Goal: Task Accomplishment & Management: Complete application form

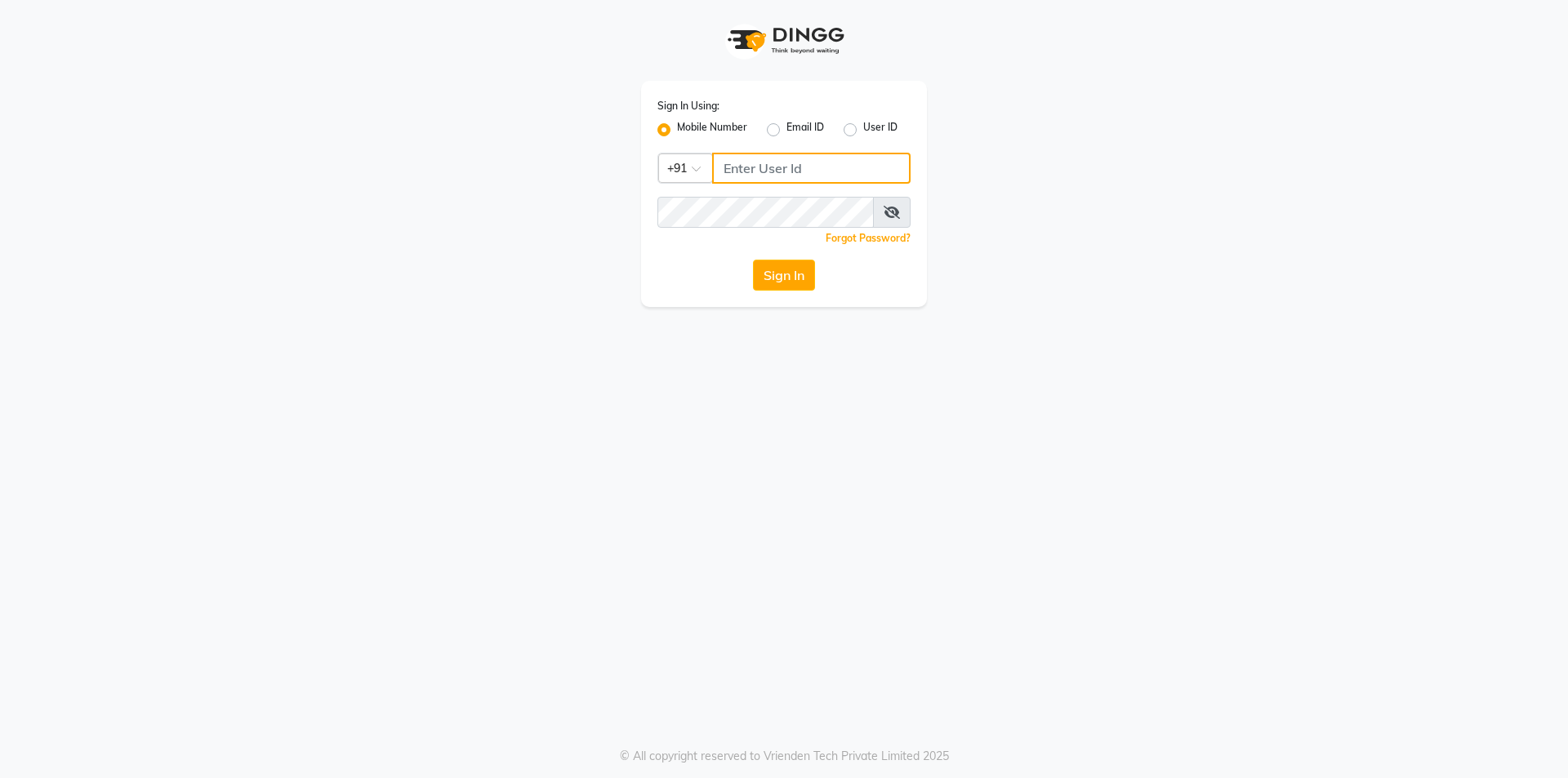
click at [763, 155] on input "Username" at bounding box center [811, 168] width 199 height 31
click at [721, 120] on label "Mobile Number" at bounding box center [712, 130] width 70 height 20
click at [687, 120] on input "Mobile Number" at bounding box center [683, 125] width 11 height 11
click at [739, 168] on input "Username" at bounding box center [811, 168] width 199 height 31
type input "9177337712"
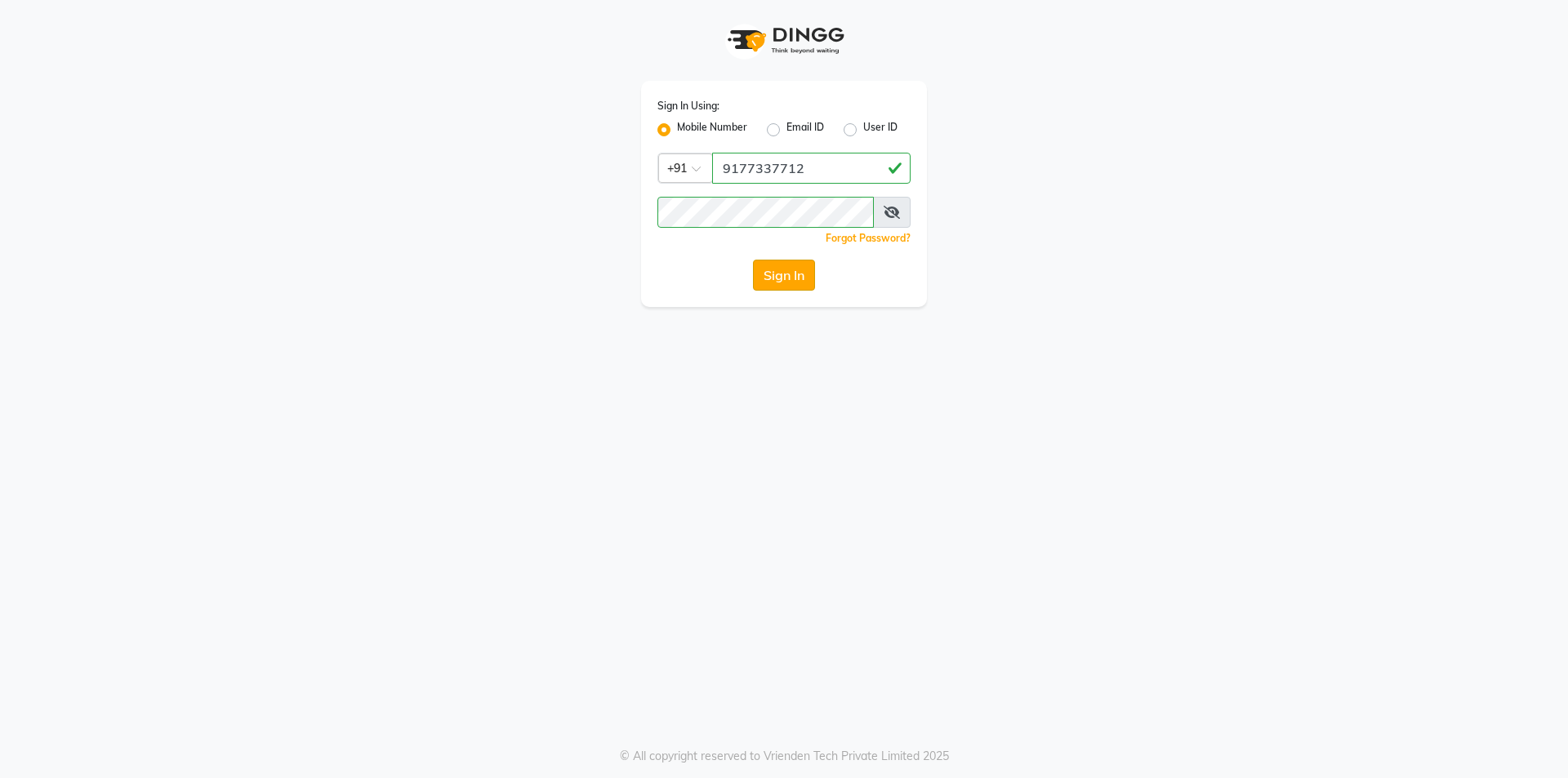
click at [783, 273] on button "Sign In" at bounding box center [784, 275] width 62 height 31
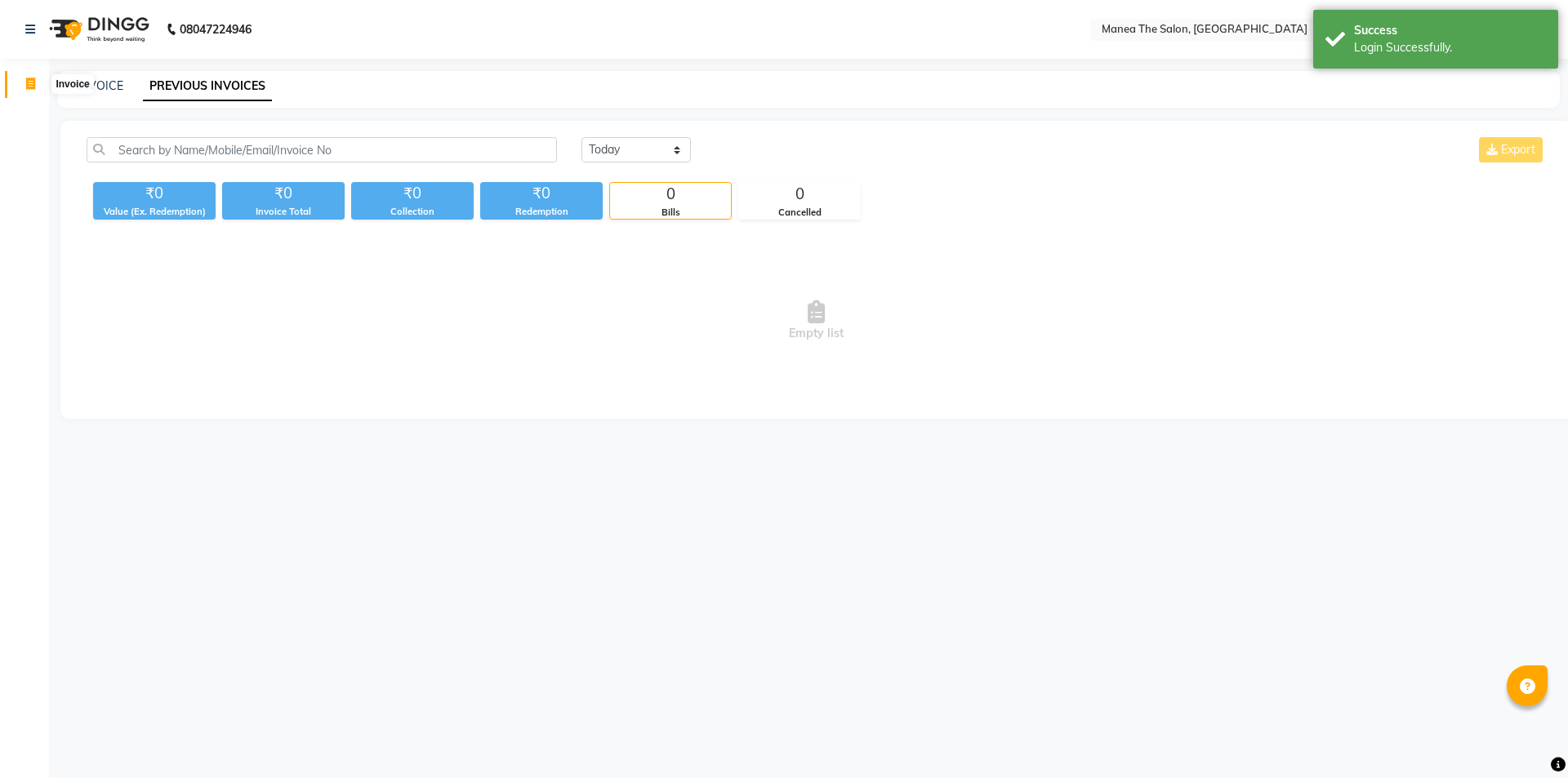
click at [30, 77] on icon at bounding box center [31, 84] width 9 height 13
select select "6397"
select select "service"
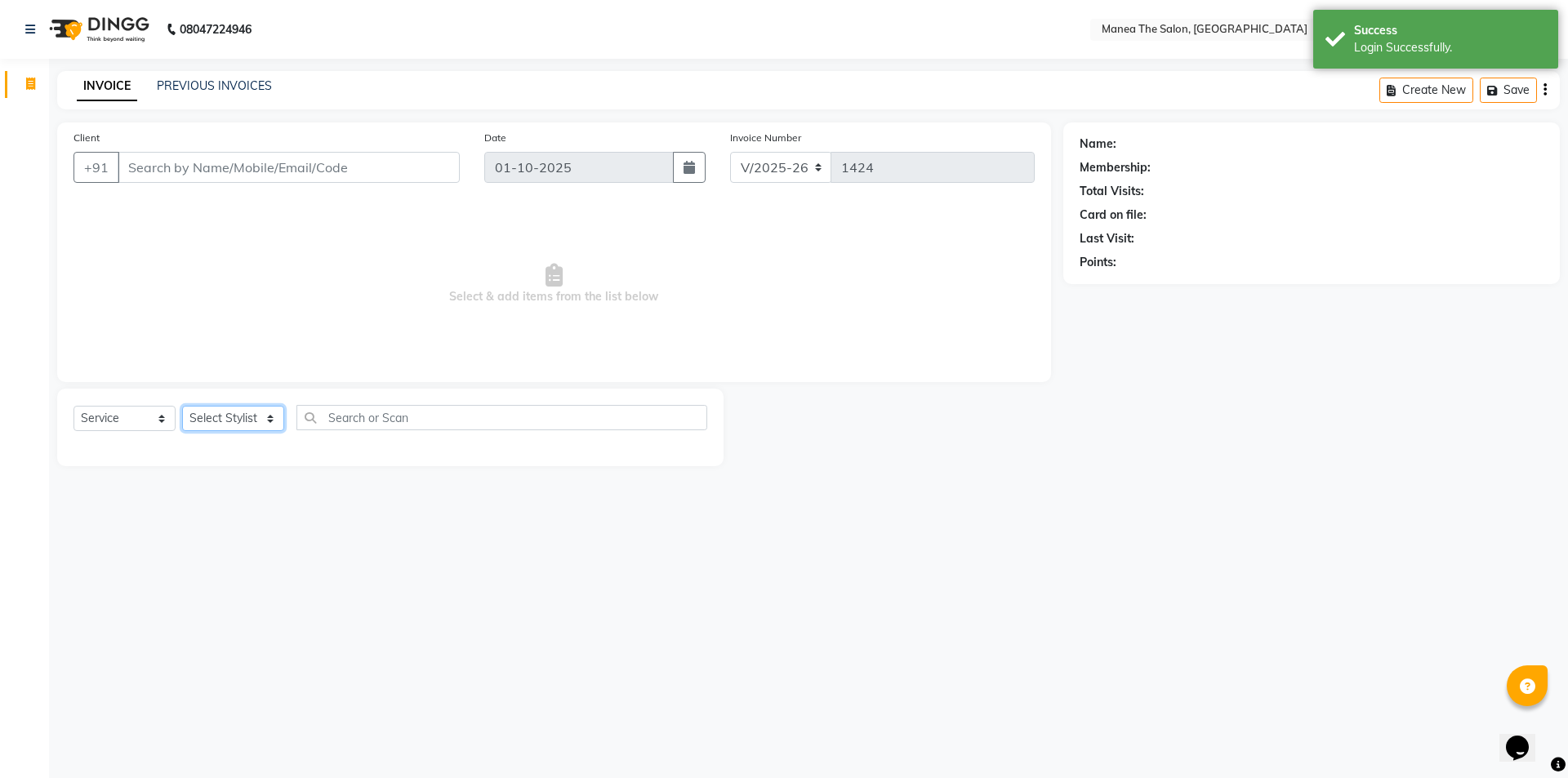
click at [272, 413] on select "Select Stylist [PERSON_NAME] [PERSON_NAME] Aruna [PERSON_NAME] Manager [PERSON_…" at bounding box center [232, 418] width 102 height 25
select select "85836"
click at [182, 406] on select "Select Stylist [PERSON_NAME] [PERSON_NAME] Aruna [PERSON_NAME] Manager [PERSON_…" at bounding box center [232, 418] width 102 height 25
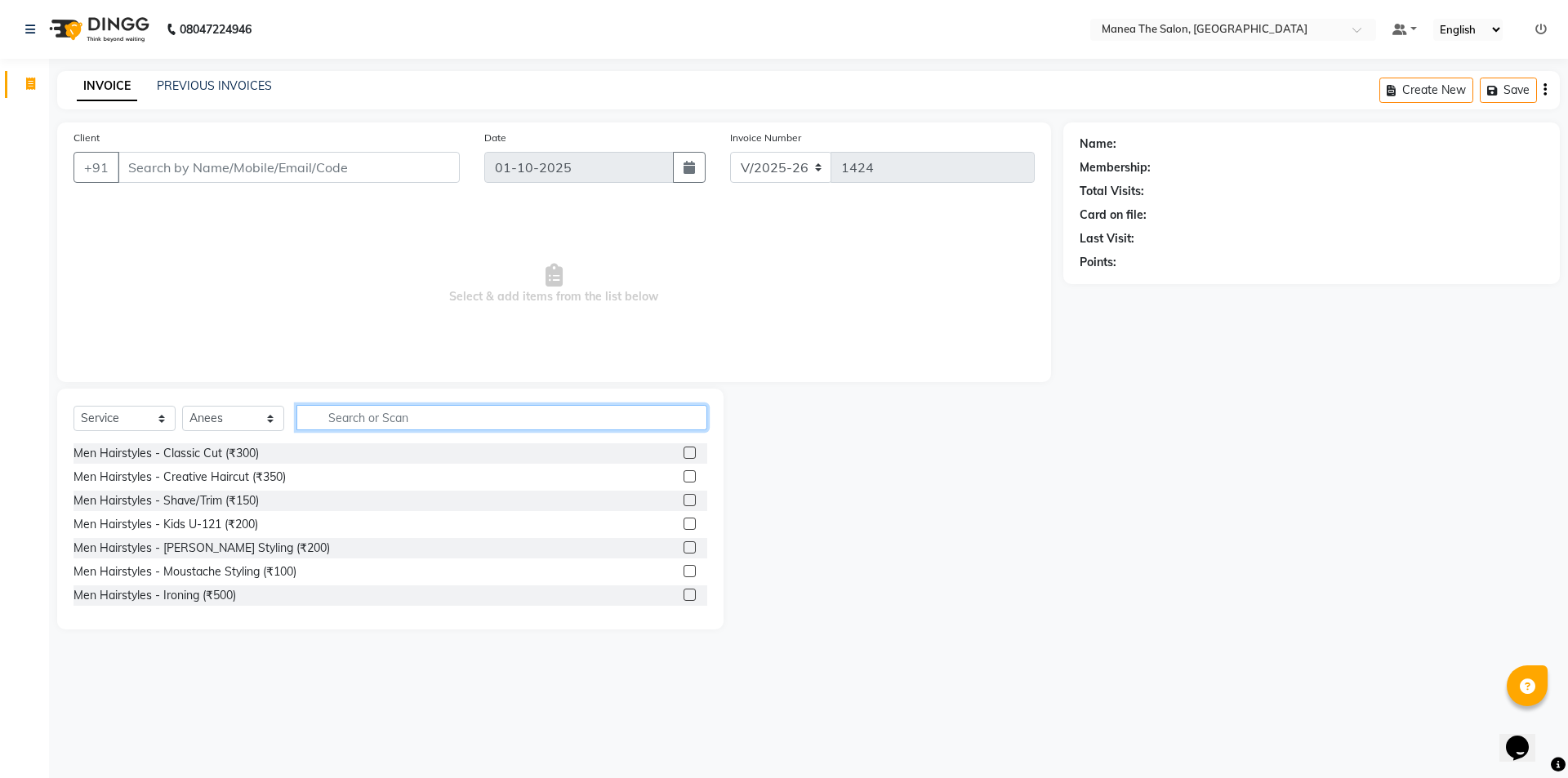
click at [376, 418] on input "text" at bounding box center [502, 417] width 411 height 25
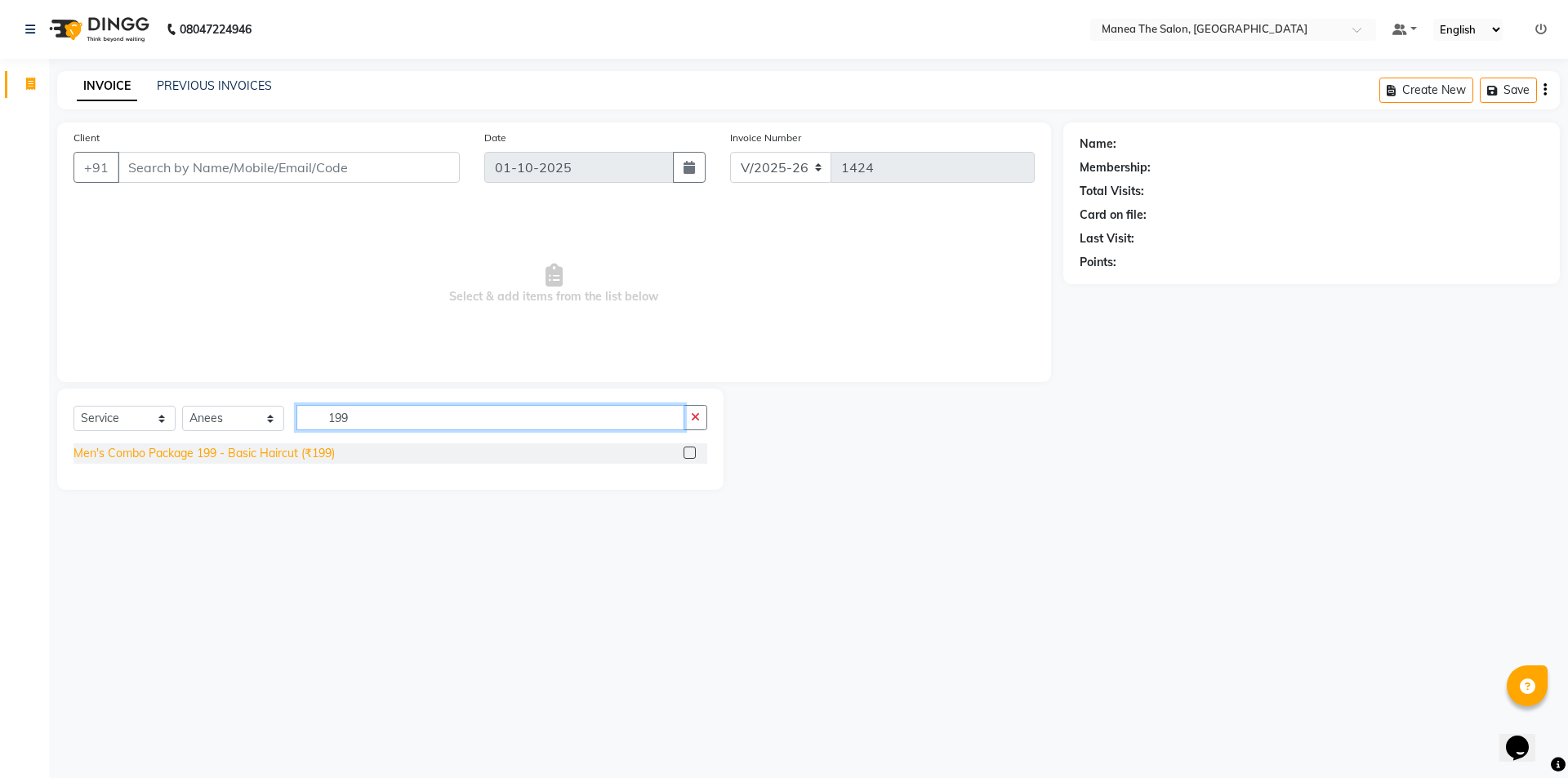
type input "199"
click at [221, 447] on div "Men's Combo Package 199 - Basic Haircut (₹199)" at bounding box center [204, 453] width 262 height 17
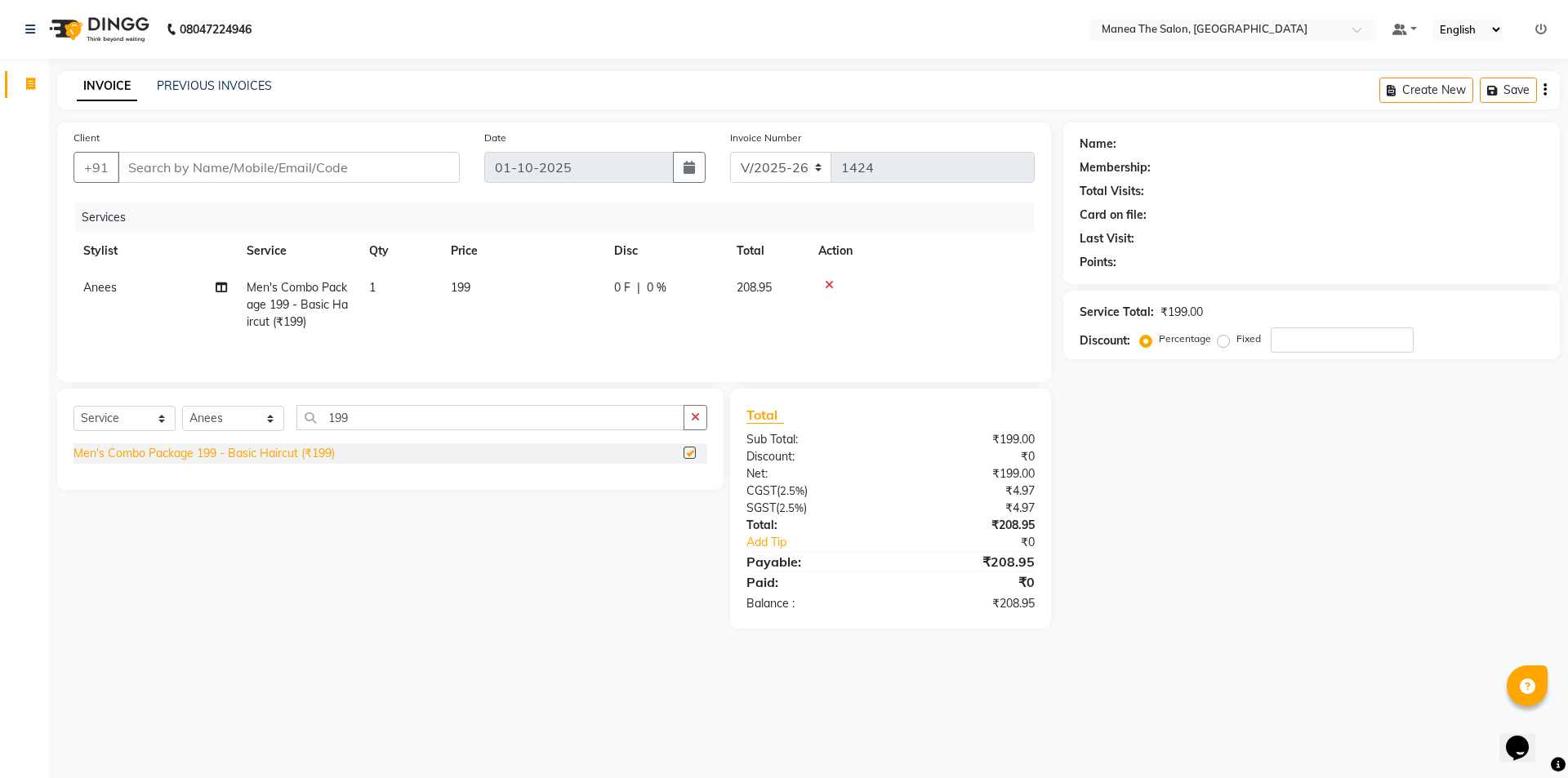
checkbox input "false"
drag, startPoint x: 696, startPoint y: 411, endPoint x: 651, endPoint y: 408, distance: 45.1
click at [696, 412] on icon "button" at bounding box center [695, 417] width 9 height 12
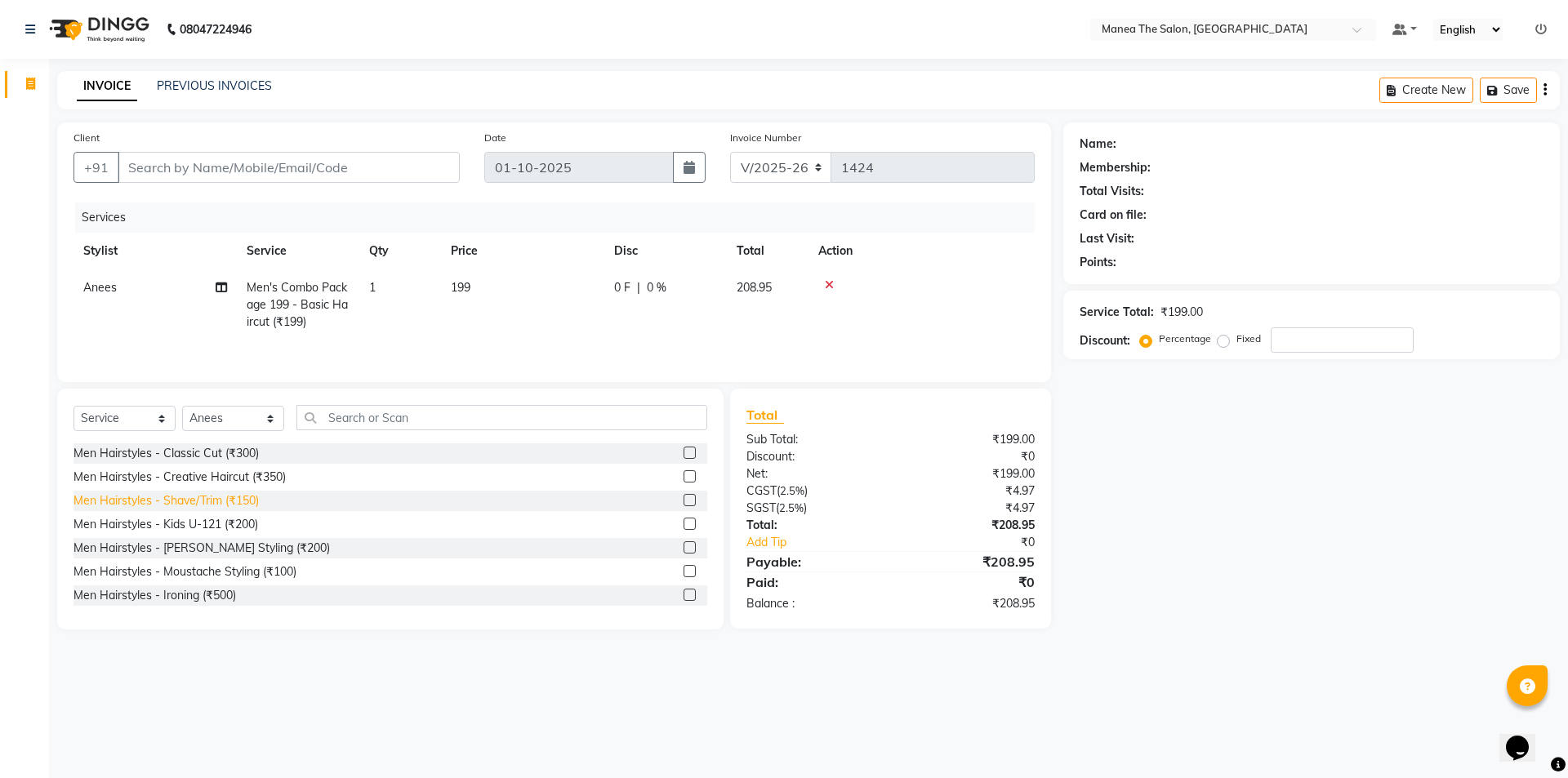
click at [188, 501] on div "Men Hairstyles - Shave/Trim (₹150)" at bounding box center [166, 500] width 185 height 17
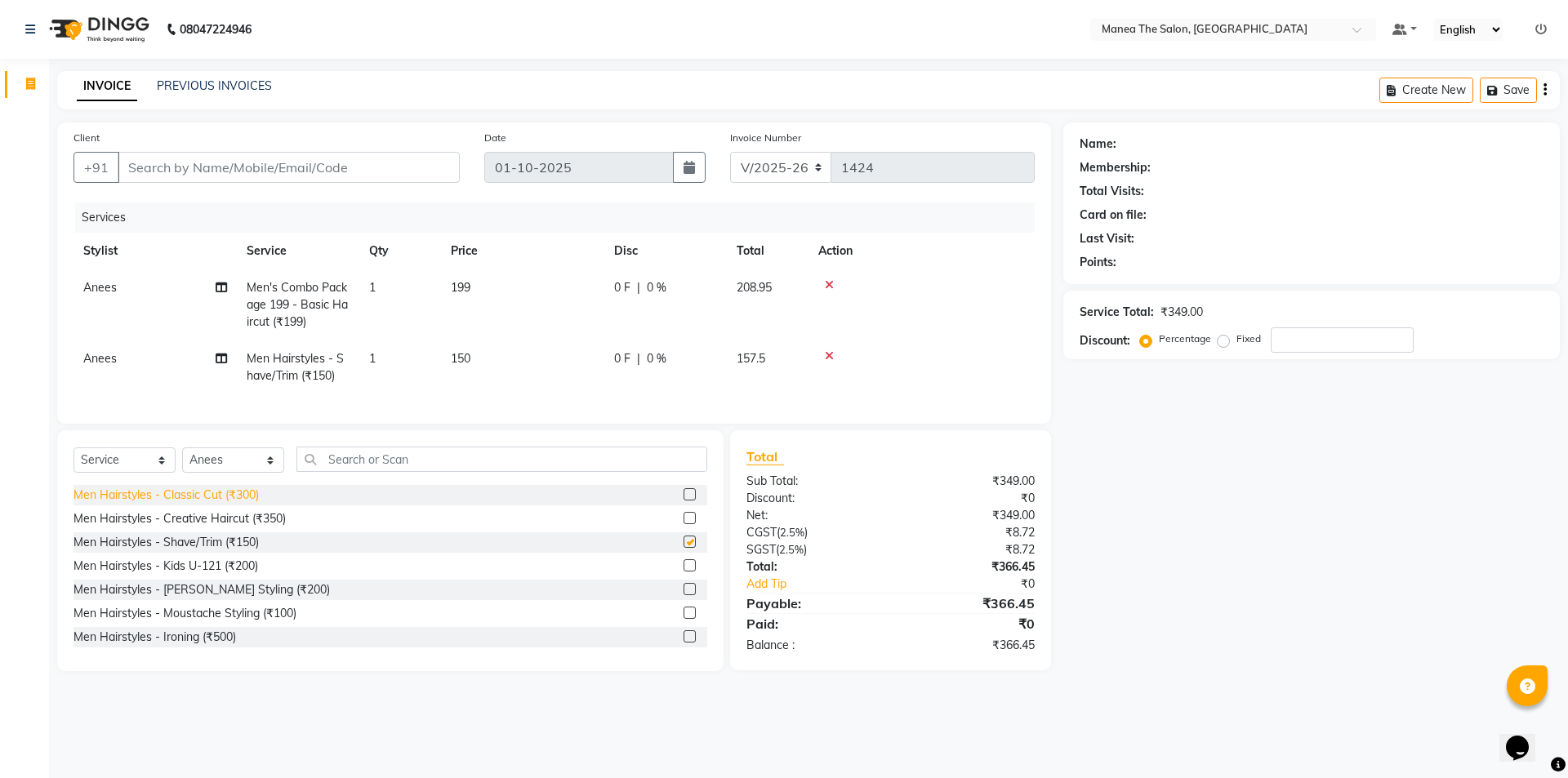
checkbox input "false"
click at [330, 160] on input "Client" at bounding box center [289, 167] width 342 height 31
type input "0"
click at [309, 157] on input "Client" at bounding box center [289, 167] width 342 height 31
click at [310, 164] on input "Client" at bounding box center [289, 167] width 342 height 31
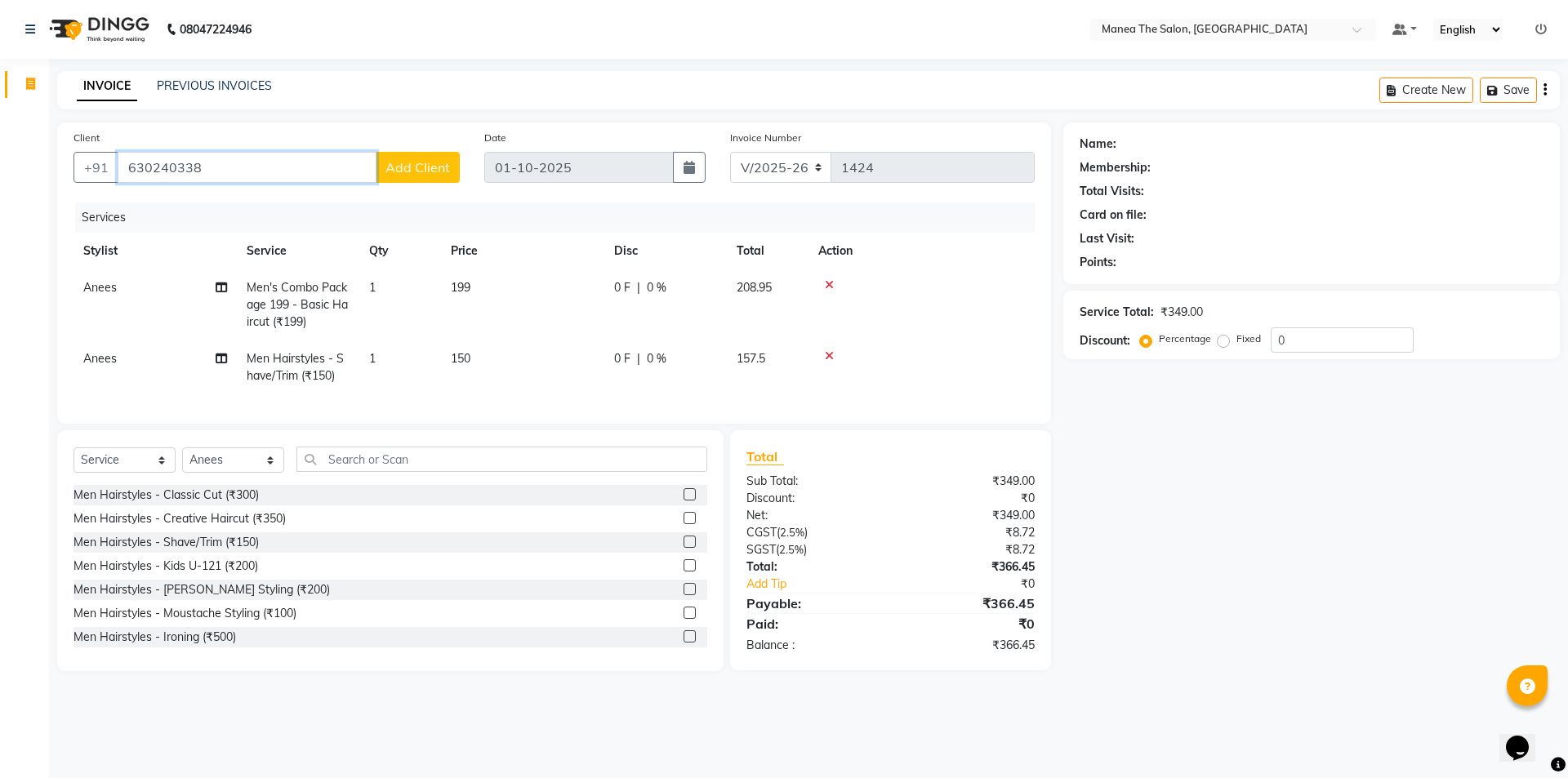
type input "630240338"
click at [429, 165] on span "Add Client" at bounding box center [418, 167] width 65 height 16
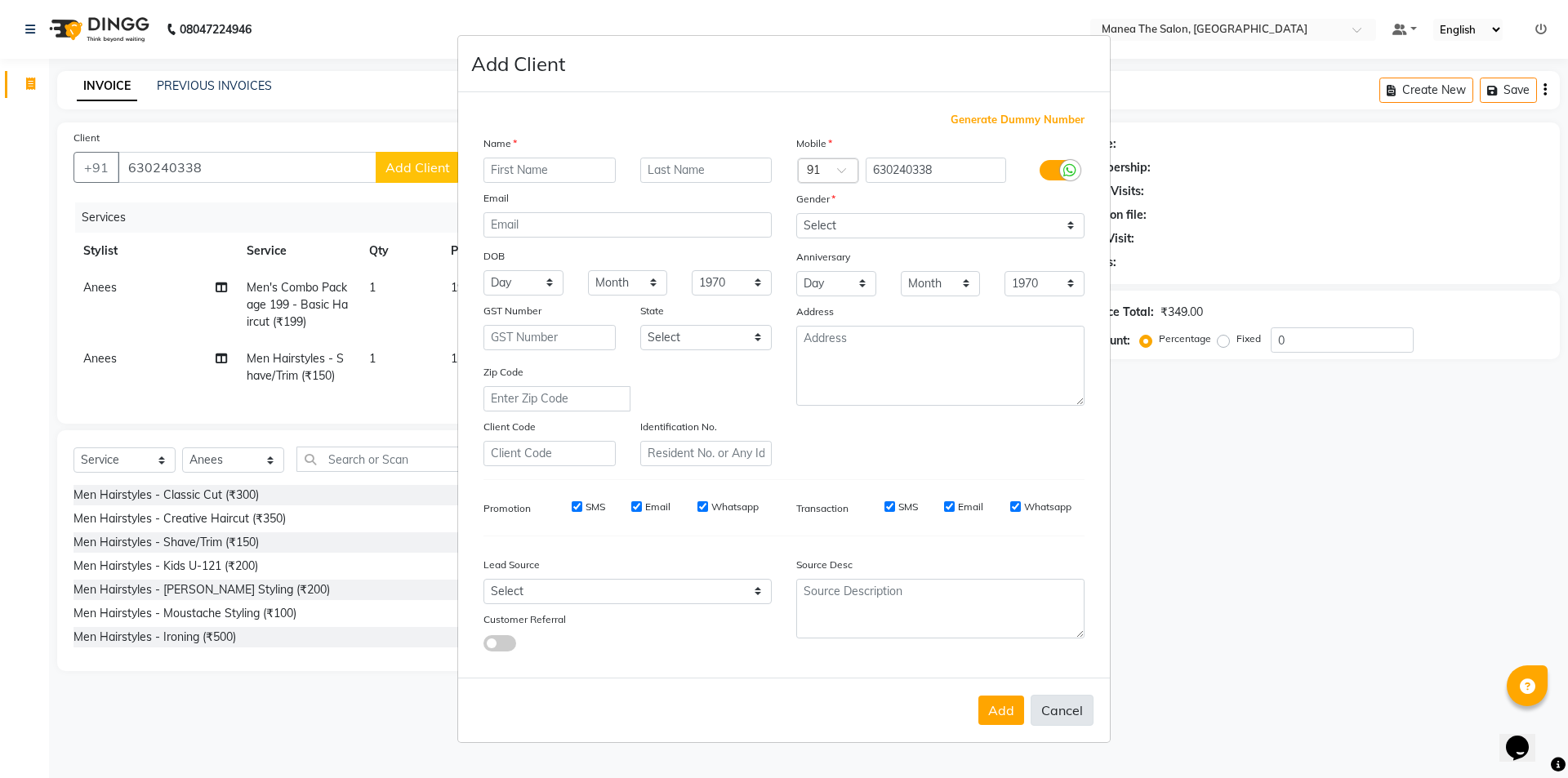
click at [1069, 710] on button "Cancel" at bounding box center [1062, 711] width 63 height 31
select select
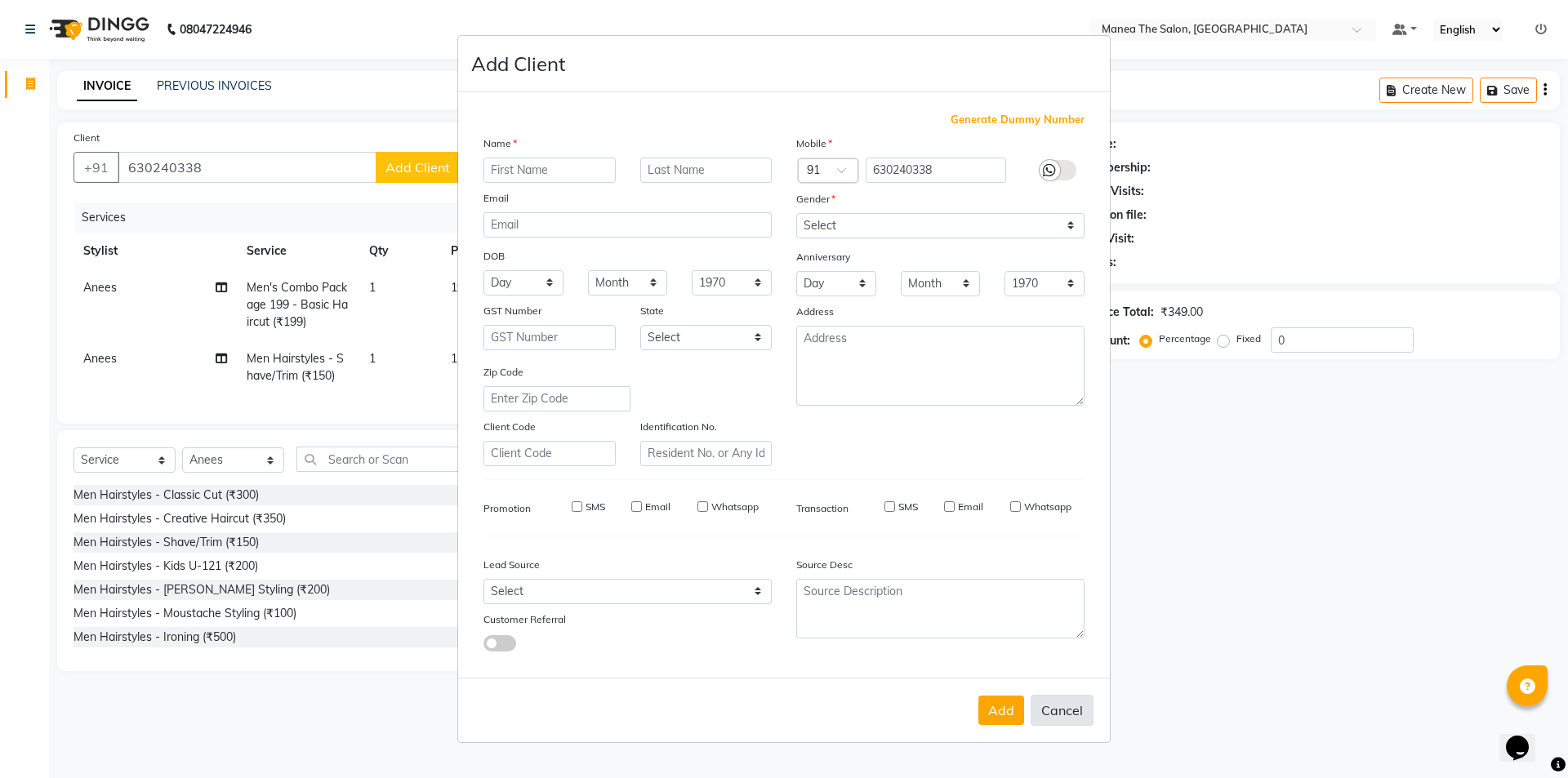
select select
checkbox input "false"
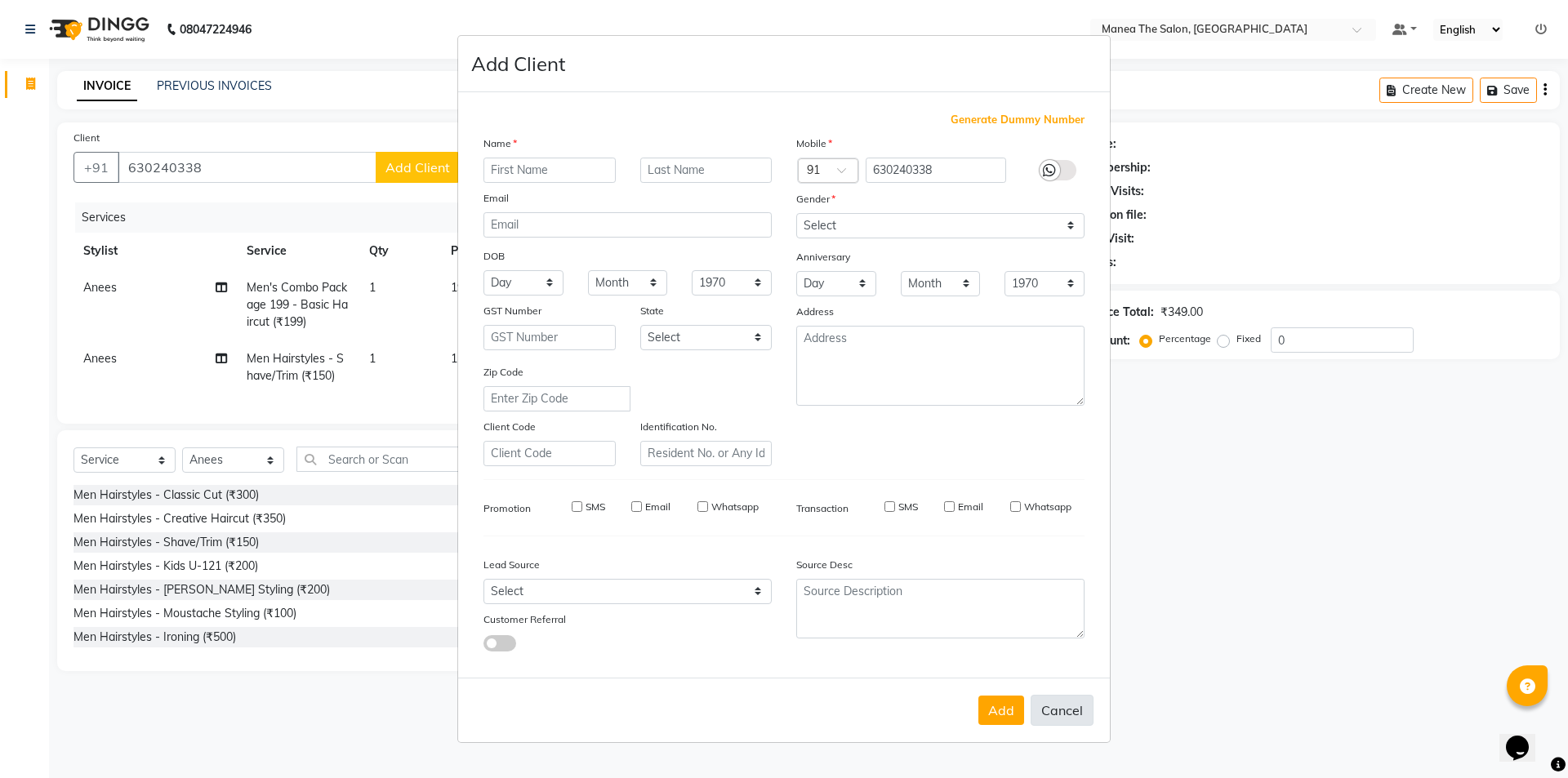
checkbox input "false"
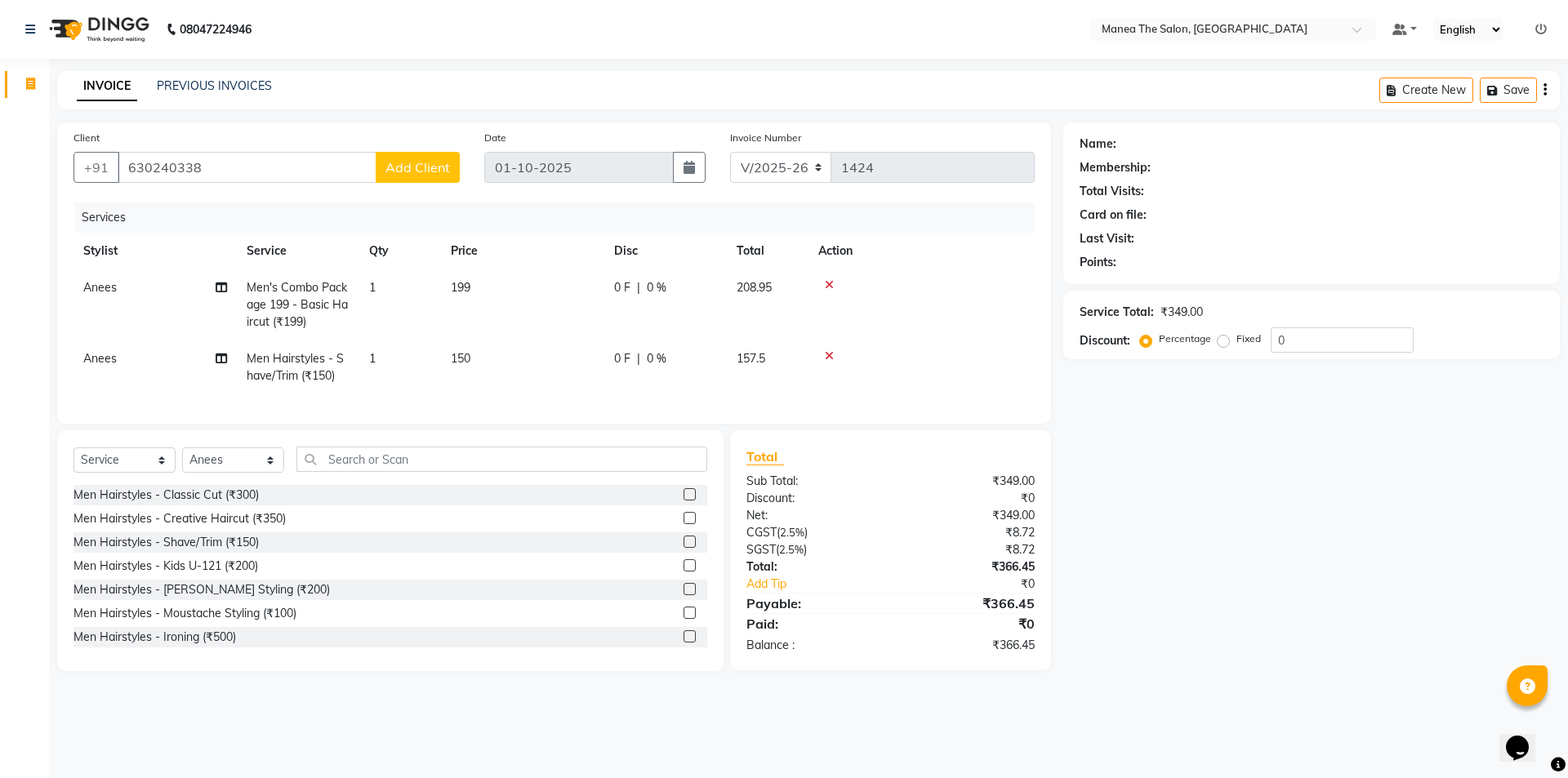
click at [427, 156] on button "Add Client" at bounding box center [418, 167] width 85 height 31
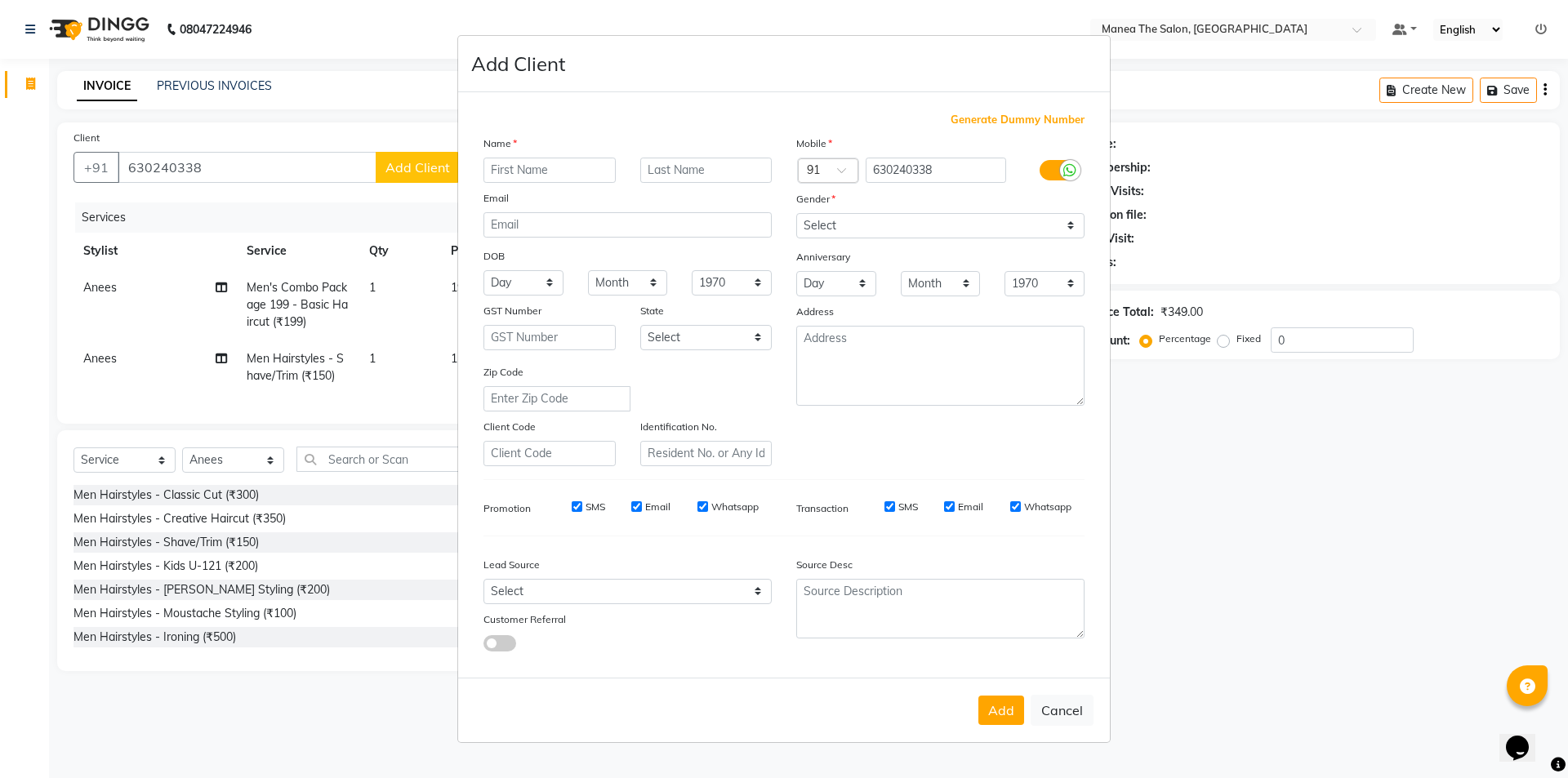
click at [558, 170] on input "text" at bounding box center [549, 170] width 132 height 25
type input "[DATE]"
click at [846, 279] on select "Day 01 02 03 04 05 06 07 08 09 10 11 12 13 14 15 16 17 18 19 20 21 22 23 24 25 …" at bounding box center [836, 283] width 80 height 25
click at [849, 219] on select "Select [DEMOGRAPHIC_DATA] [DEMOGRAPHIC_DATA] Other Prefer Not To Say" at bounding box center [940, 226] width 288 height 25
select select "[DEMOGRAPHIC_DATA]"
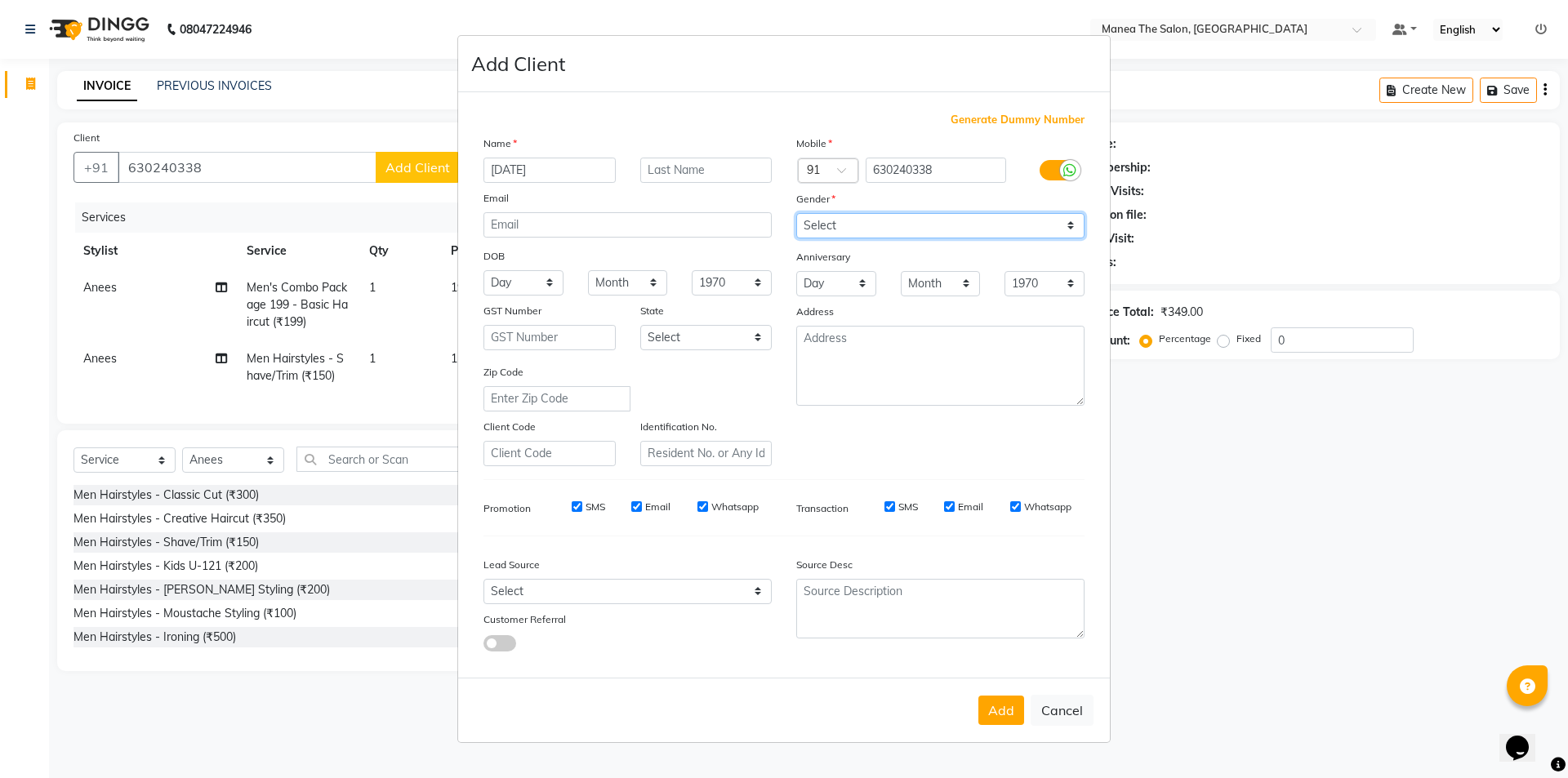
click at [796, 213] on select "Select [DEMOGRAPHIC_DATA] [DEMOGRAPHIC_DATA] Other Prefer Not To Say" at bounding box center [940, 226] width 288 height 25
click at [1004, 714] on button "Add" at bounding box center [1001, 711] width 46 height 30
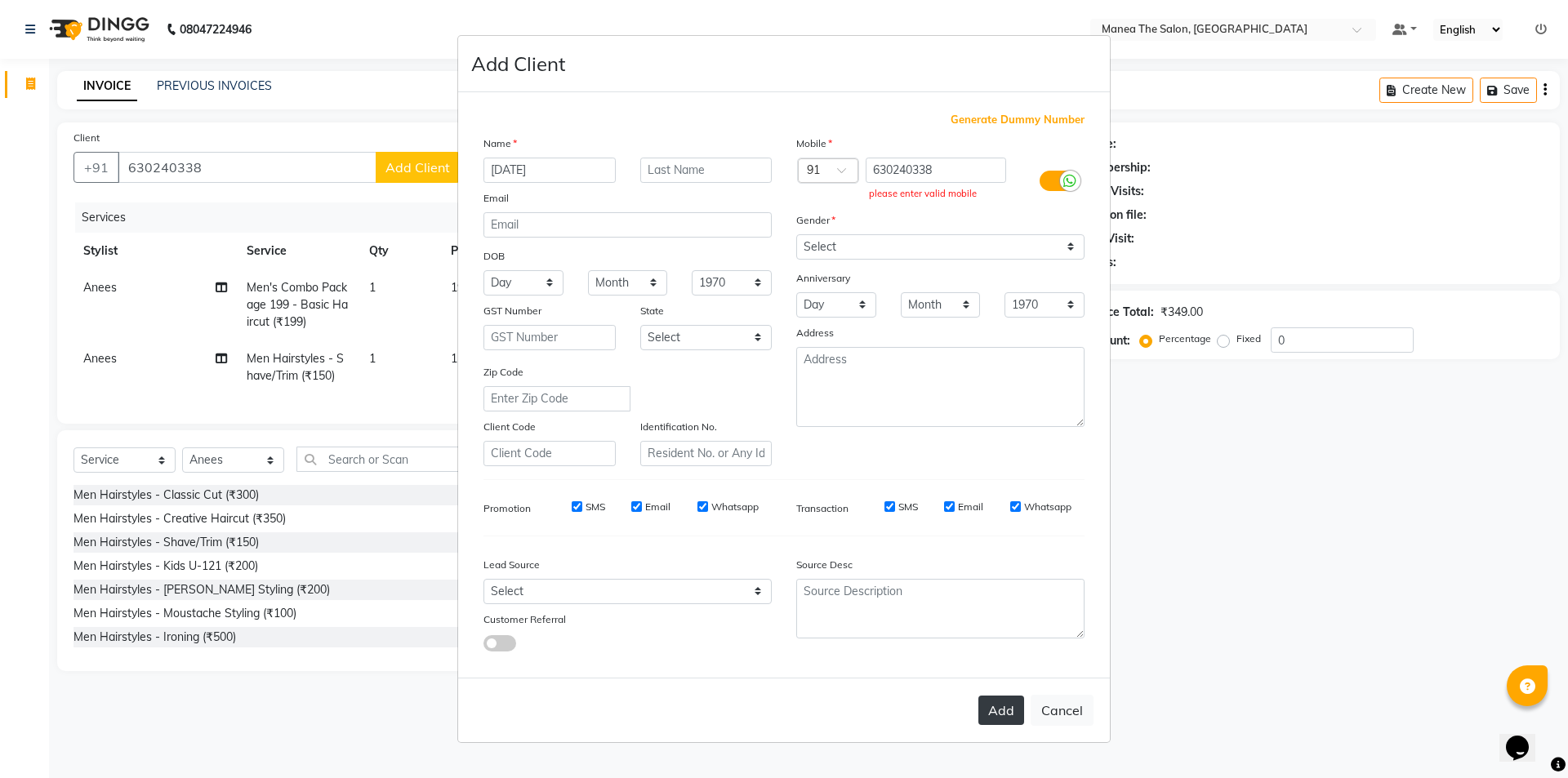
click at [999, 702] on button "Add" at bounding box center [1001, 711] width 46 height 30
click at [1210, 634] on ngb-modal-window "Add Client Generate Dummy Number Name [DATE] Email DOB Day 01 02 03 04 05 06 07…" at bounding box center [784, 389] width 1568 height 778
click at [1188, 643] on ngb-modal-window "Add Client Generate Dummy Number Name [DATE] Email DOB Day 01 02 03 04 05 06 07…" at bounding box center [784, 389] width 1568 height 778
click at [999, 703] on button "Add" at bounding box center [1001, 711] width 46 height 30
click at [1000, 702] on button "Add" at bounding box center [1001, 711] width 46 height 30
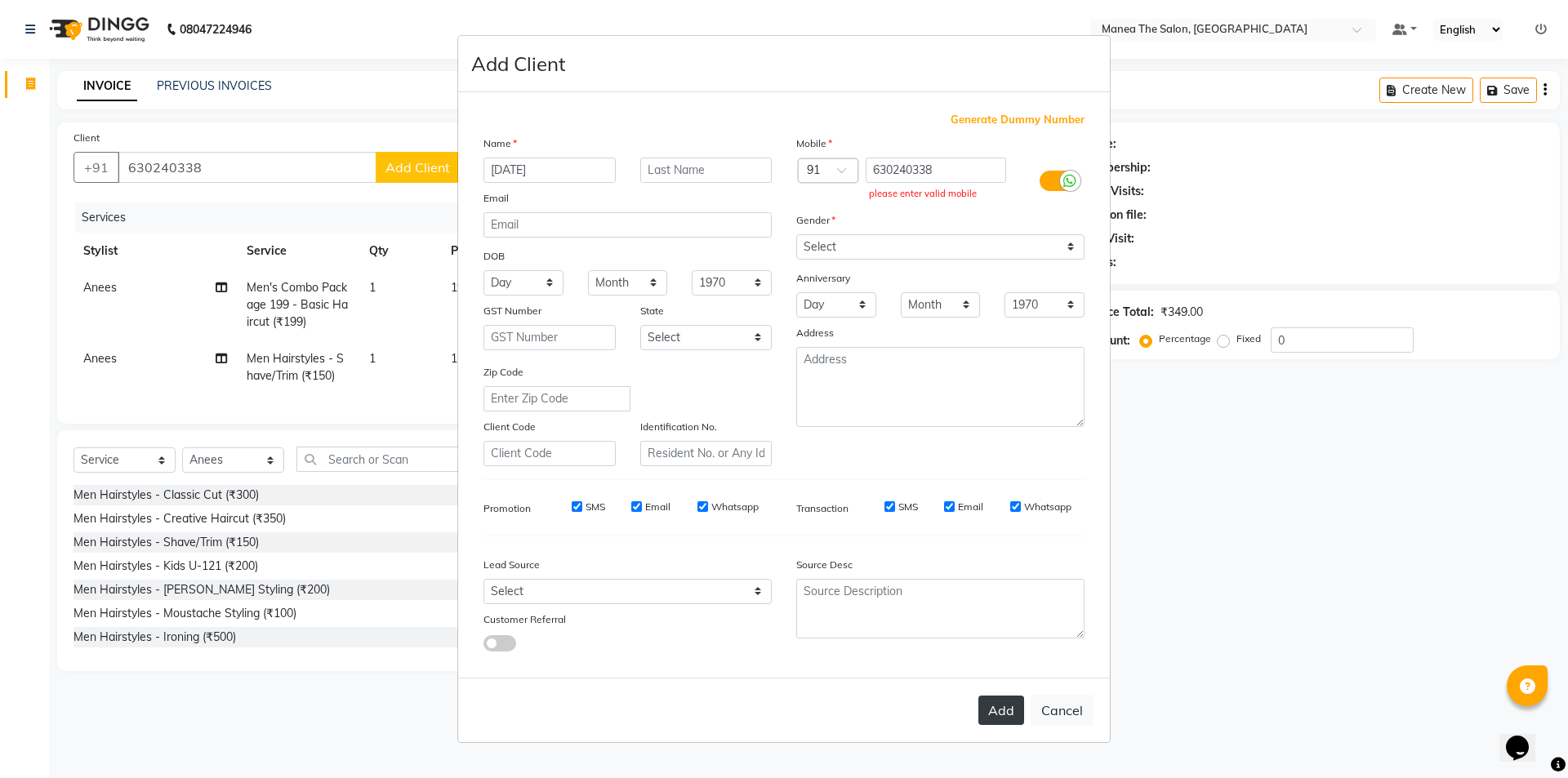
click at [1005, 700] on button "Add" at bounding box center [1001, 711] width 46 height 30
click at [1008, 712] on button "Add" at bounding box center [1001, 711] width 46 height 30
click at [1007, 711] on button "Add" at bounding box center [1001, 711] width 46 height 30
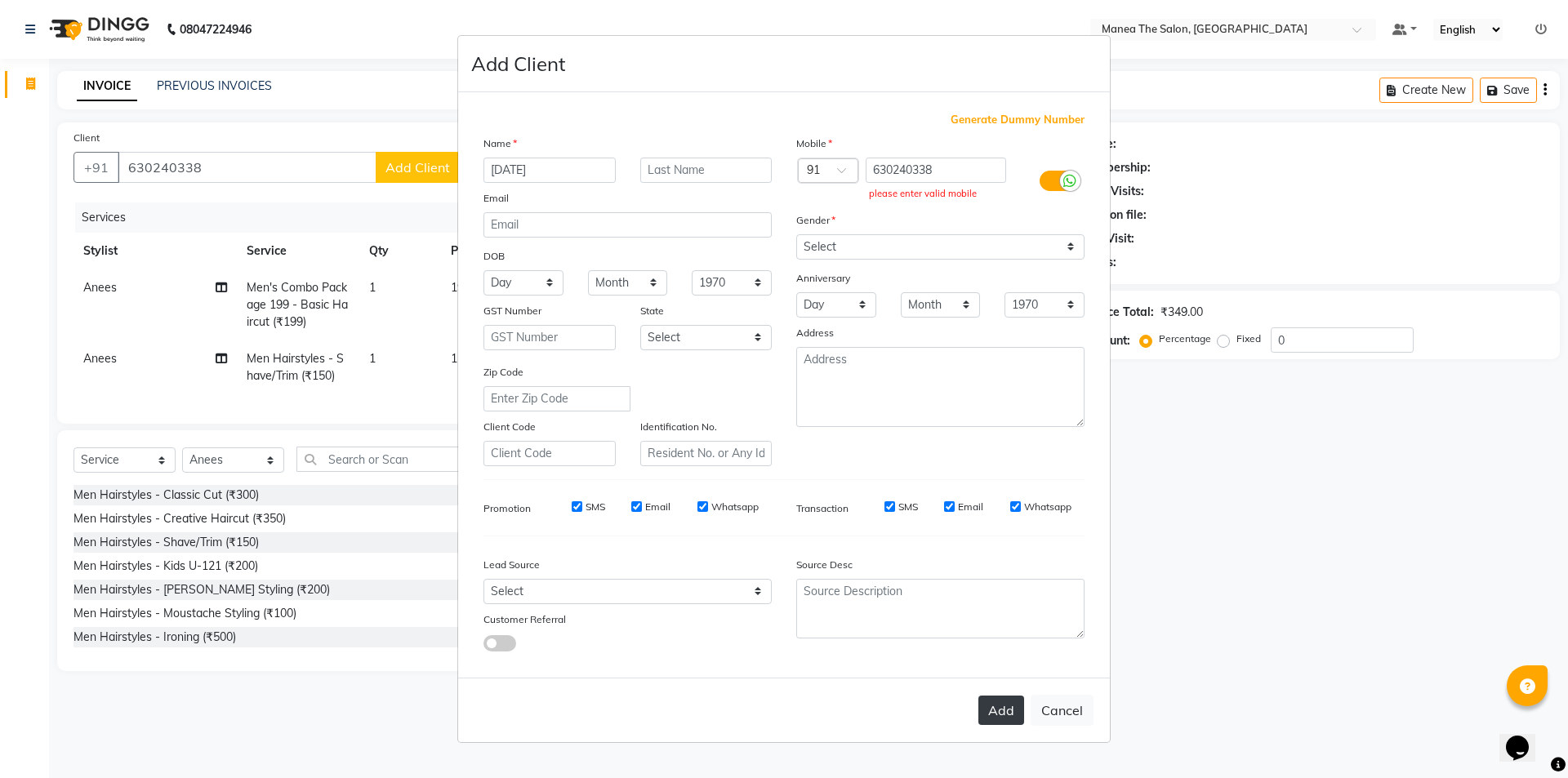
click at [1010, 709] on button "Add" at bounding box center [1001, 711] width 46 height 30
click at [1017, 705] on button "Add" at bounding box center [1001, 711] width 46 height 30
click at [1018, 704] on button "Add" at bounding box center [1001, 711] width 46 height 30
click at [1024, 701] on button "Add" at bounding box center [1001, 711] width 46 height 30
click at [989, 712] on button "Add" at bounding box center [1001, 711] width 46 height 30
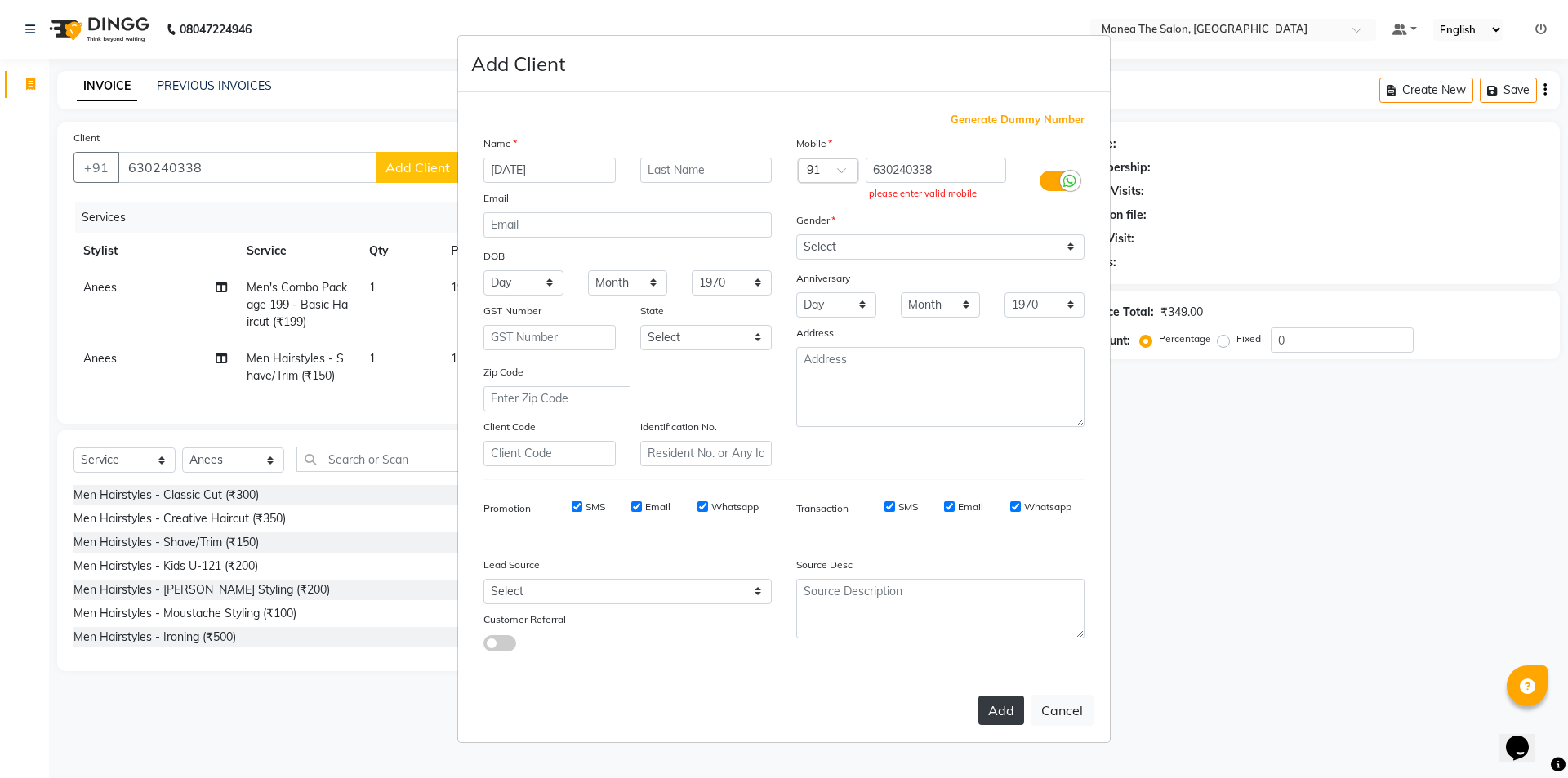
click at [991, 711] on button "Add" at bounding box center [1001, 711] width 46 height 30
click at [990, 702] on button "Add" at bounding box center [1001, 711] width 46 height 30
click at [874, 241] on select "Select [DEMOGRAPHIC_DATA] [DEMOGRAPHIC_DATA] Other Prefer Not To Say" at bounding box center [940, 247] width 288 height 25
click at [1000, 717] on button "Add" at bounding box center [1001, 711] width 46 height 30
click at [998, 706] on button "Add" at bounding box center [1001, 711] width 46 height 30
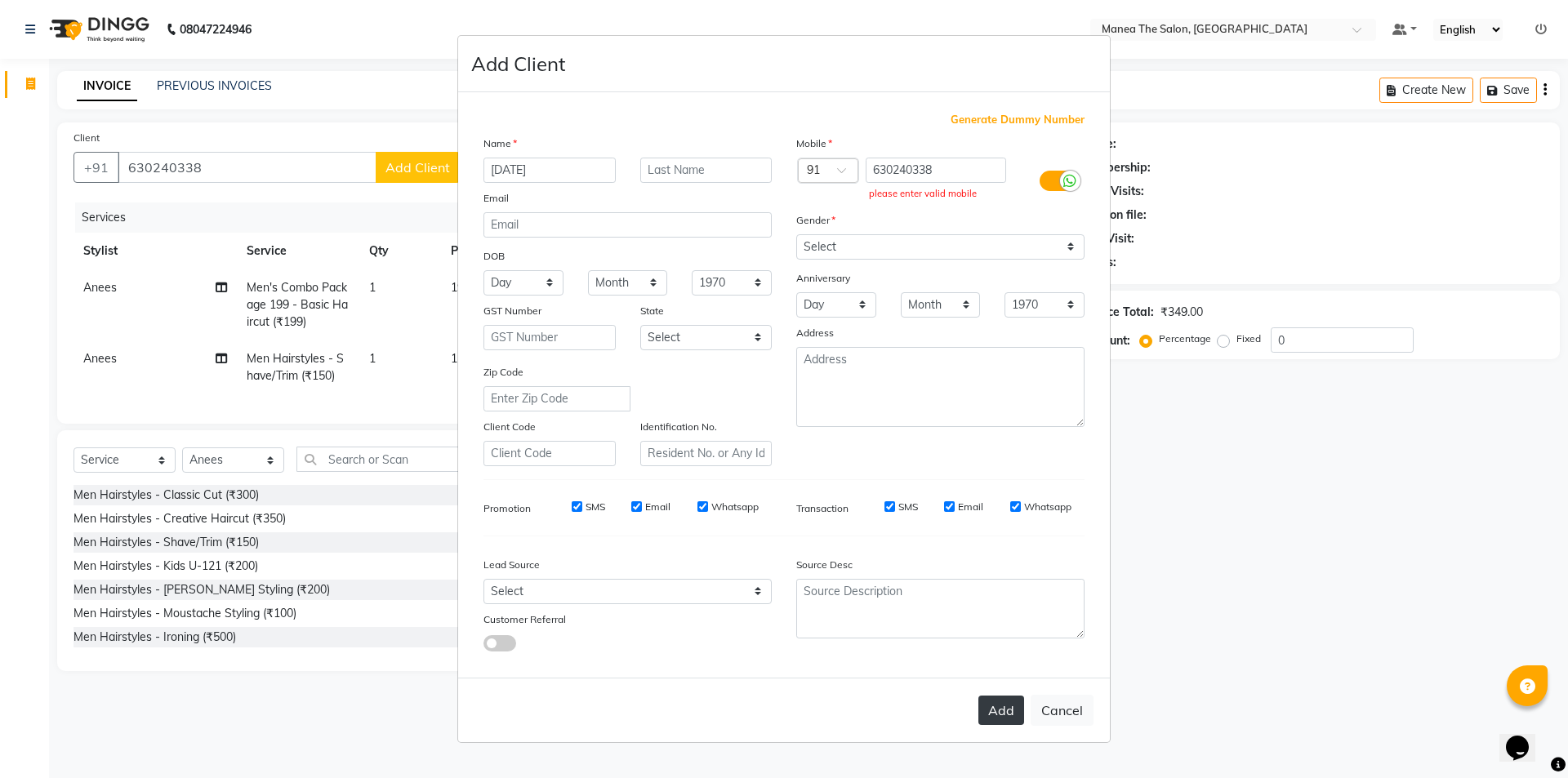
click at [995, 705] on button "Add" at bounding box center [1001, 711] width 46 height 30
click at [995, 703] on button "Add" at bounding box center [1001, 711] width 46 height 30
click at [997, 714] on button "Add" at bounding box center [1001, 711] width 46 height 30
drag, startPoint x: 996, startPoint y: 714, endPoint x: 883, endPoint y: 668, distance: 122.0
click at [994, 714] on button "Add" at bounding box center [1001, 711] width 46 height 30
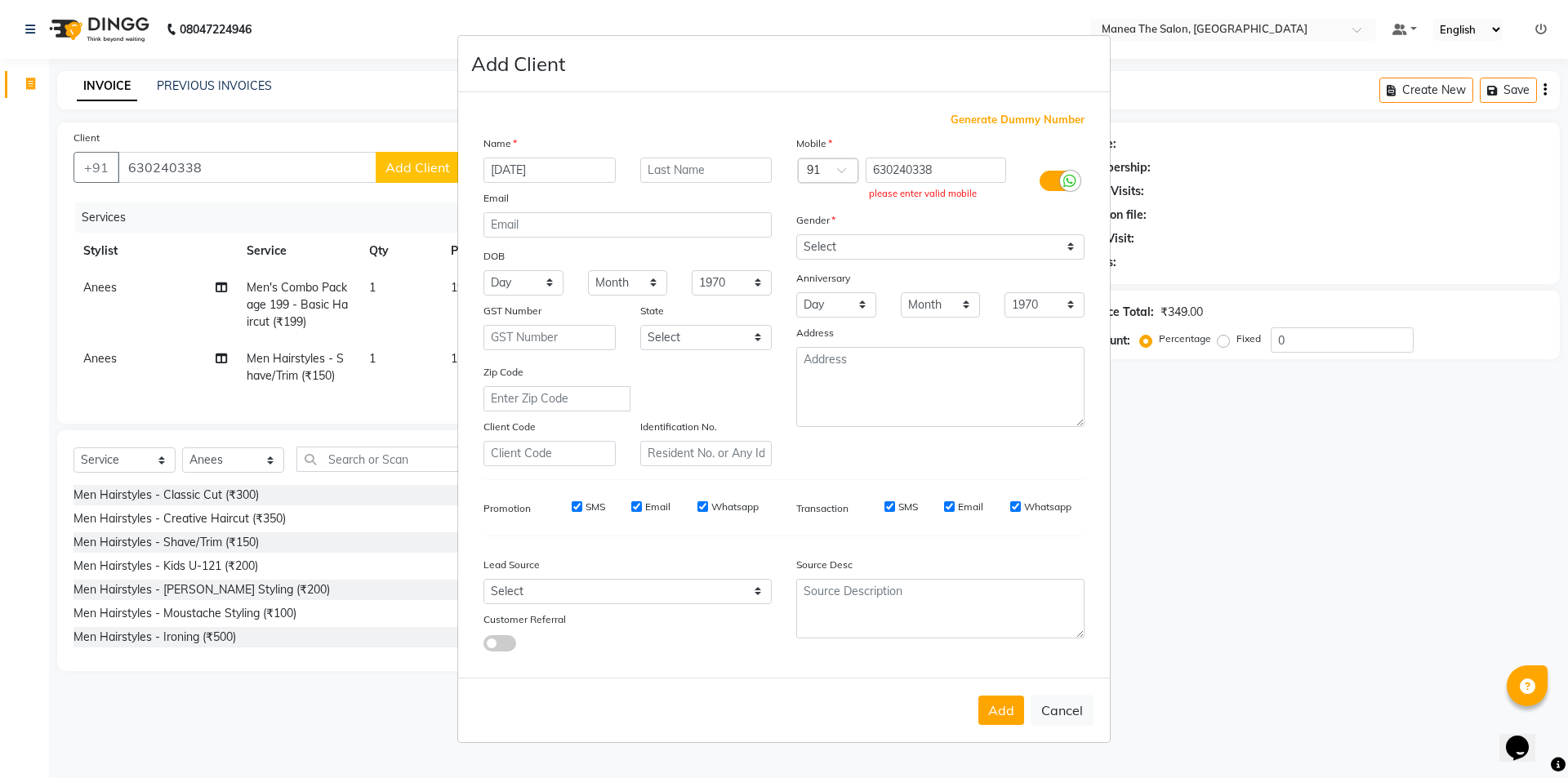
click at [544, 634] on div at bounding box center [588, 643] width 235 height 18
click at [499, 643] on span at bounding box center [499, 643] width 32 height 16
click at [483, 646] on input "checkbox" at bounding box center [483, 646] width 0 height 0
select select "45725"
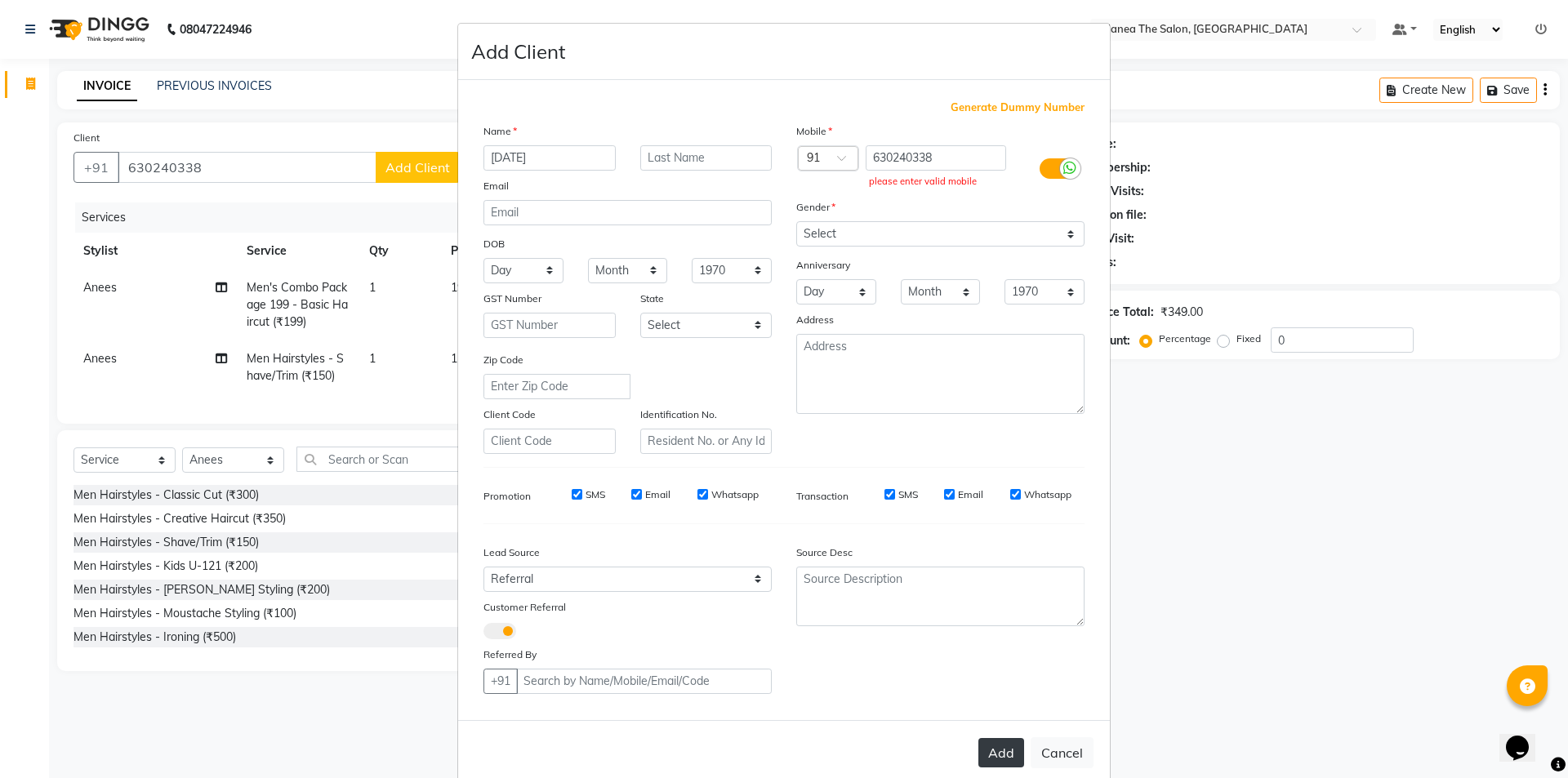
click at [989, 752] on button "Add" at bounding box center [1001, 753] width 46 height 30
click at [988, 751] on button "Add" at bounding box center [1001, 753] width 46 height 30
click at [988, 750] on button "Add" at bounding box center [1001, 753] width 46 height 30
click at [988, 749] on button "Add" at bounding box center [1001, 753] width 46 height 30
click at [398, 130] on ngb-modal-window "Add Client Generate Dummy Number Name [DATE] Email DOB Day 01 02 03 04 05 06 07…" at bounding box center [784, 389] width 1568 height 778
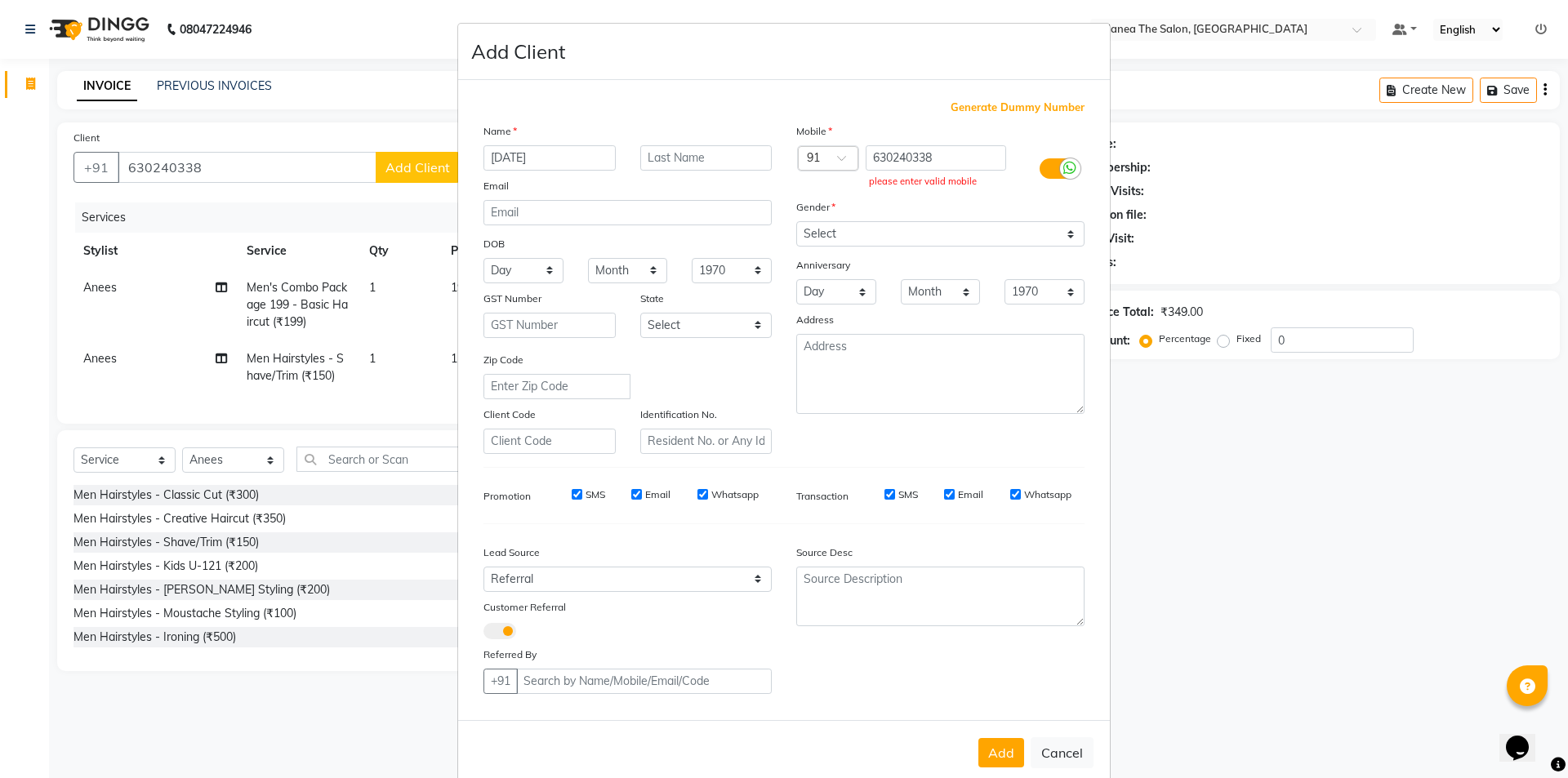
click at [406, 164] on ngb-modal-window "Add Client Generate Dummy Number Name [DATE] Email DOB Day 01 02 03 04 05 06 07…" at bounding box center [784, 389] width 1568 height 778
click at [412, 164] on ngb-modal-window "Add Client Generate Dummy Number Name [DATE] Email DOB Day 01 02 03 04 05 06 07…" at bounding box center [784, 389] width 1568 height 778
click at [417, 164] on ngb-modal-window "Add Client Generate Dummy Number Name [DATE] Email DOB Day 01 02 03 04 05 06 07…" at bounding box center [784, 389] width 1568 height 778
click at [420, 163] on ngb-modal-window "Add Client Generate Dummy Number Name [DATE] Email DOB Day 01 02 03 04 05 06 07…" at bounding box center [784, 389] width 1568 height 778
click at [1415, 233] on ngb-modal-window "Add Client Generate Dummy Number Name [DATE] Email DOB Day 01 02 03 04 05 06 07…" at bounding box center [784, 389] width 1568 height 778
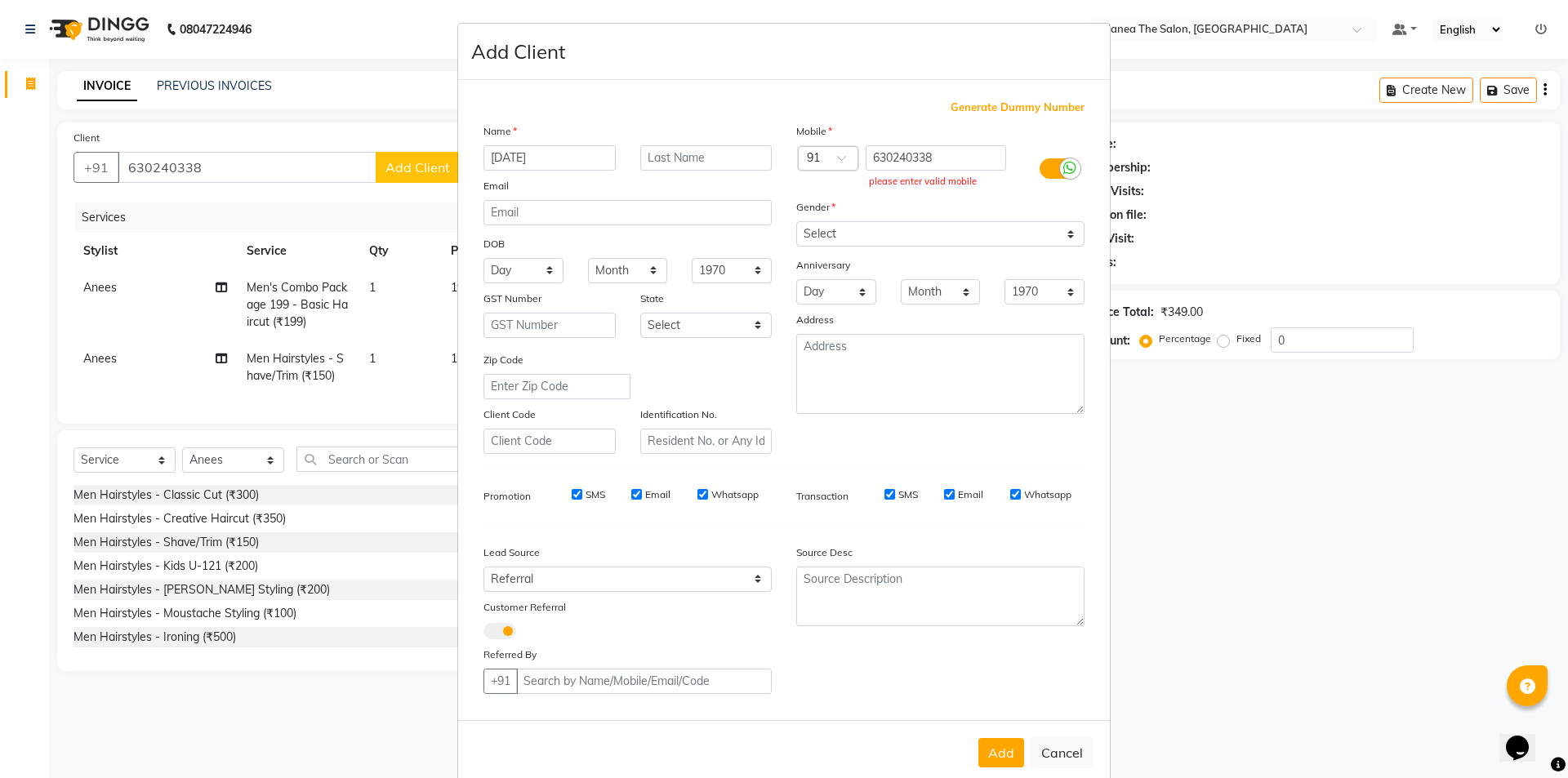
drag, startPoint x: 1406, startPoint y: 227, endPoint x: 1407, endPoint y: 218, distance: 9.1
click at [1406, 224] on ngb-modal-window "Add Client Generate Dummy Number Name [DATE] Email DOB Day 01 02 03 04 05 06 07…" at bounding box center [784, 389] width 1568 height 778
click at [1406, 214] on ngb-modal-window "Add Client Generate Dummy Number Name [DATE] Email DOB Day 01 02 03 04 05 06 07…" at bounding box center [784, 389] width 1568 height 778
click at [727, 68] on div "Add Client" at bounding box center [784, 51] width 651 height 57
click at [722, 62] on div "Add Client" at bounding box center [784, 51] width 651 height 57
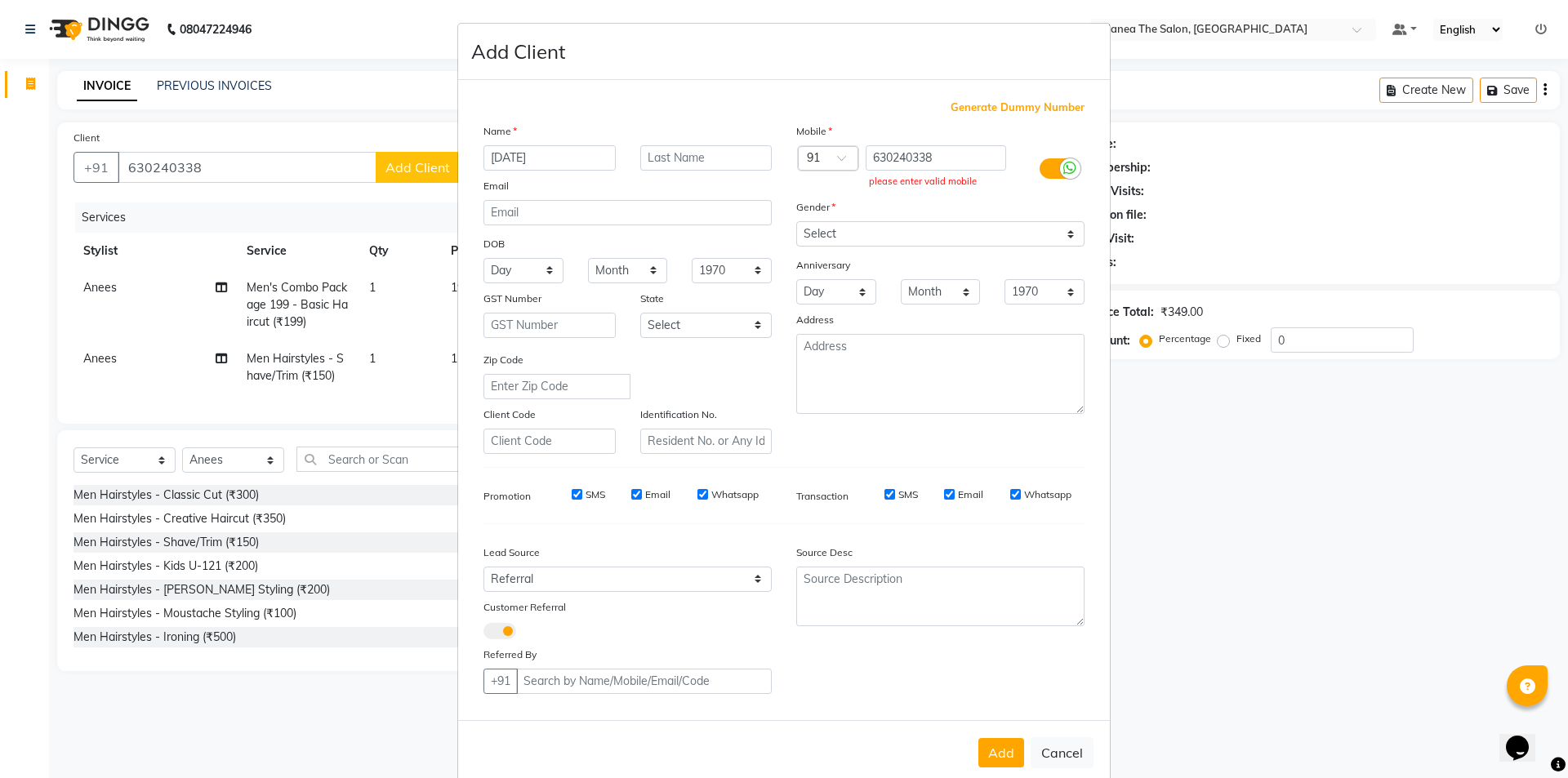
click at [336, 49] on ngb-modal-window "Add Client Generate Dummy Number Name [DATE] Email DOB Day 01 02 03 04 05 06 07…" at bounding box center [784, 389] width 1568 height 778
click at [336, 49] on ngb-modal-window "Add Client Generate Dummy Number Name [DATE] Email DOB Day 01 02 03 04 05 06 07…" at bounding box center [784, 389] width 1568 height 778
click at [339, 49] on ngb-modal-window "Add Client Generate Dummy Number Name [DATE] Email DOB Day 01 02 03 04 05 06 07…" at bounding box center [784, 389] width 1568 height 778
click at [401, 651] on ngb-modal-window "Add Client Generate Dummy Number Name [DATE] Email DOB Day 01 02 03 04 05 06 07…" at bounding box center [784, 389] width 1568 height 778
click at [386, 103] on ngb-modal-window "Add Client Generate Dummy Number Name [DATE] Email DOB Day 01 02 03 04 05 06 07…" at bounding box center [784, 389] width 1568 height 778
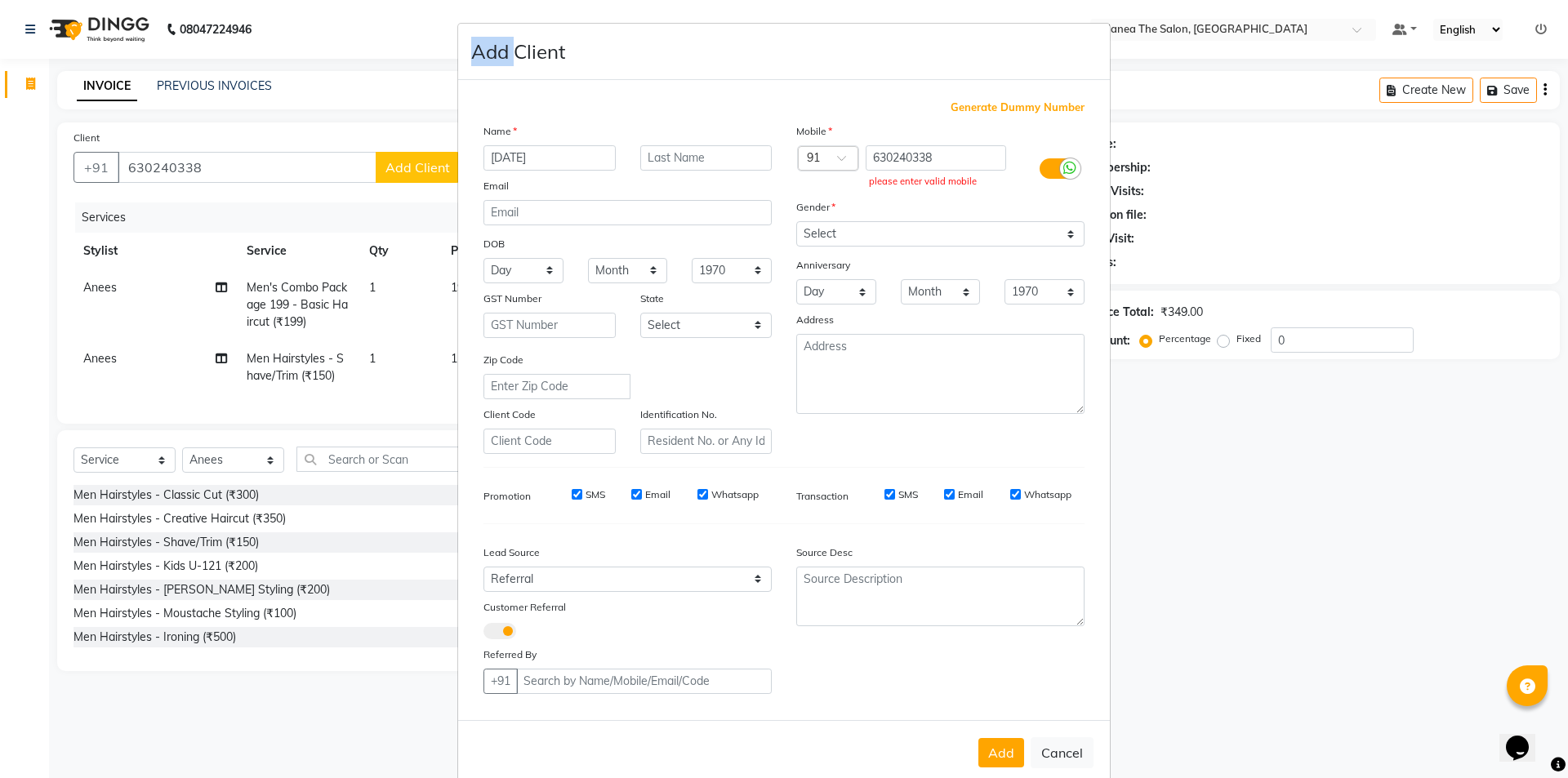
click at [386, 102] on ngb-modal-window "Add Client Generate Dummy Number Name [DATE] Email DOB Day 01 02 03 04 05 06 07…" at bounding box center [784, 389] width 1568 height 778
click at [392, 99] on ngb-modal-window "Add Client Generate Dummy Number Name [DATE] Email DOB Day 01 02 03 04 05 06 07…" at bounding box center [784, 389] width 1568 height 778
click at [996, 750] on button "Add" at bounding box center [1001, 753] width 46 height 30
click at [997, 748] on button "Add" at bounding box center [1001, 753] width 46 height 30
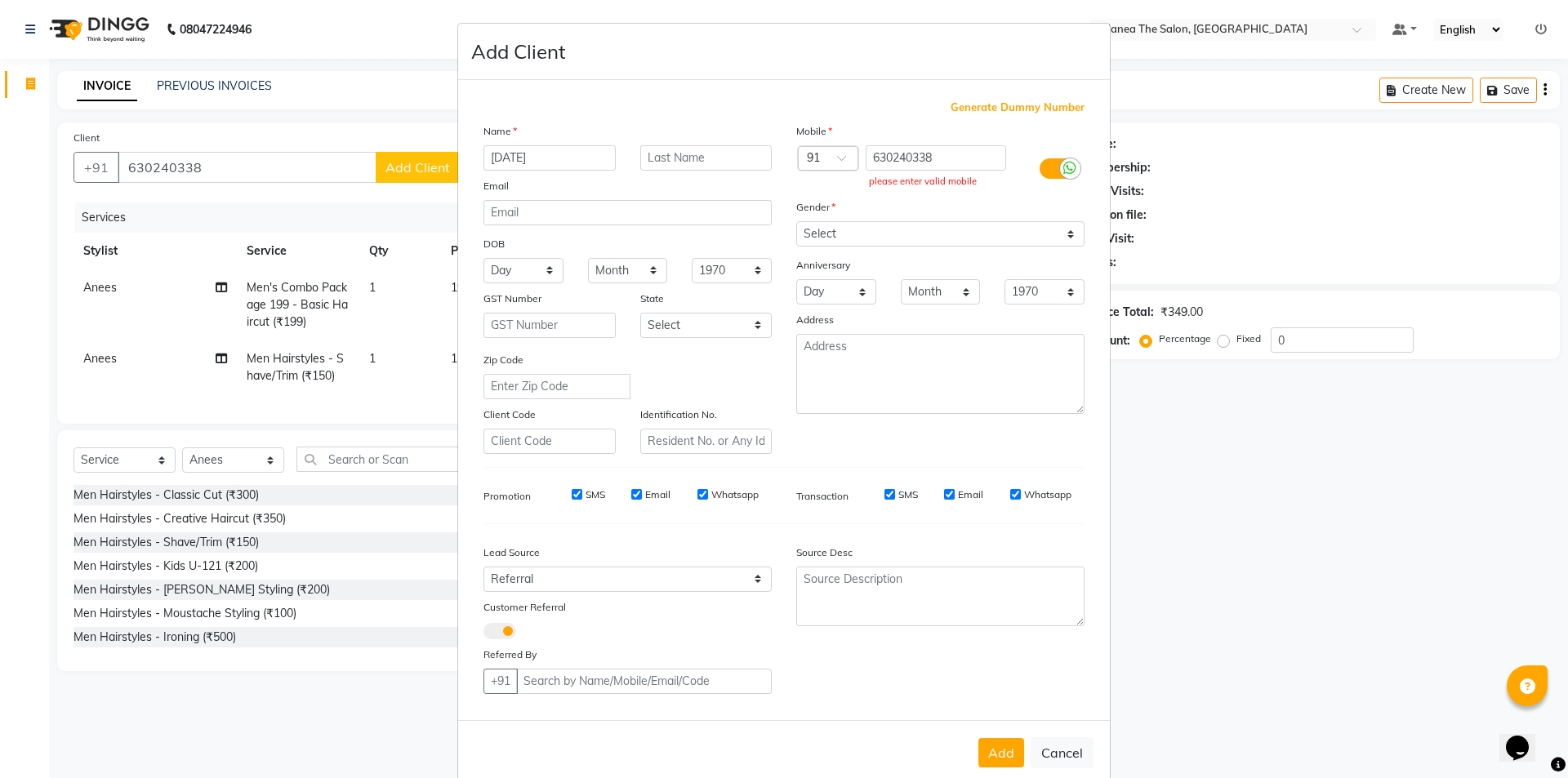
drag, startPoint x: 998, startPoint y: 747, endPoint x: 935, endPoint y: 717, distance: 69.8
click at [998, 746] on button "Add" at bounding box center [1001, 753] width 46 height 30
click at [412, 164] on ngb-modal-window "Add Client Generate Dummy Number Name [DATE] Email DOB Day 01 02 03 04 05 06 07…" at bounding box center [784, 389] width 1568 height 778
click at [409, 163] on ngb-modal-window "Add Client Generate Dummy Number Name [DATE] Email DOB Day 01 02 03 04 05 06 07…" at bounding box center [784, 389] width 1568 height 778
click at [406, 163] on ngb-modal-window "Add Client Generate Dummy Number Name [DATE] Email DOB Day 01 02 03 04 05 06 07…" at bounding box center [784, 389] width 1568 height 778
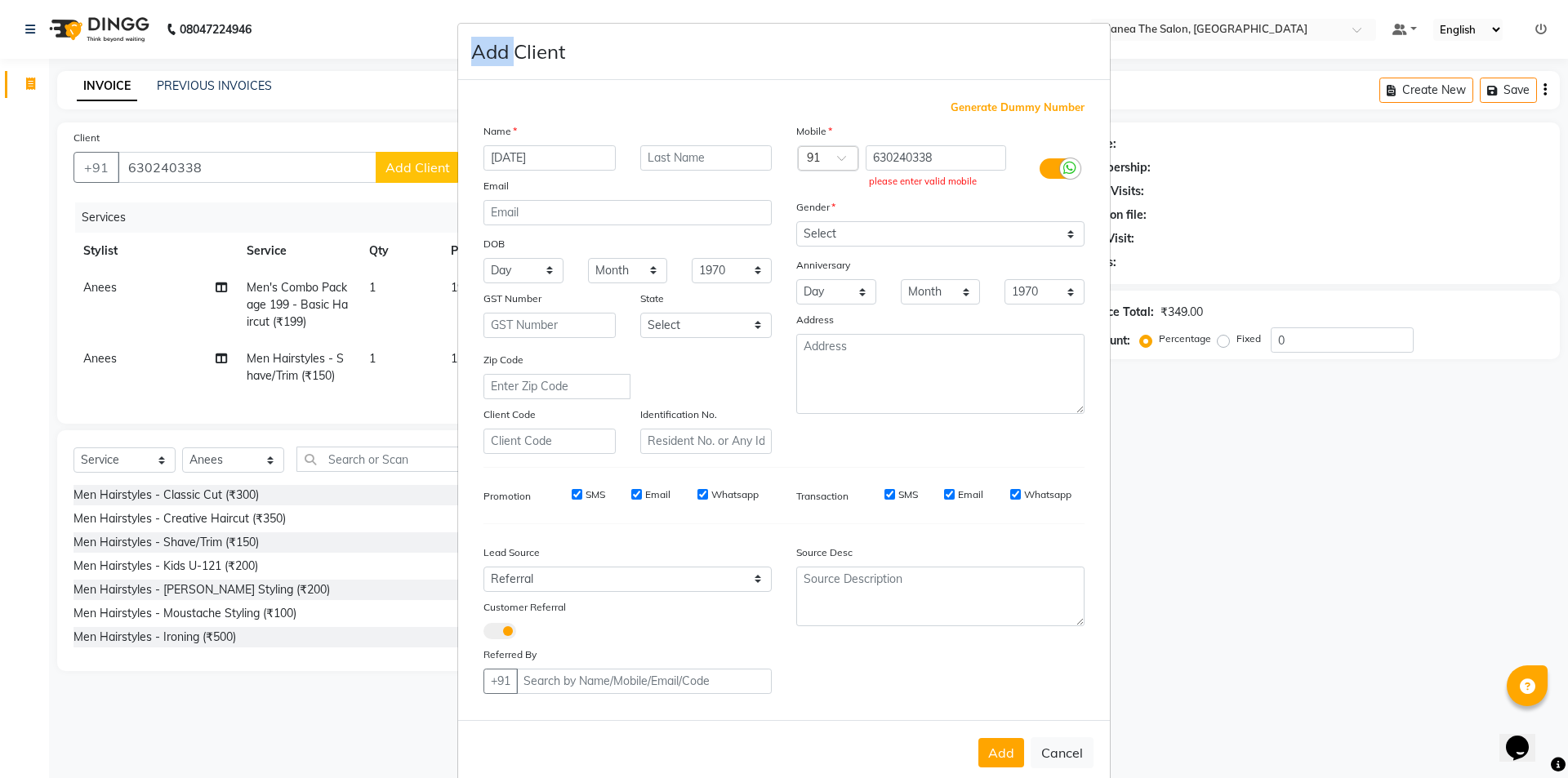
click at [405, 163] on ngb-modal-window "Add Client Generate Dummy Number Name [DATE] Email DOB Day 01 02 03 04 05 06 07…" at bounding box center [784, 389] width 1568 height 778
click at [406, 165] on ngb-modal-window "Add Client Generate Dummy Number Name [DATE] Email DOB Day 01 02 03 04 05 06 07…" at bounding box center [784, 389] width 1568 height 778
click at [405, 165] on ngb-modal-window "Add Client Generate Dummy Number Name [DATE] Email DOB Day 01 02 03 04 05 06 07…" at bounding box center [784, 389] width 1568 height 778
click at [407, 172] on ngb-modal-window "Add Client Generate Dummy Number Name [DATE] Email DOB Day 01 02 03 04 05 06 07…" at bounding box center [784, 389] width 1568 height 778
click at [290, 125] on ngb-modal-window "Add Client Generate Dummy Number Name [DATE] Email DOB Day 01 02 03 04 05 06 07…" at bounding box center [784, 389] width 1568 height 778
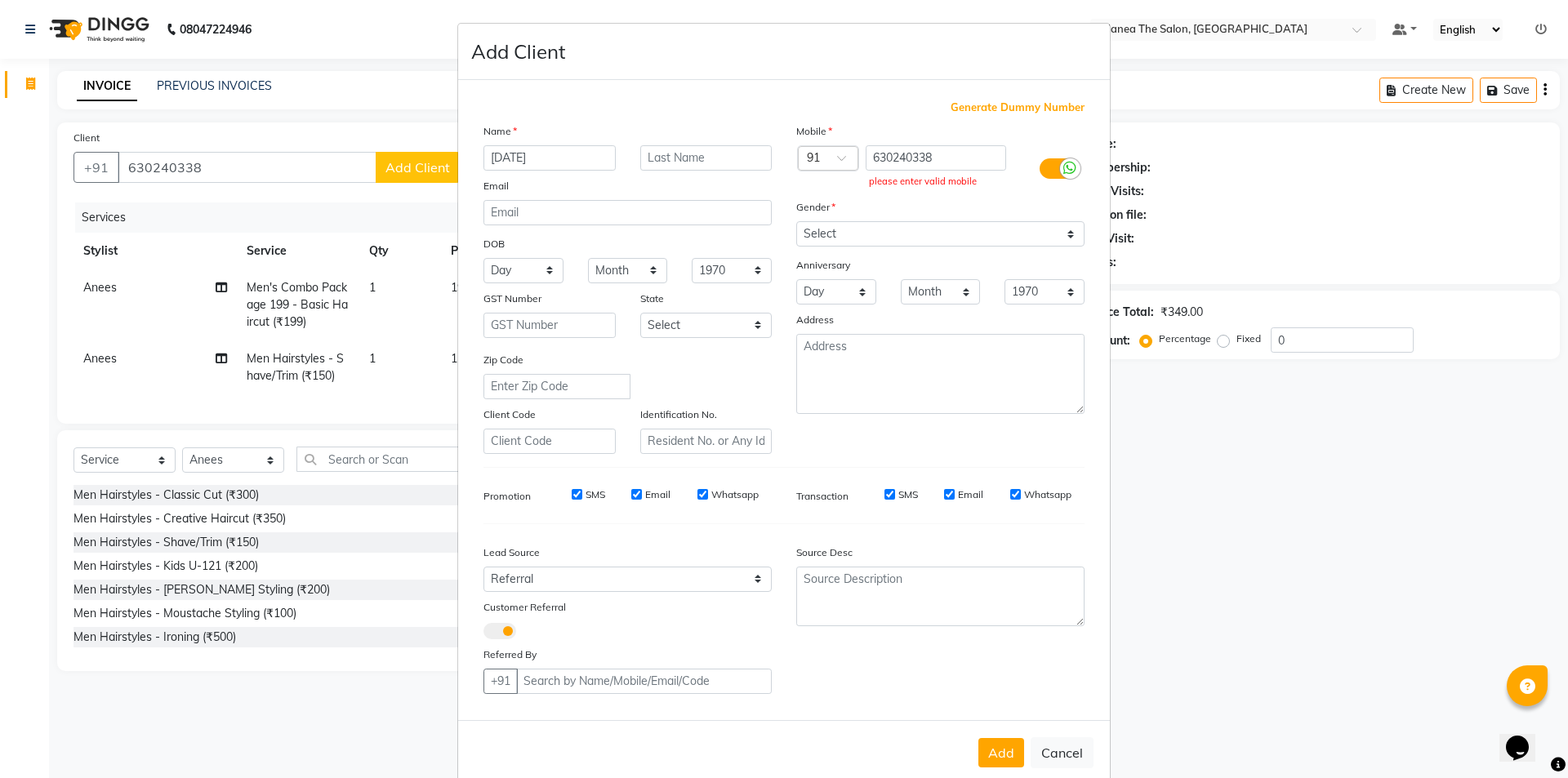
click at [310, 146] on ngb-modal-window "Add Client Generate Dummy Number Name [DATE] Email DOB Day 01 02 03 04 05 06 07…" at bounding box center [784, 389] width 1568 height 778
click at [412, 168] on ngb-modal-window "Add Client Generate Dummy Number Name [DATE] Email DOB Day 01 02 03 04 05 06 07…" at bounding box center [784, 389] width 1568 height 778
click at [414, 165] on ngb-modal-window "Add Client Generate Dummy Number Name [DATE] Email DOB Day 01 02 03 04 05 06 07…" at bounding box center [784, 389] width 1568 height 778
click at [414, 165] on ngb-modal-window "Add Client Generate Dummy Number Name [DATE] Email DOB Day 01 02 03 04 05 06 07…" at bounding box center [784, 389] width 1568 height 778
click at [998, 751] on button "Add" at bounding box center [1001, 753] width 46 height 30
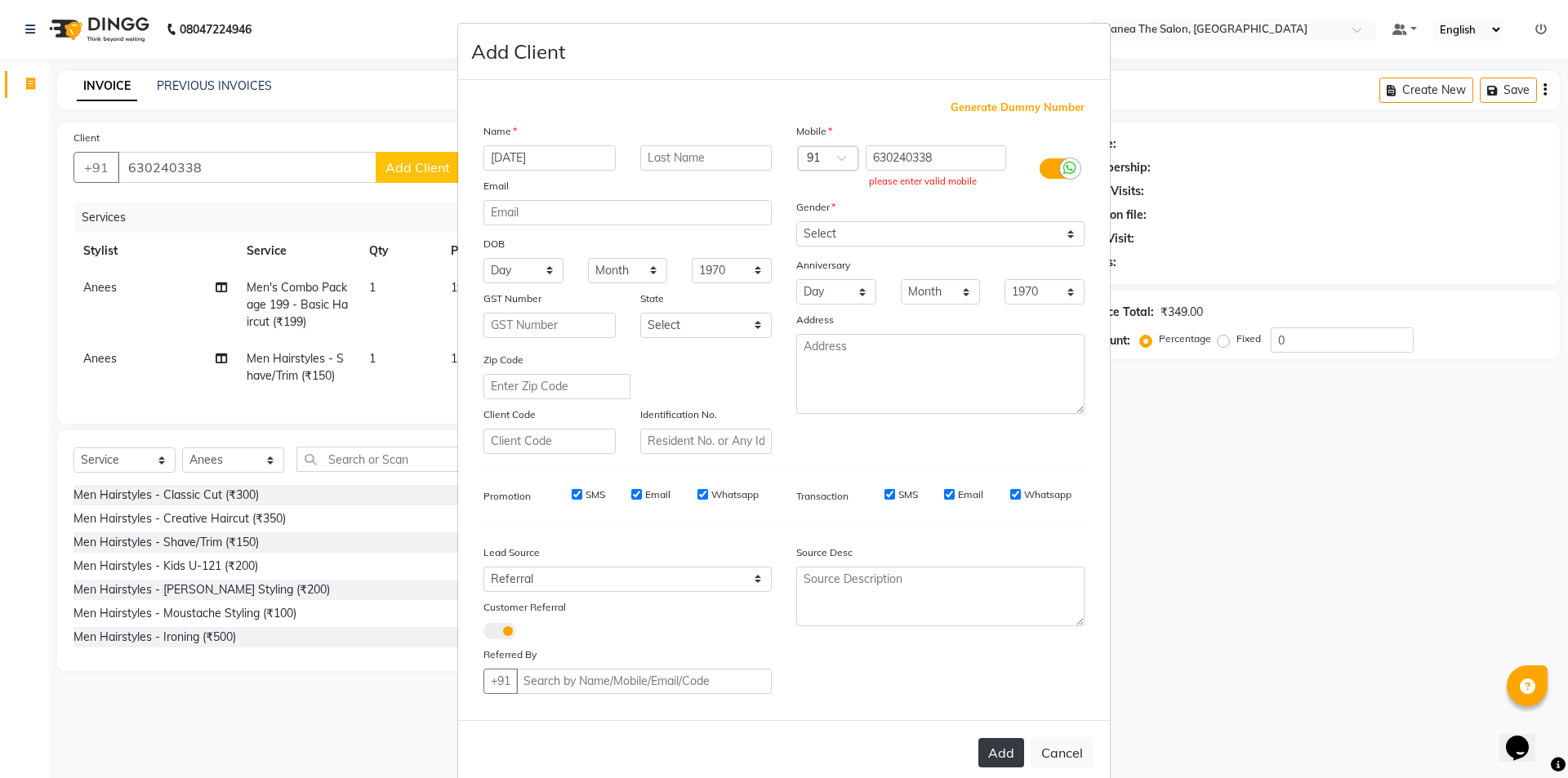
click at [997, 749] on button "Add" at bounding box center [1001, 753] width 46 height 30
drag, startPoint x: 998, startPoint y: 749, endPoint x: 1007, endPoint y: 743, distance: 10.8
click at [999, 749] on button "Add" at bounding box center [1001, 753] width 46 height 30
click at [1071, 751] on button "Cancel" at bounding box center [1062, 753] width 63 height 31
select select
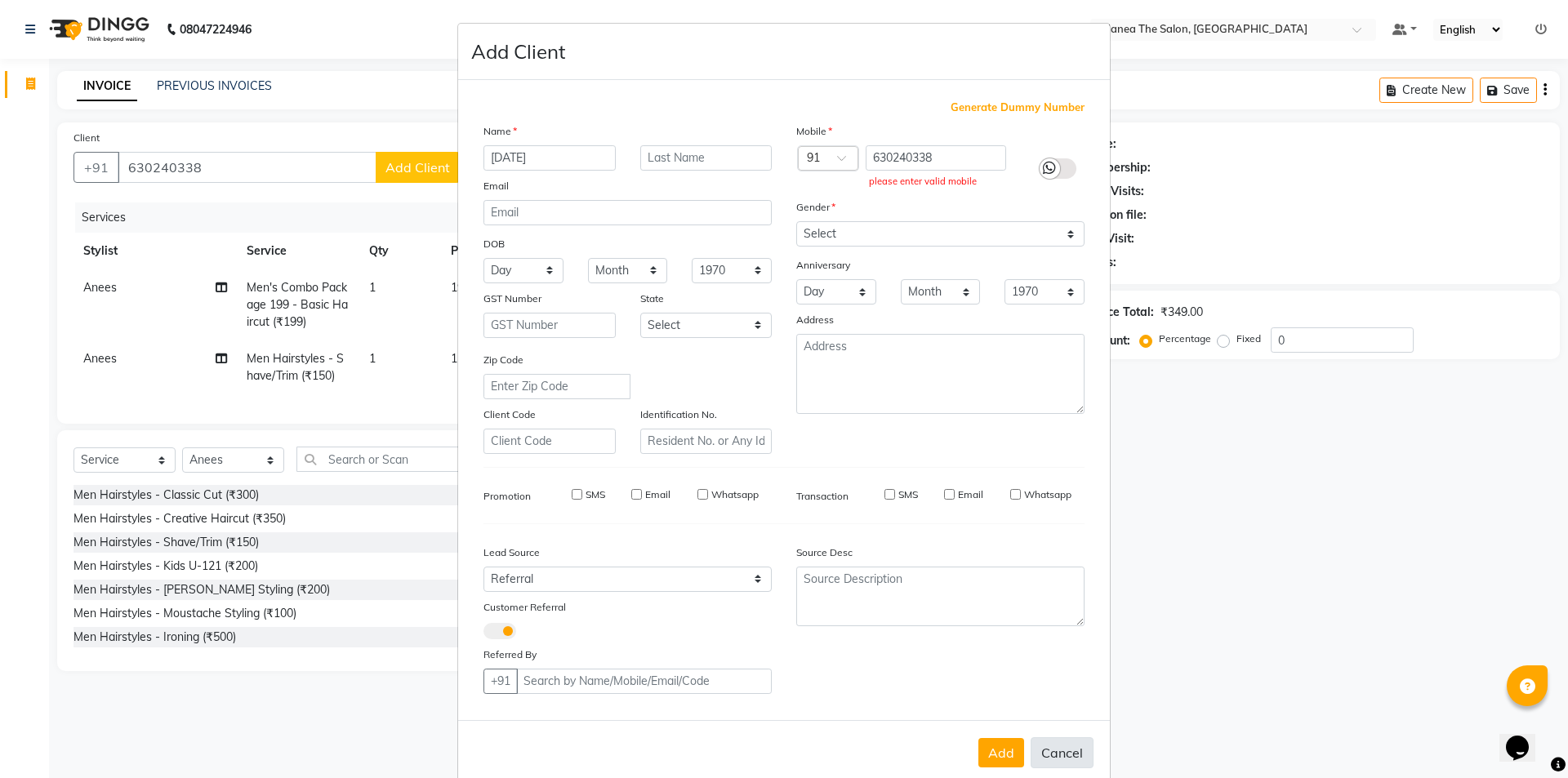
select select
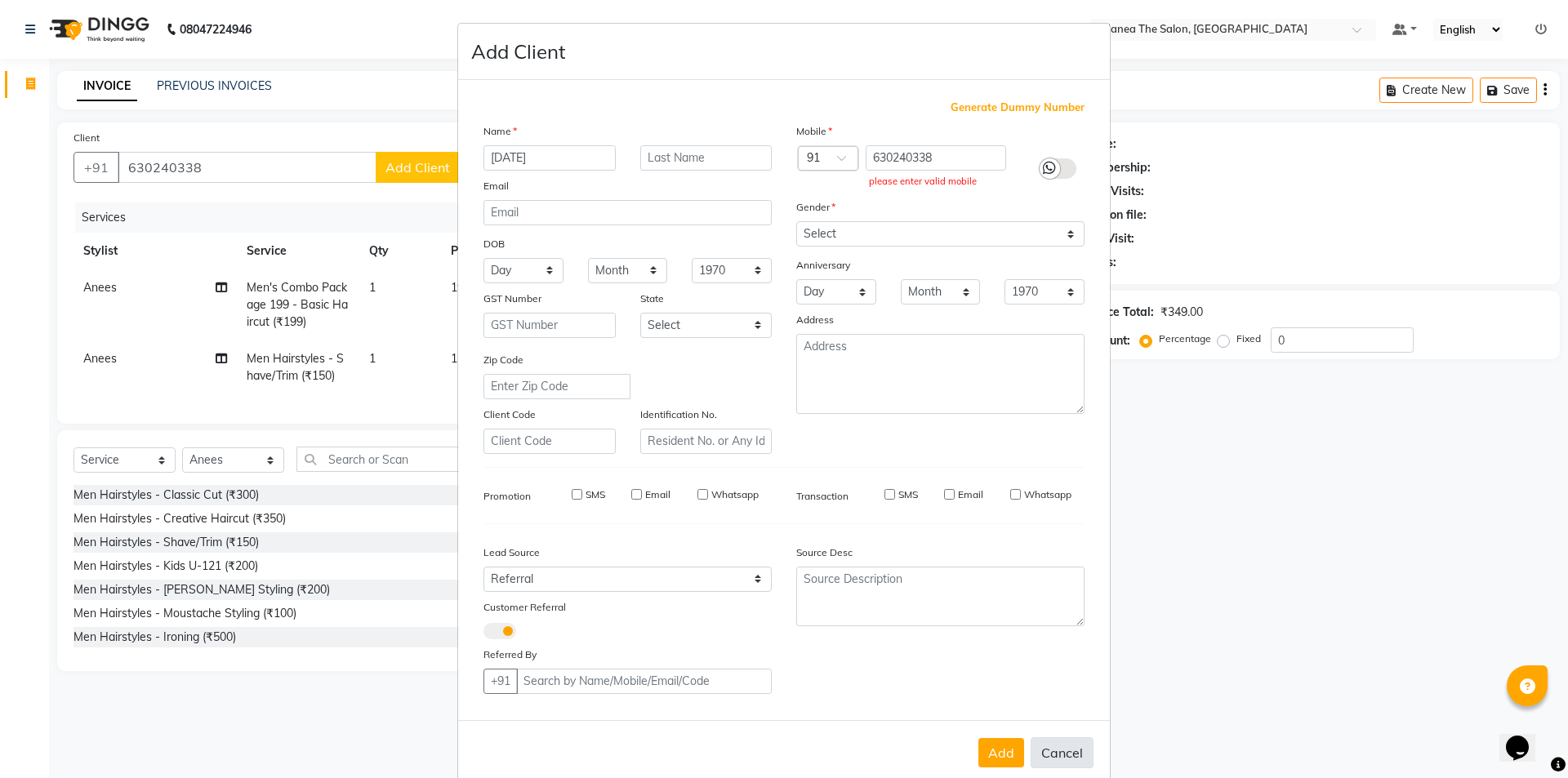
select select
checkbox input "false"
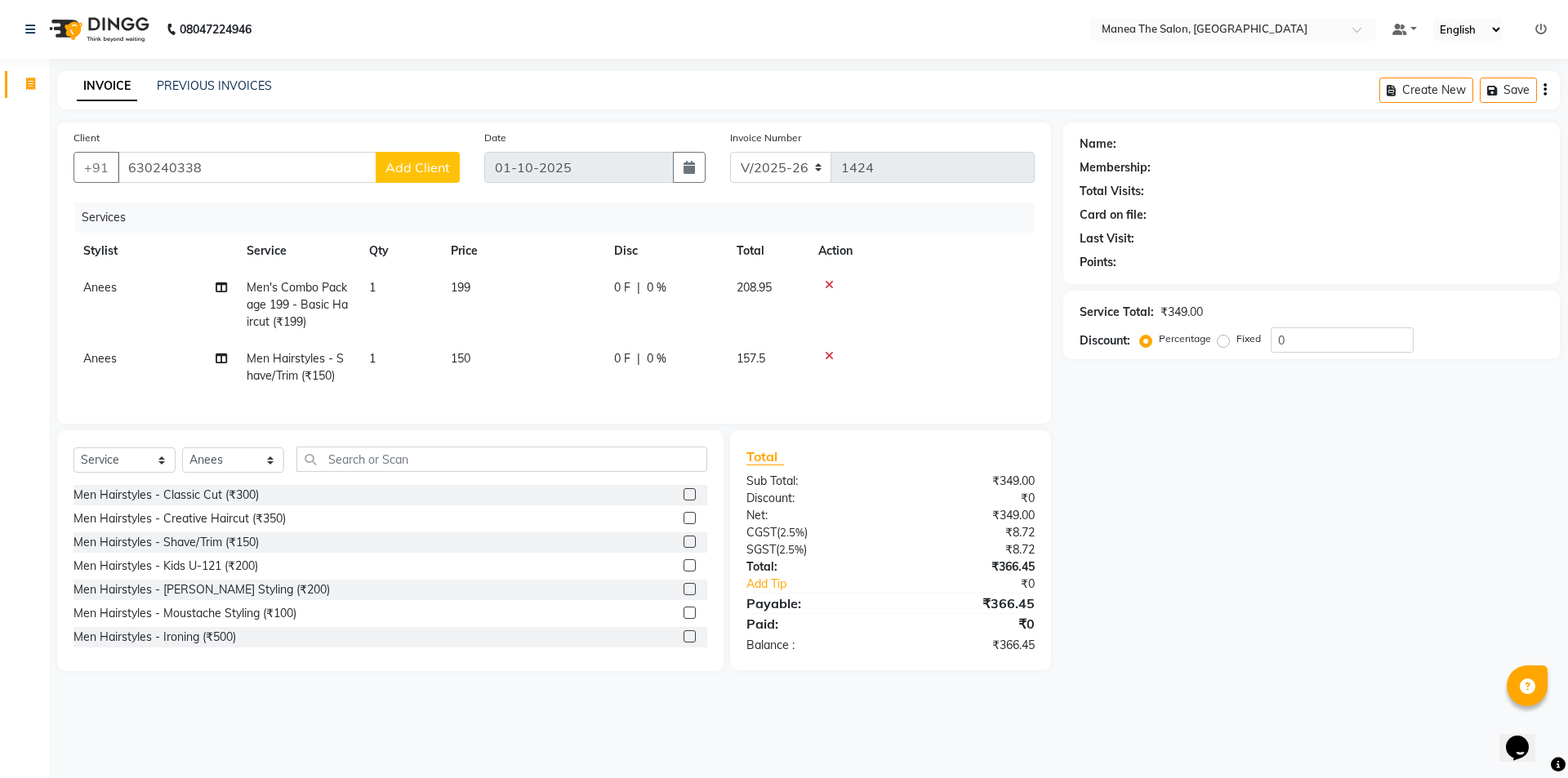
click at [1071, 751] on div "Add Cancel" at bounding box center [784, 729] width 651 height 65
click at [412, 158] on button "Add Client" at bounding box center [418, 167] width 85 height 31
select select "45725"
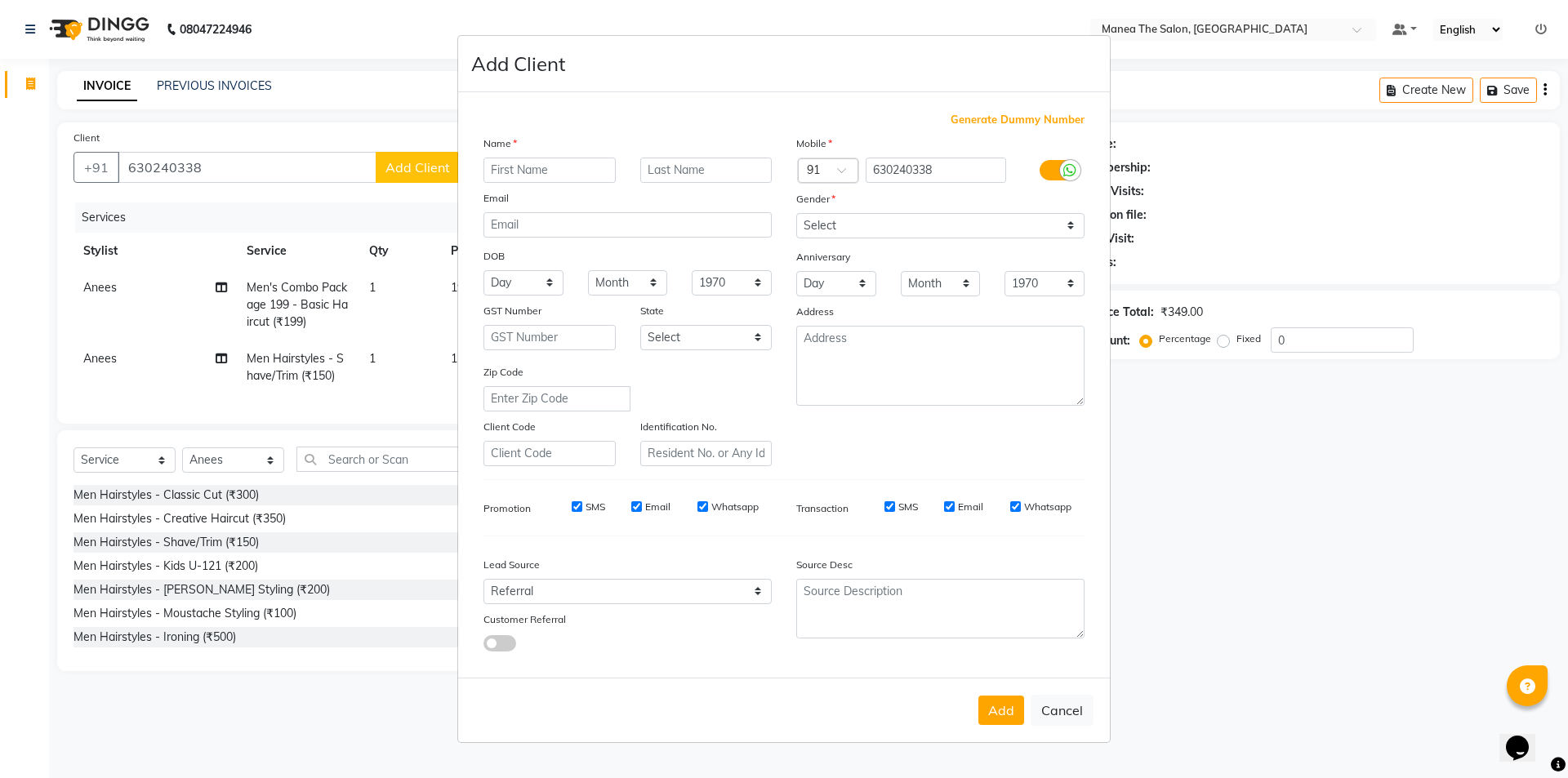
click at [524, 166] on input "text" at bounding box center [549, 170] width 132 height 25
click at [553, 173] on input "text" at bounding box center [549, 170] width 132 height 25
type input "[DATE]"
click at [856, 216] on select "Select [DEMOGRAPHIC_DATA] [DEMOGRAPHIC_DATA] Other Prefer Not To Say" at bounding box center [940, 226] width 288 height 25
select select "[DEMOGRAPHIC_DATA]"
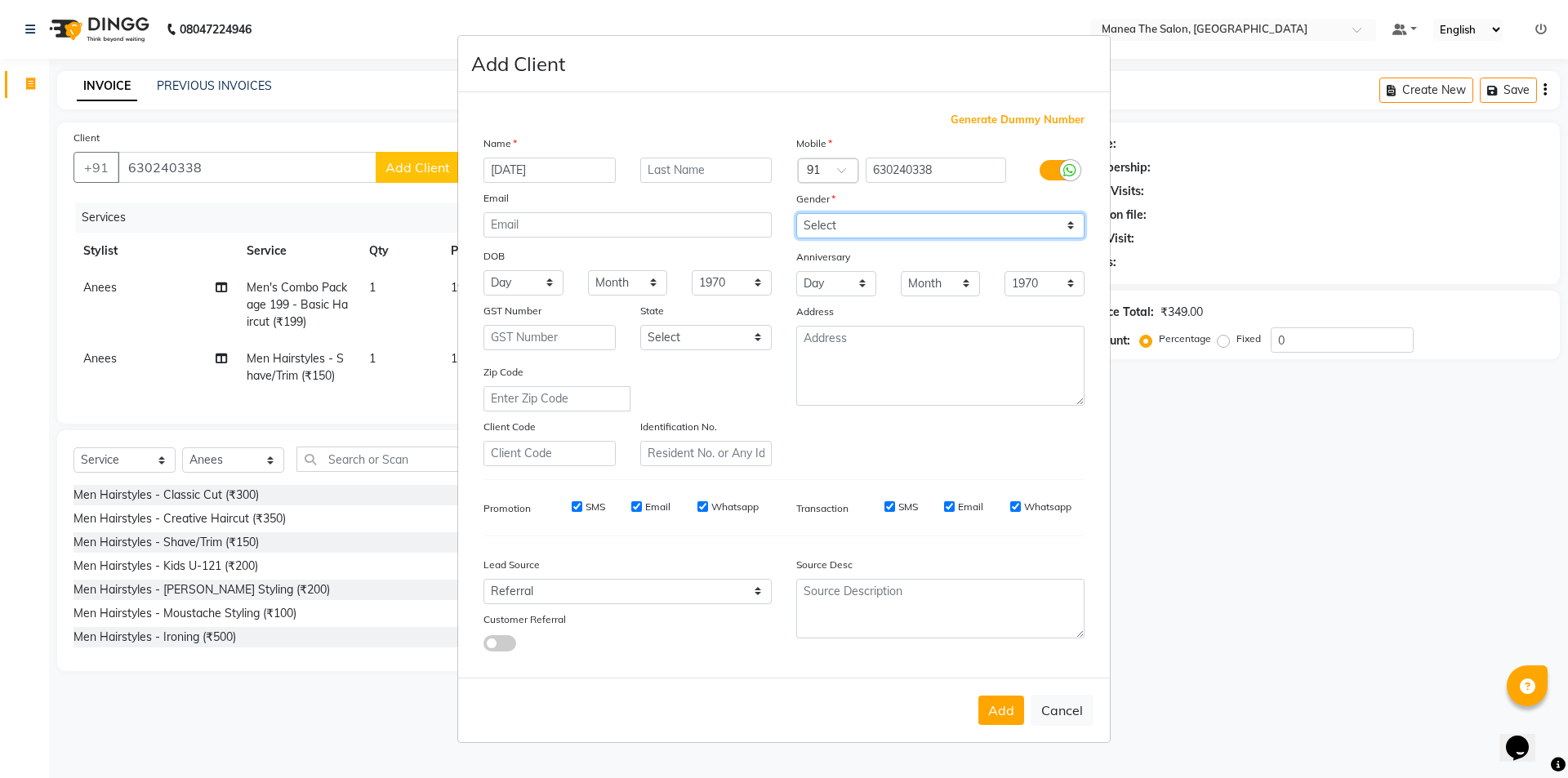
click at [796, 213] on select "Select [DEMOGRAPHIC_DATA] [DEMOGRAPHIC_DATA] Other Prefer Not To Say" at bounding box center [940, 226] width 288 height 25
click at [933, 217] on select "Select [DEMOGRAPHIC_DATA] [DEMOGRAPHIC_DATA] Other Prefer Not To Say" at bounding box center [940, 226] width 288 height 25
click at [420, 156] on ngb-modal-window "Add Client Generate Dummy Number Name [DATE] Email DOB Day 01 02 03 04 05 06 07…" at bounding box center [784, 389] width 1568 height 778
click at [1007, 702] on button "Add" at bounding box center [1001, 711] width 46 height 30
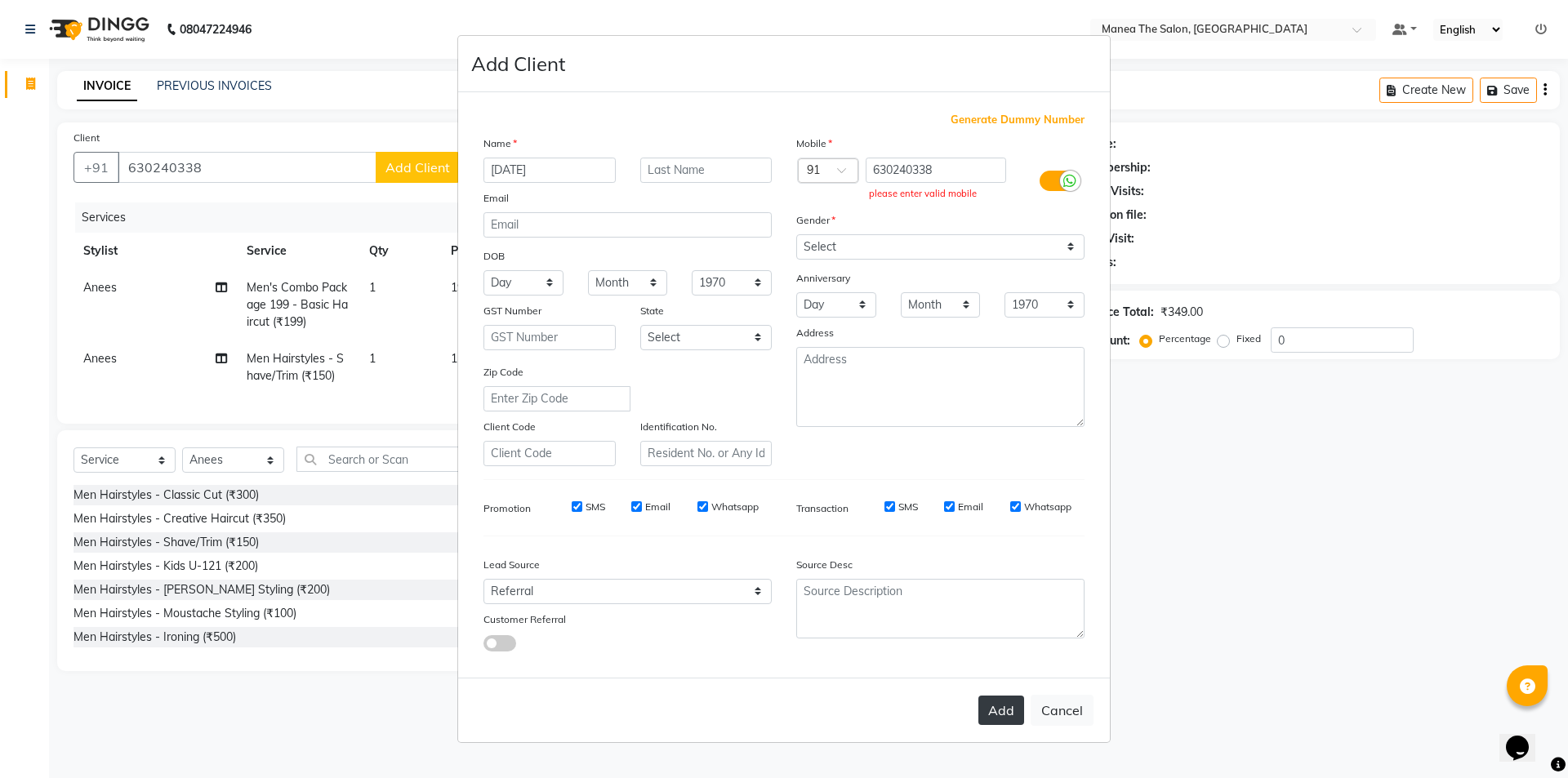
click at [1003, 702] on button "Add" at bounding box center [1001, 711] width 46 height 30
click at [1002, 705] on button "Add" at bounding box center [1001, 711] width 46 height 30
click at [1001, 705] on button "Add" at bounding box center [1001, 711] width 46 height 30
click at [221, 160] on ngb-modal-window "Add Client Generate Dummy Number Name [DATE] Email DOB Day 01 02 03 04 05 06 07…" at bounding box center [784, 389] width 1568 height 778
click at [220, 160] on ngb-modal-window "Add Client Generate Dummy Number Name [DATE] Email DOB Day 01 02 03 04 05 06 07…" at bounding box center [784, 389] width 1568 height 778
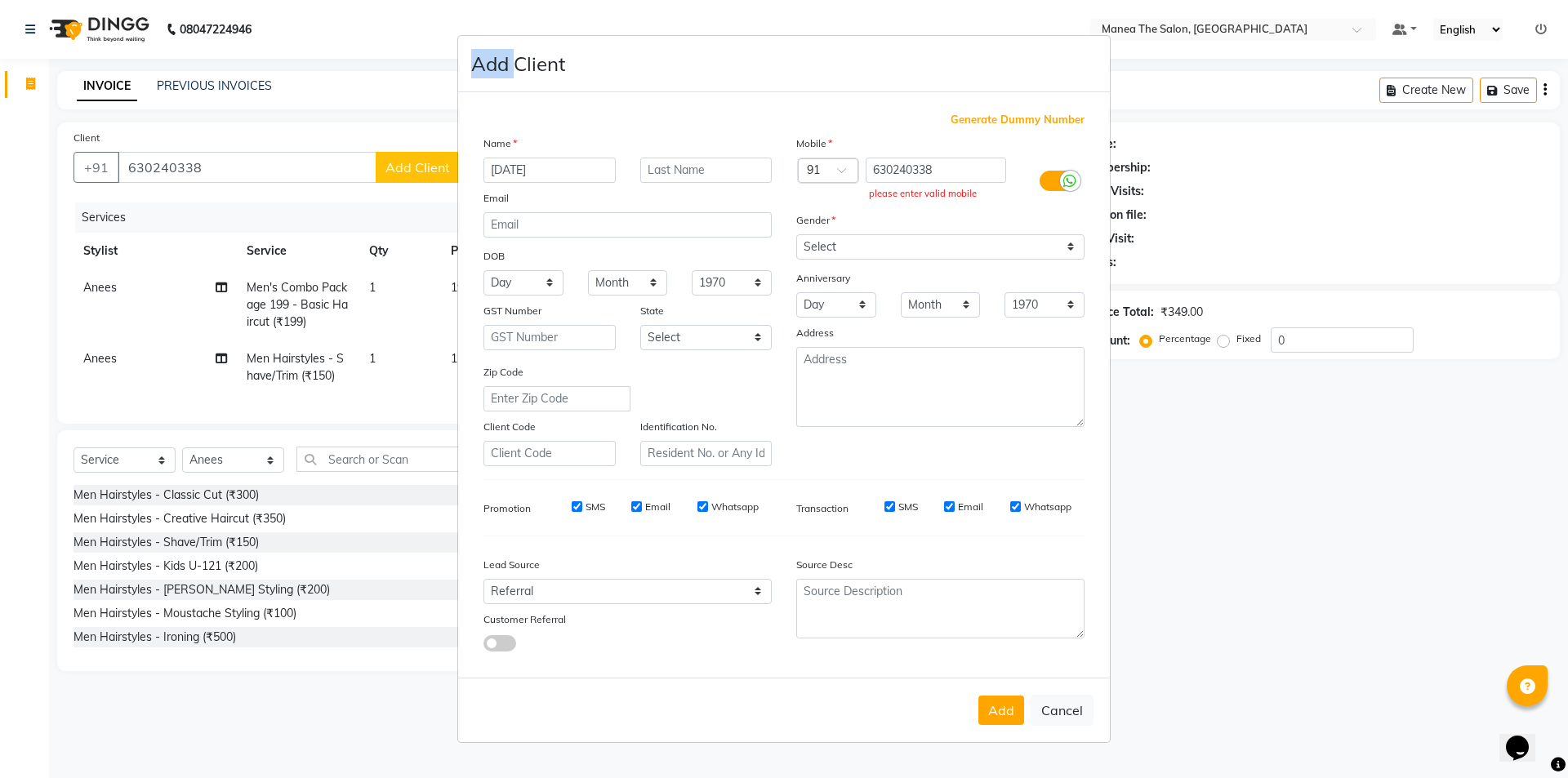
click at [219, 160] on ngb-modal-window "Add Client Generate Dummy Number Name [DATE] Email DOB Day 01 02 03 04 05 06 07…" at bounding box center [784, 389] width 1568 height 778
click at [210, 165] on ngb-modal-window "Add Client Generate Dummy Number Name [DATE] Email DOB Day 01 02 03 04 05 06 07…" at bounding box center [784, 389] width 1568 height 778
click at [946, 169] on input "630240338" at bounding box center [936, 170] width 141 height 25
type input "6302403380"
click at [1000, 708] on button "Add" at bounding box center [1001, 711] width 46 height 30
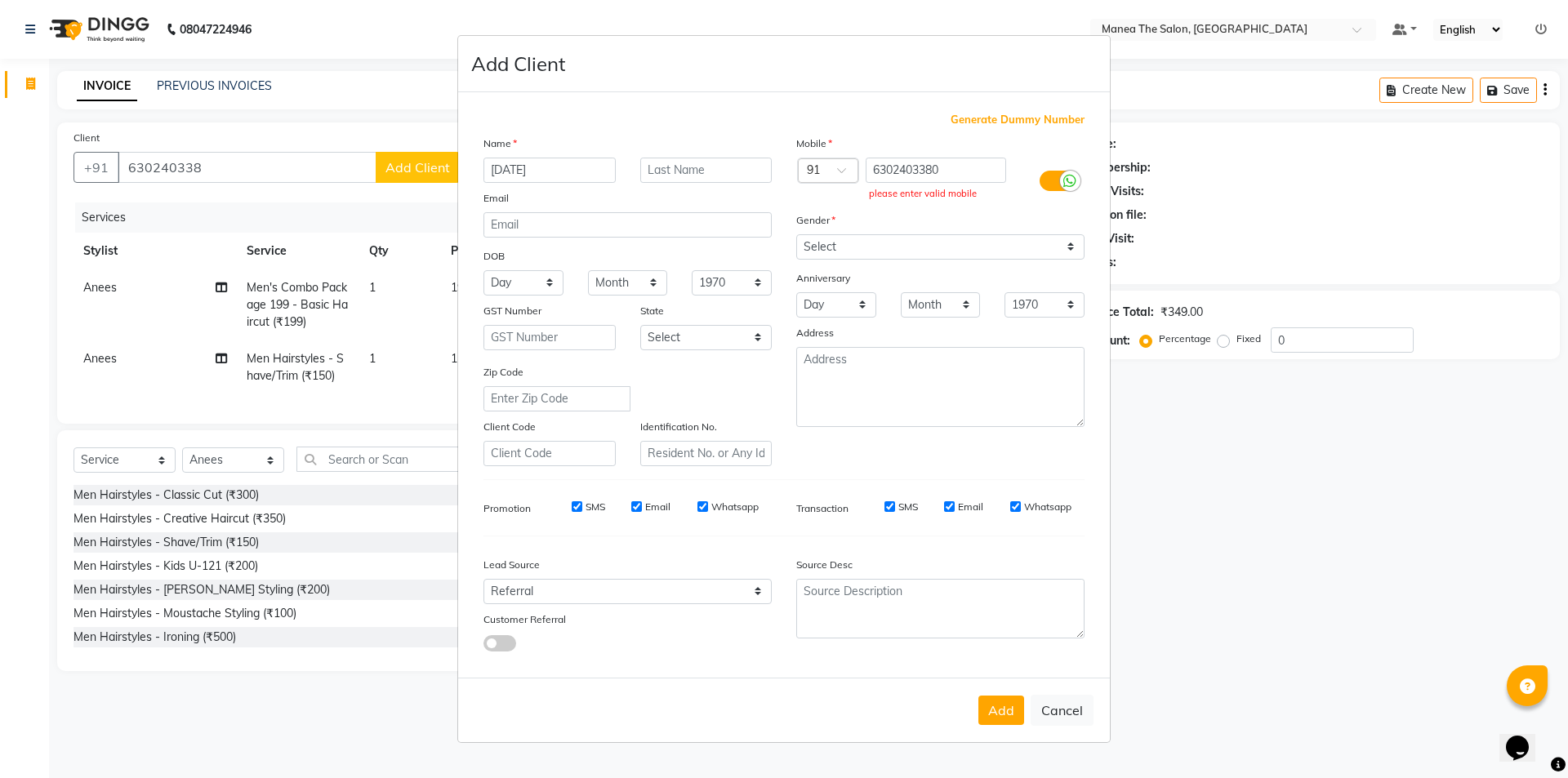
click at [412, 166] on ngb-modal-window "Add Client Generate Dummy Number Name [DATE] Email DOB Day 01 02 03 04 05 06 07…" at bounding box center [784, 389] width 1568 height 778
click at [395, 98] on ngb-modal-window "Add Client Generate Dummy Number Name [DATE] Email DOB Day 01 02 03 04 05 06 07…" at bounding box center [784, 389] width 1568 height 778
click at [395, 93] on ngb-modal-window "Add Client Generate Dummy Number Name [DATE] Email DOB Day 01 02 03 04 05 06 07…" at bounding box center [784, 389] width 1568 height 778
click at [1412, 492] on ngb-modal-window "Add Client Generate Dummy Number Name [DATE] Email DOB Day 01 02 03 04 05 06 07…" at bounding box center [784, 389] width 1568 height 778
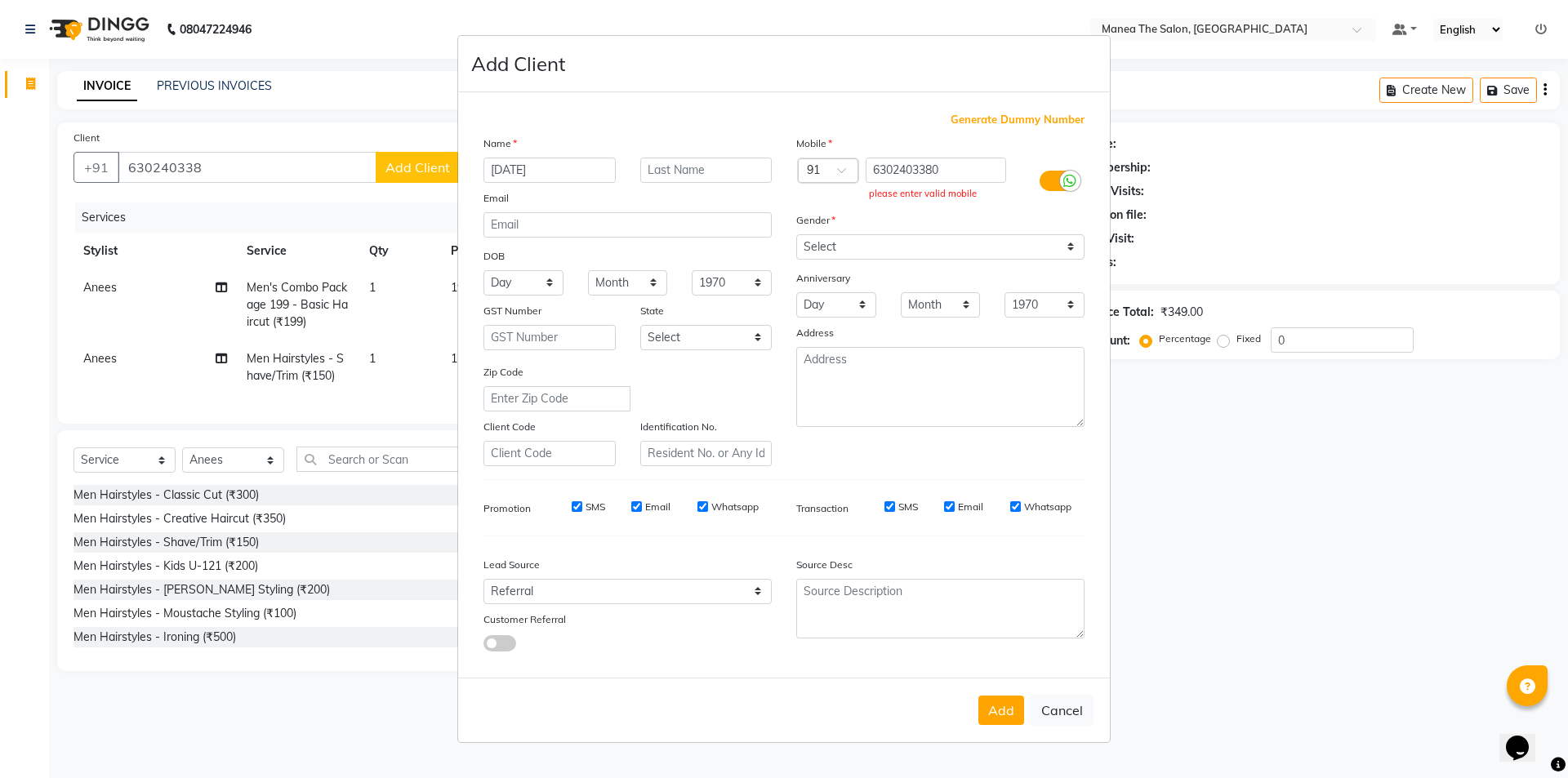
drag, startPoint x: 1409, startPoint y: 489, endPoint x: 1411, endPoint y: 481, distance: 8.2
click at [1409, 488] on ngb-modal-window "Add Client Generate Dummy Number Name [DATE] Email DOB Day 01 02 03 04 05 06 07…" at bounding box center [784, 389] width 1568 height 778
click at [1414, 483] on ngb-modal-window "Add Client Generate Dummy Number Name [DATE] Email DOB Day 01 02 03 04 05 06 07…" at bounding box center [784, 389] width 1568 height 778
drag, startPoint x: 1375, startPoint y: 522, endPoint x: 1347, endPoint y: 525, distance: 28.2
click at [1375, 526] on ngb-modal-window "Add Client Generate Dummy Number Name [DATE] Email DOB Day 01 02 03 04 05 06 07…" at bounding box center [784, 389] width 1568 height 778
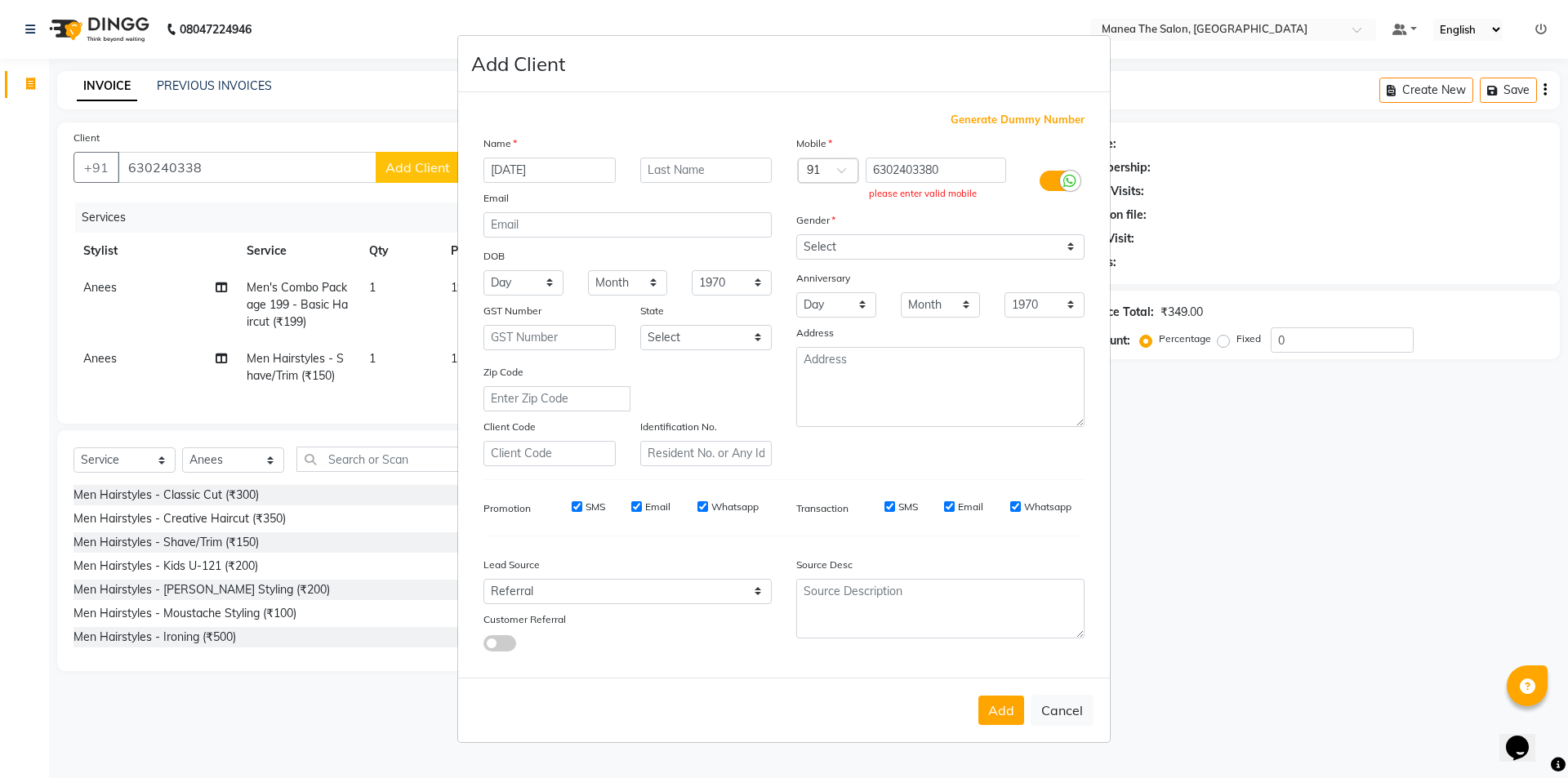
click at [1326, 565] on ngb-modal-window "Add Client Generate Dummy Number Name [DATE] Email DOB Day 01 02 03 04 05 06 07…" at bounding box center [784, 389] width 1568 height 778
click at [336, 156] on ngb-modal-window "Add Client Generate Dummy Number Name [DATE] Email DOB Day 01 02 03 04 05 06 07…" at bounding box center [784, 389] width 1568 height 778
click at [205, 151] on ngb-modal-window "Add Client Generate Dummy Number Name [DATE] Email DOB Day 01 02 03 04 05 06 07…" at bounding box center [784, 389] width 1568 height 778
click at [297, 128] on ngb-modal-window "Add Client Generate Dummy Number Name [DATE] Email DOB Day 01 02 03 04 05 06 07…" at bounding box center [784, 389] width 1568 height 778
click at [299, 128] on ngb-modal-window "Add Client Generate Dummy Number Name [DATE] Email DOB Day 01 02 03 04 05 06 07…" at bounding box center [784, 389] width 1568 height 778
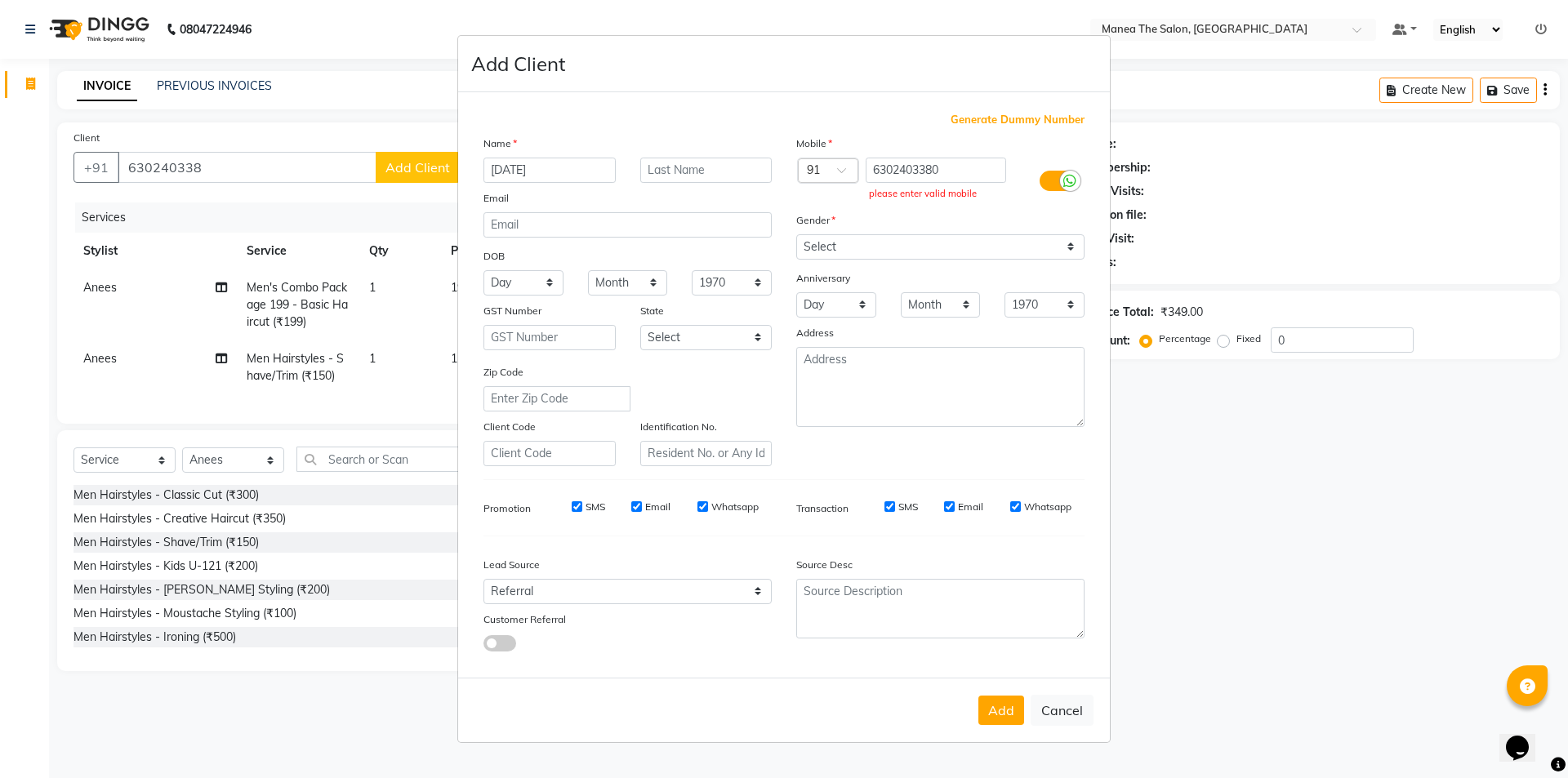
click at [300, 128] on ngb-modal-window "Add Client Generate Dummy Number Name [DATE] Email DOB Day 01 02 03 04 05 06 07…" at bounding box center [784, 389] width 1568 height 778
click at [415, 611] on ngb-modal-window "Add Client Generate Dummy Number Name [DATE] Email DOB Day 01 02 03 04 05 06 07…" at bounding box center [784, 389] width 1568 height 778
click at [399, 589] on ngb-modal-window "Add Client Generate Dummy Number Name [DATE] Email DOB Day 01 02 03 04 05 06 07…" at bounding box center [784, 389] width 1568 height 778
drag, startPoint x: 1316, startPoint y: 716, endPoint x: 1204, endPoint y: 720, distance: 112.1
click at [1303, 718] on ngb-modal-window "Add Client Generate Dummy Number Name [DATE] Email DOB Day 01 02 03 04 05 06 07…" at bounding box center [784, 389] width 1568 height 778
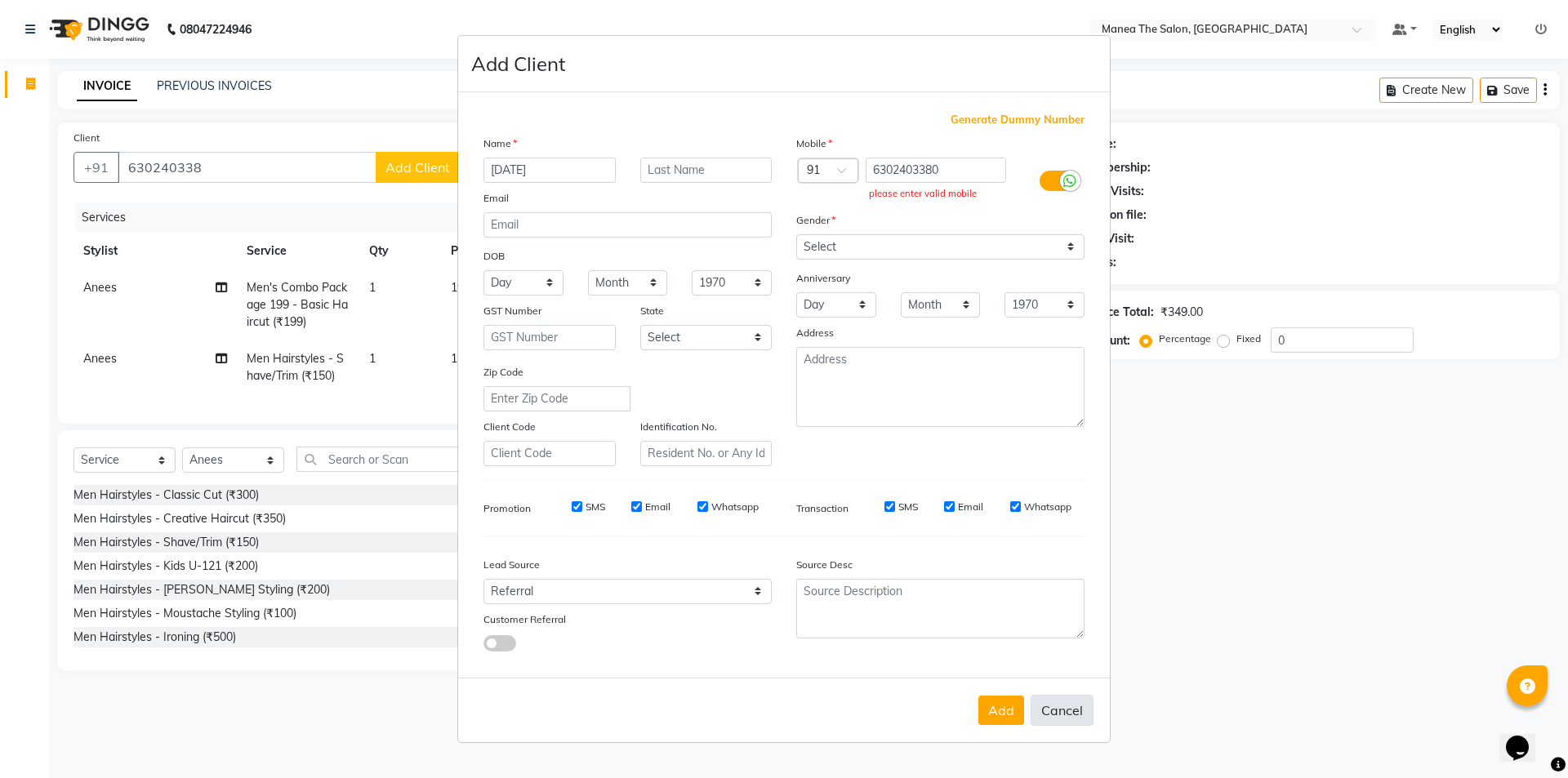
click at [1063, 702] on button "Cancel" at bounding box center [1062, 711] width 63 height 31
select select
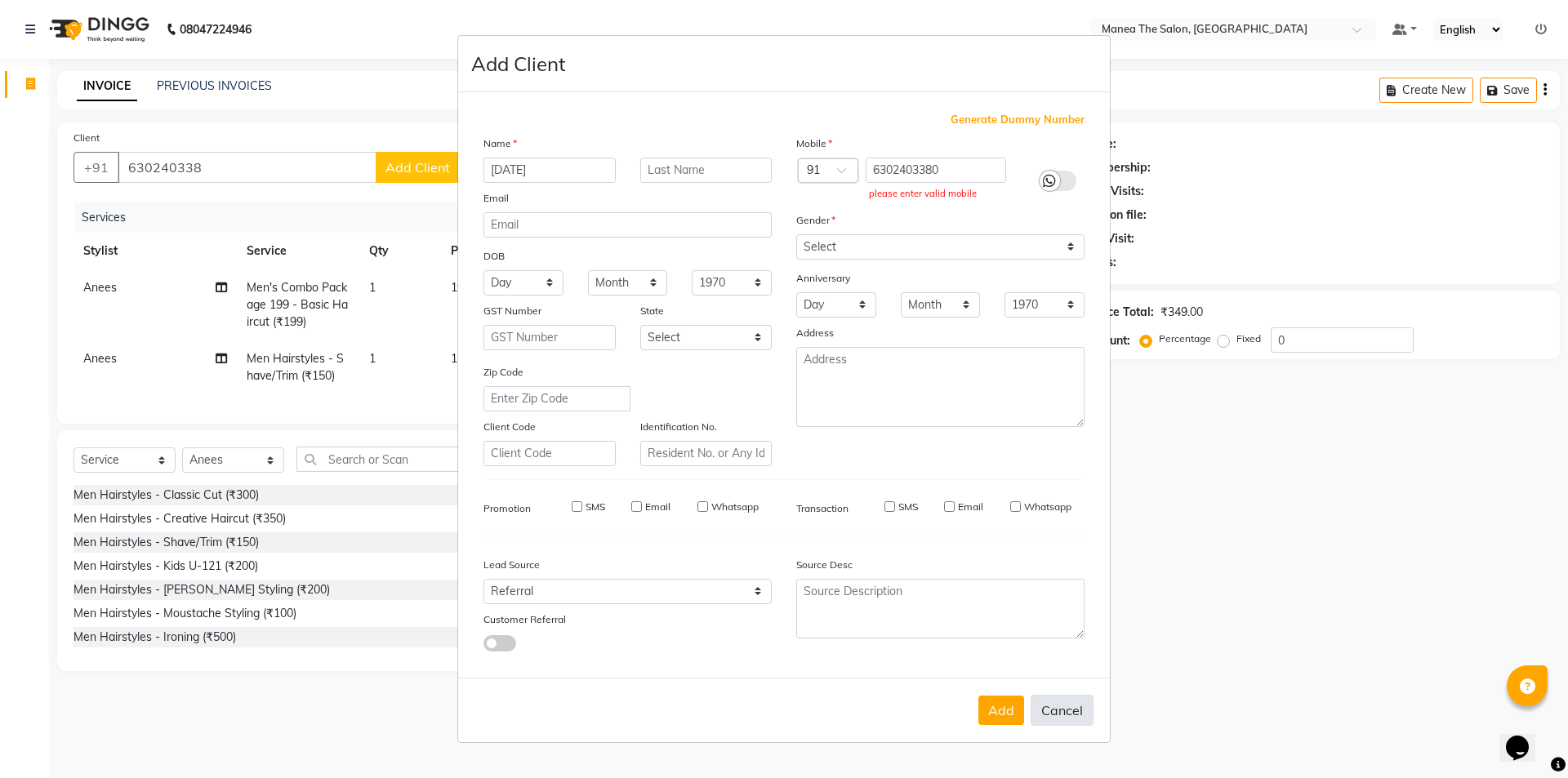
select select
checkbox input "false"
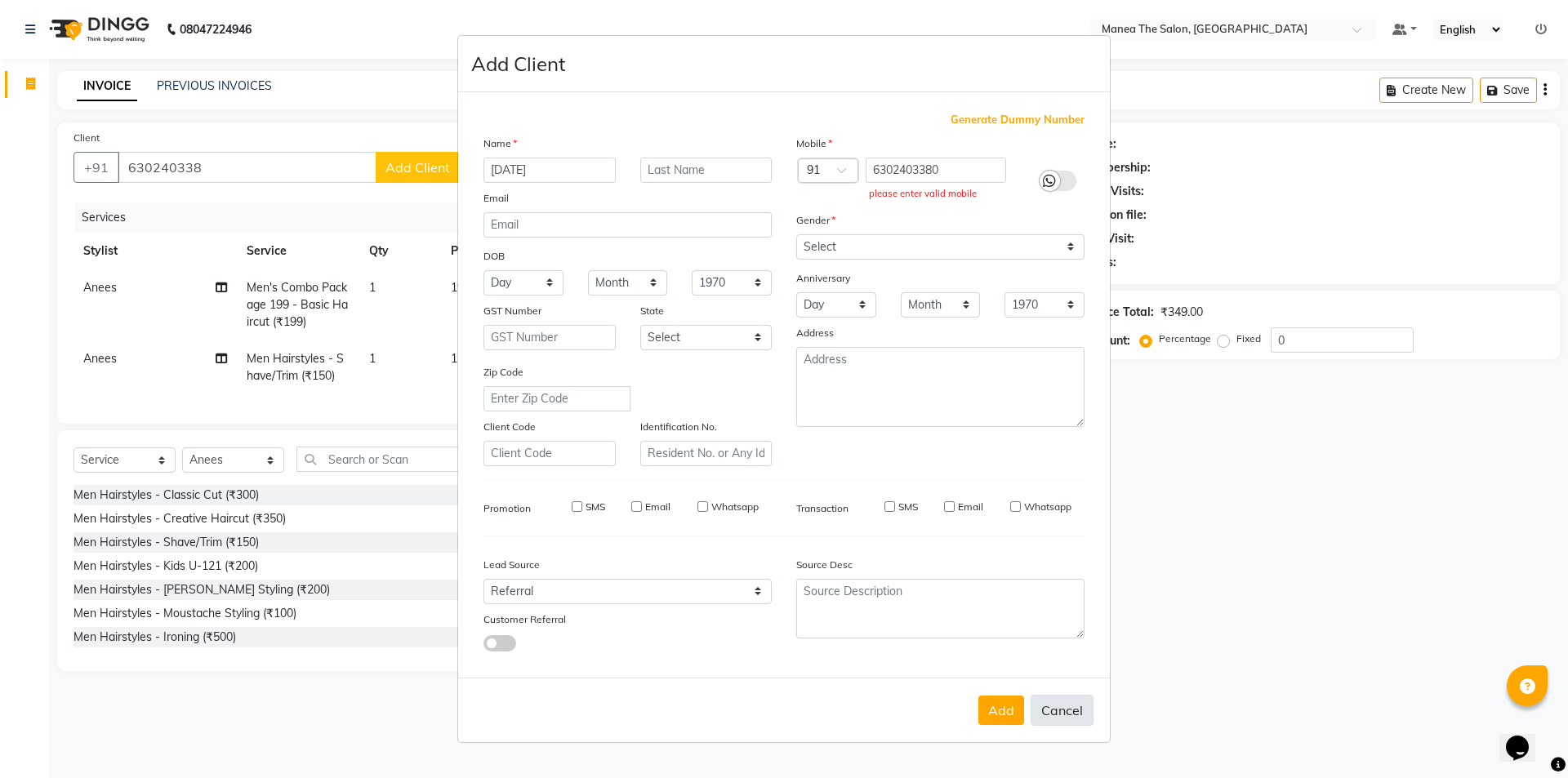
checkbox input "false"
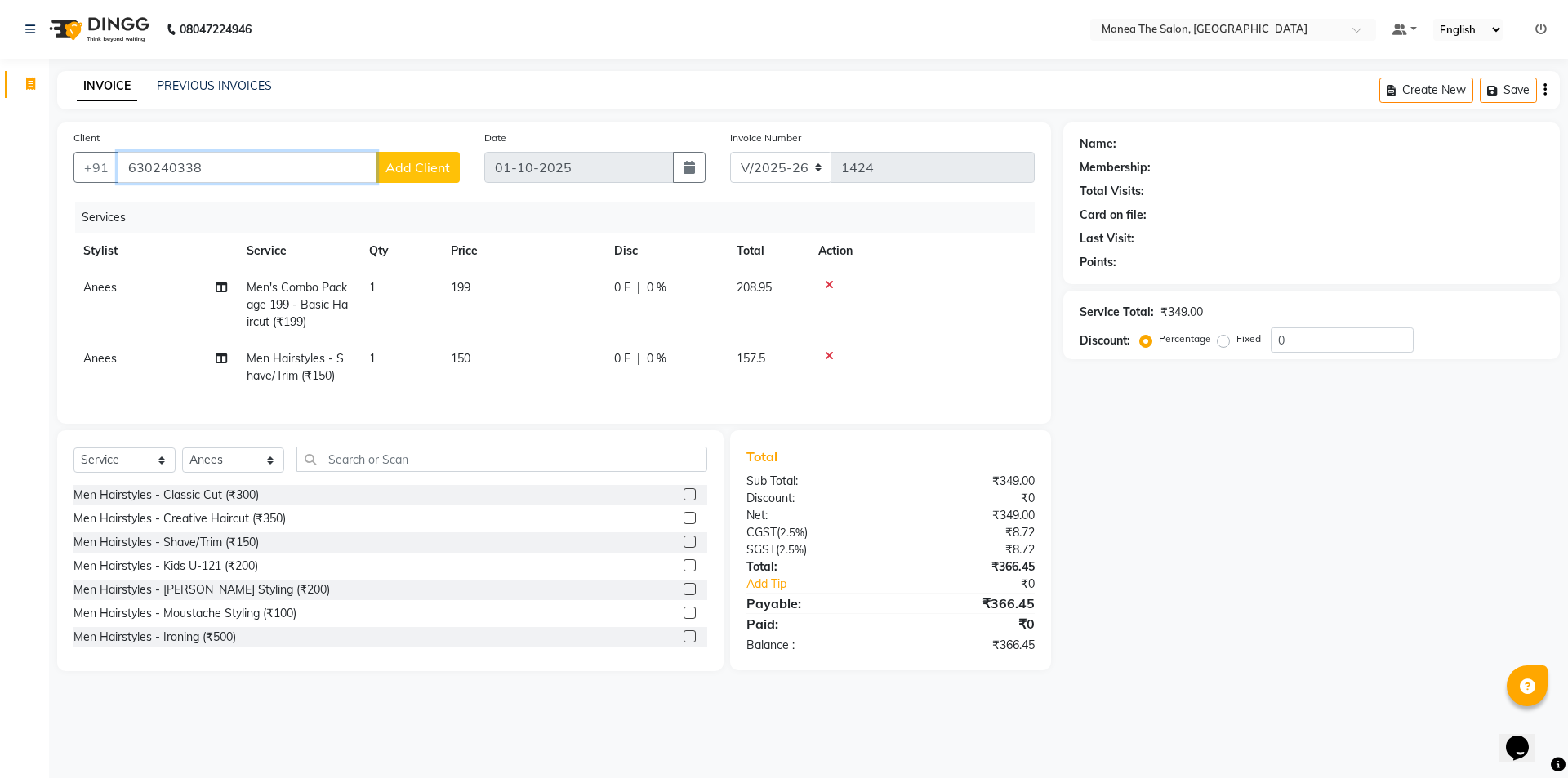
click at [205, 165] on input "630240338" at bounding box center [247, 167] width 259 height 31
type input "6302403380"
click at [418, 167] on span "Add Client" at bounding box center [418, 167] width 65 height 16
select select "45725"
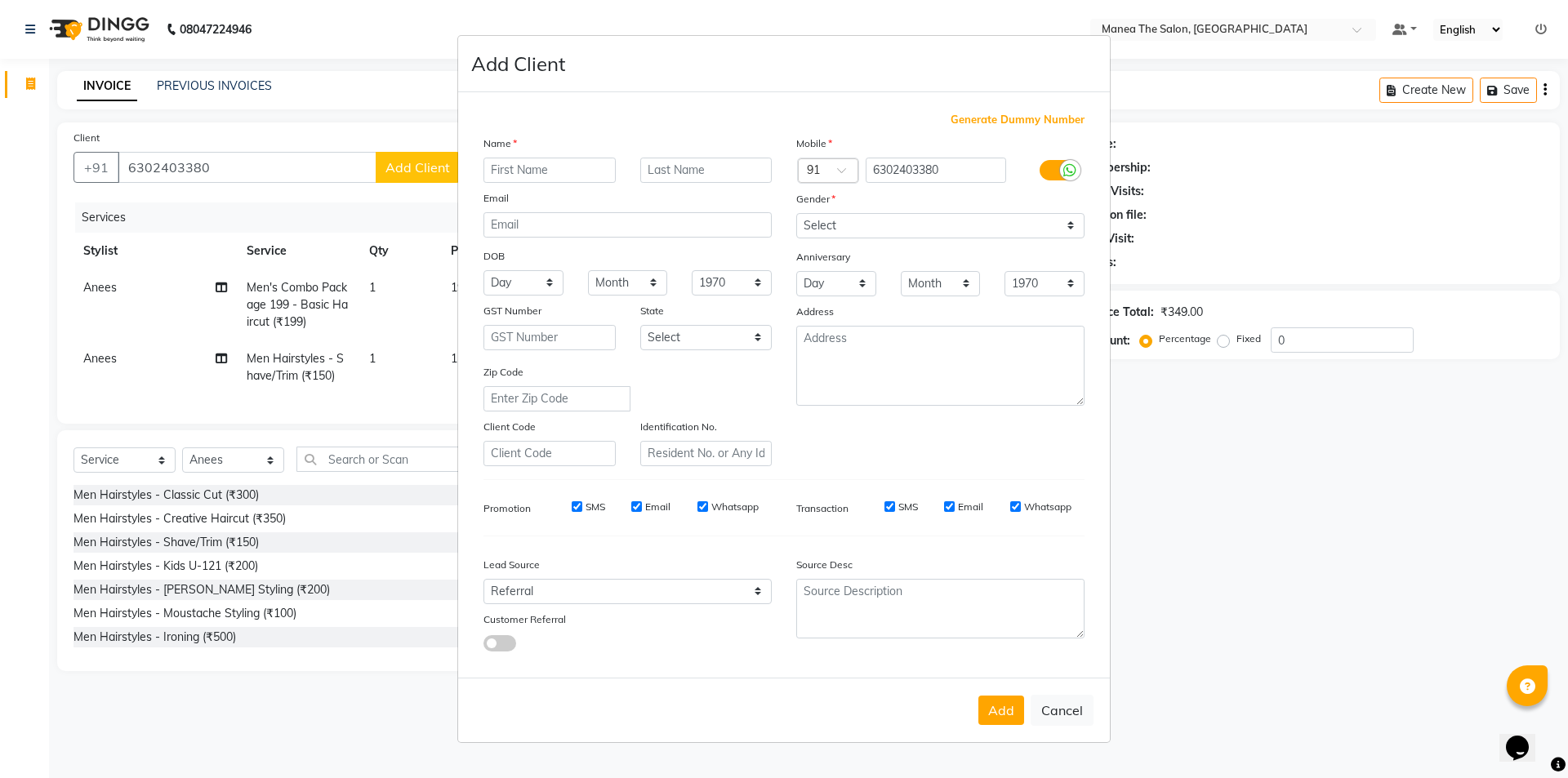
click at [539, 165] on input "text" at bounding box center [549, 170] width 132 height 25
type input "[DATE]"
click at [1000, 710] on button "Add" at bounding box center [1001, 711] width 46 height 30
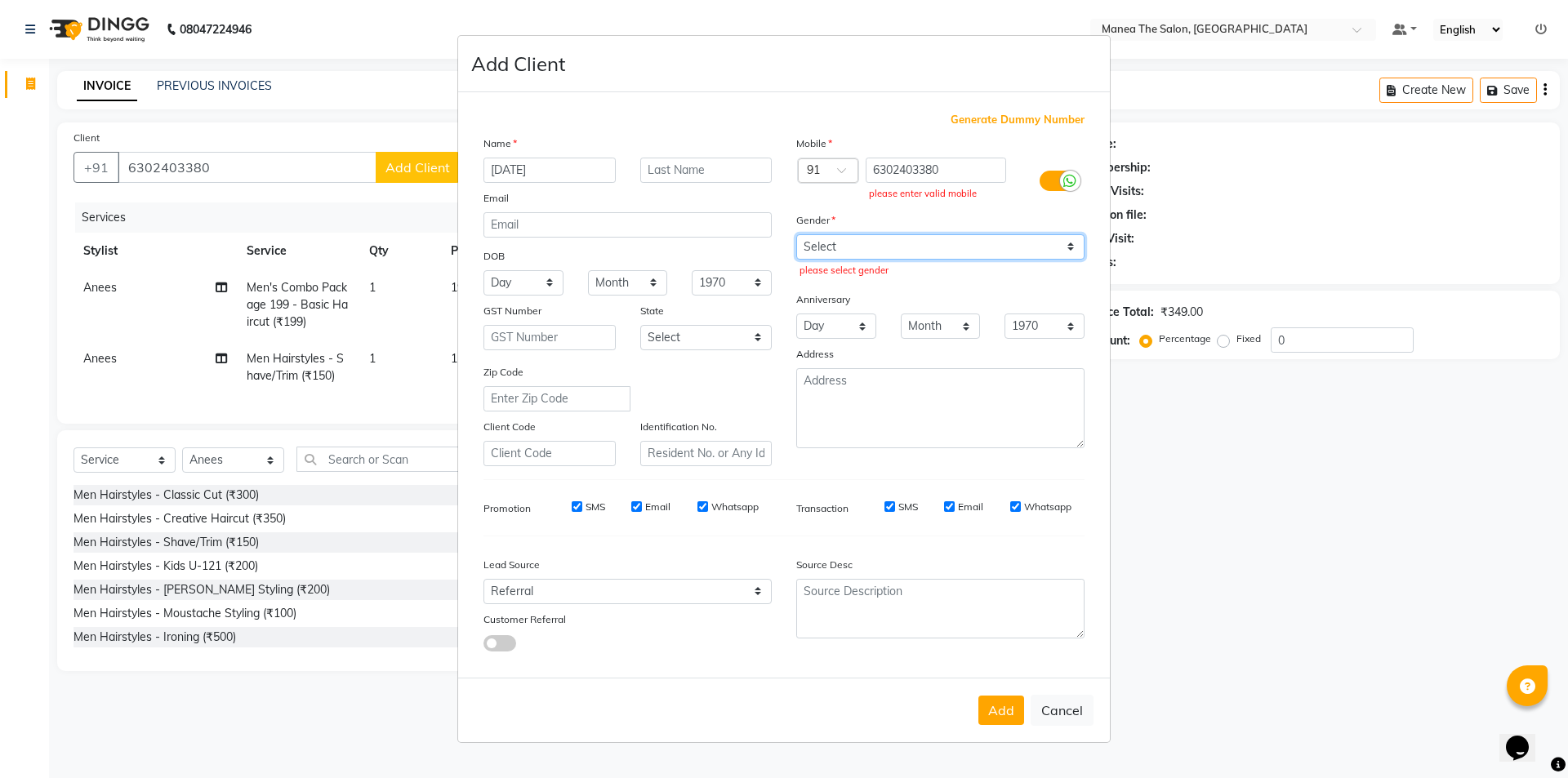
click at [886, 244] on select "Select [DEMOGRAPHIC_DATA] [DEMOGRAPHIC_DATA] Other Prefer Not To Say" at bounding box center [940, 247] width 288 height 25
select select "[DEMOGRAPHIC_DATA]"
click at [796, 235] on select "Select [DEMOGRAPHIC_DATA] [DEMOGRAPHIC_DATA] Other Prefer Not To Say" at bounding box center [940, 247] width 288 height 25
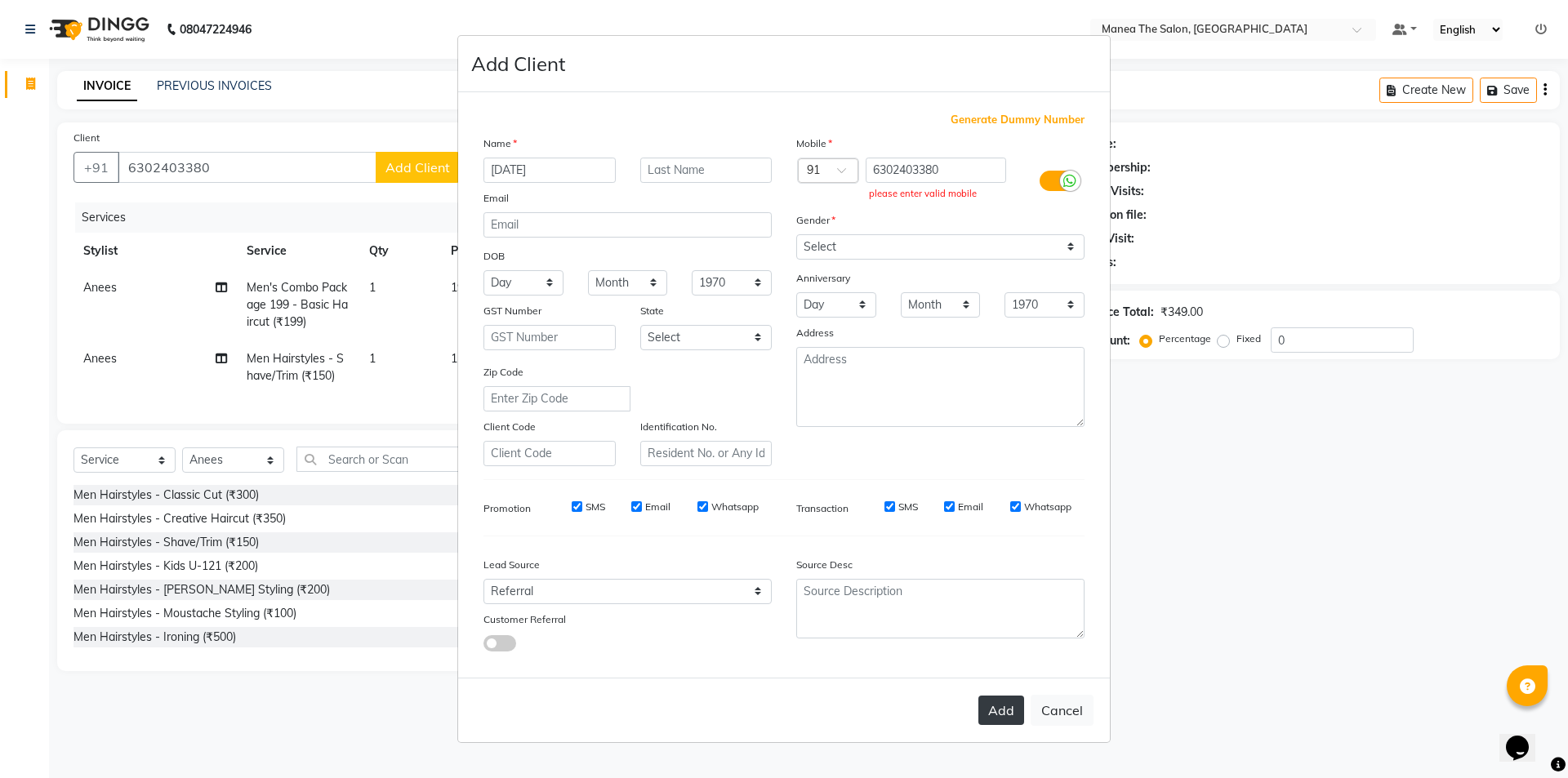
click at [1001, 702] on button "Add" at bounding box center [1001, 711] width 46 height 30
click at [419, 166] on ngb-modal-window "Add Client Generate Dummy Number Name [DATE] Email DOB Day 01 02 03 04 05 06 07…" at bounding box center [784, 389] width 1568 height 778
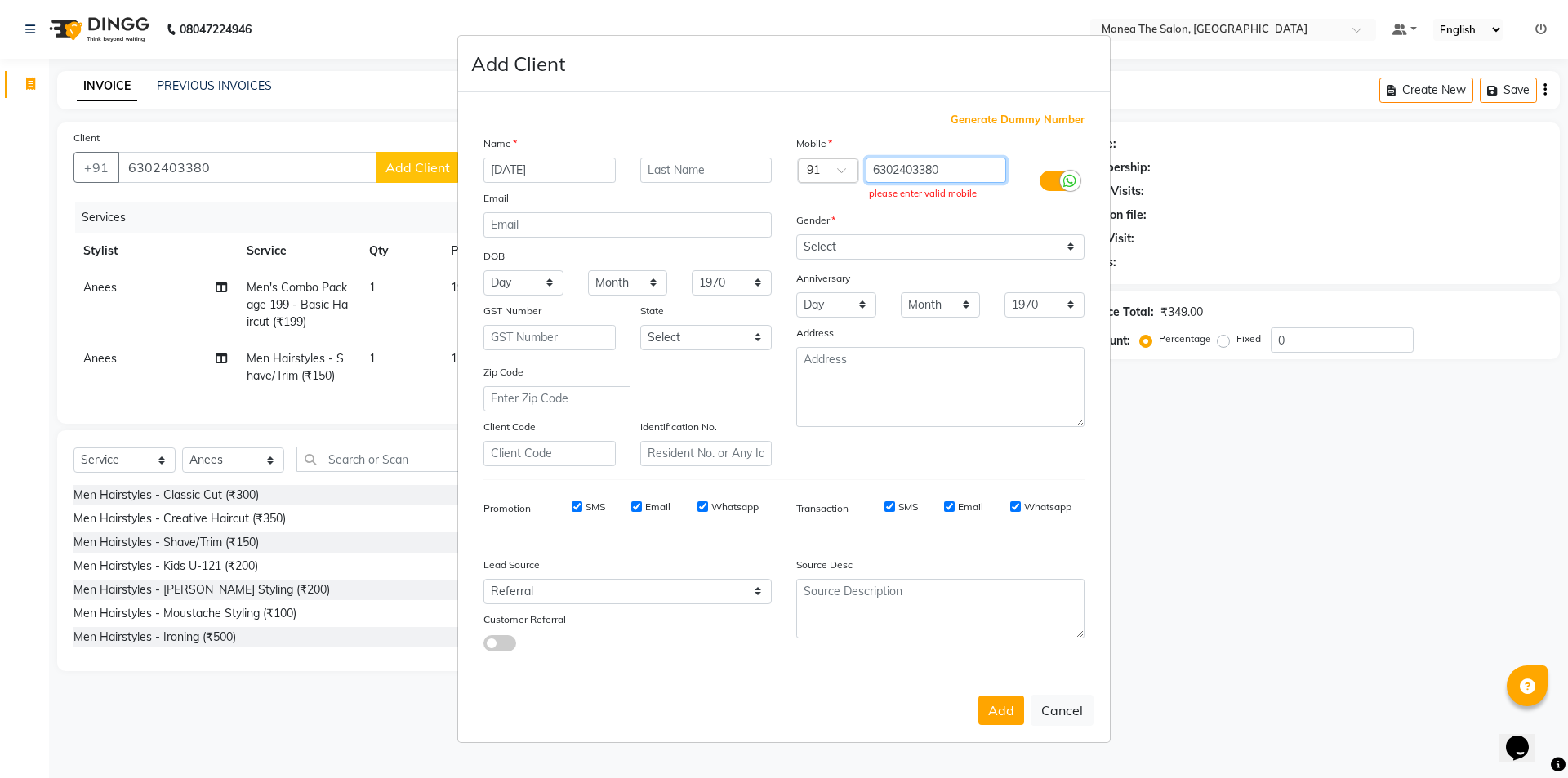
click at [918, 157] on input "6302403380" at bounding box center [936, 170] width 141 height 25
click at [927, 169] on input "6302403380" at bounding box center [936, 170] width 141 height 25
click at [932, 188] on div "please enter valid mobile" at bounding box center [936, 193] width 134 height 13
click at [238, 158] on ngb-modal-window "Add Client Generate Dummy Number Name [DATE] Email DOB Day 01 02 03 04 05 06 07…" at bounding box center [784, 389] width 1568 height 778
click at [1009, 702] on button "Add" at bounding box center [1001, 711] width 46 height 30
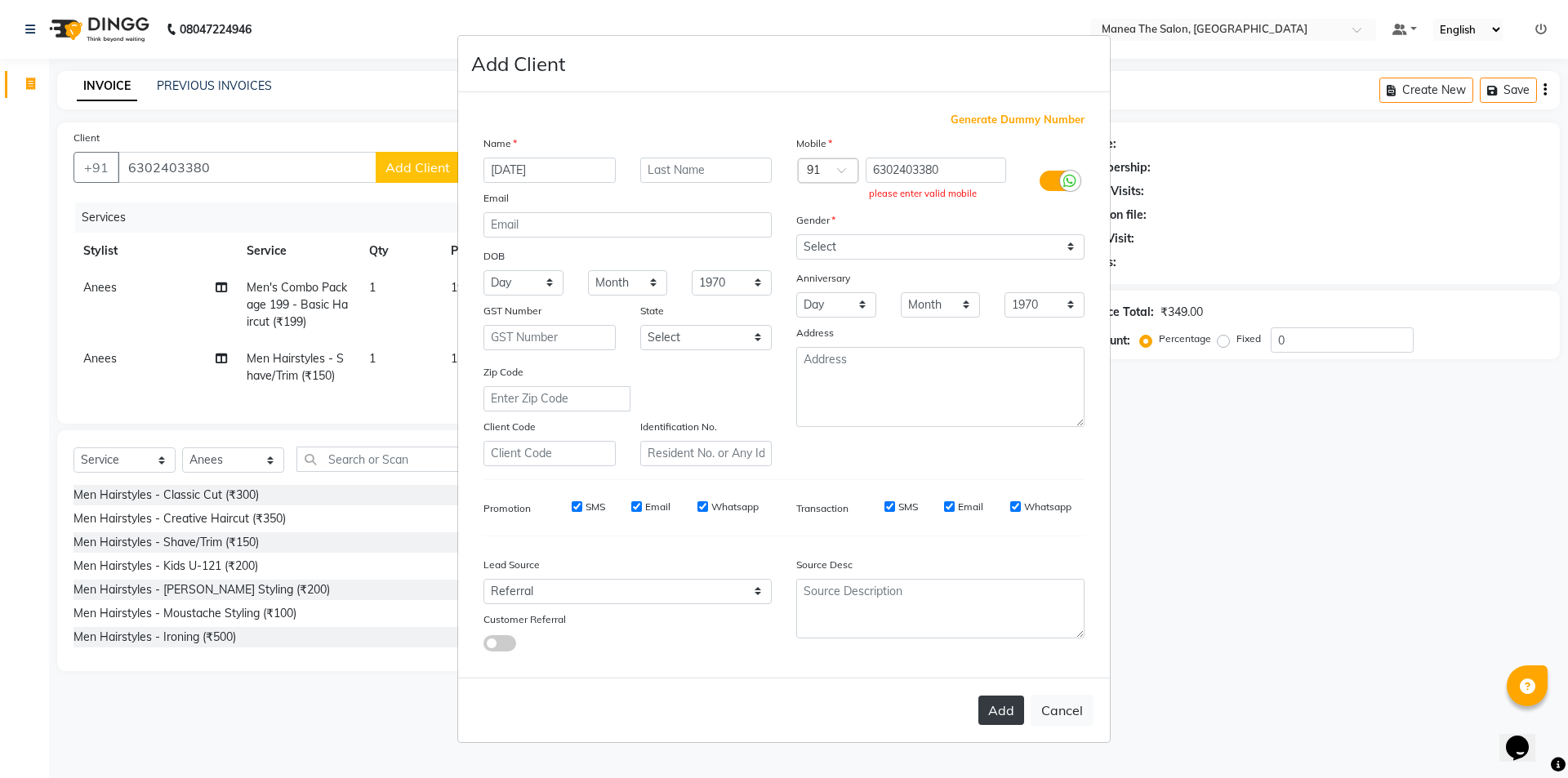
click at [1006, 702] on button "Add" at bounding box center [1001, 711] width 46 height 30
click at [1066, 706] on button "Cancel" at bounding box center [1062, 711] width 63 height 31
select select
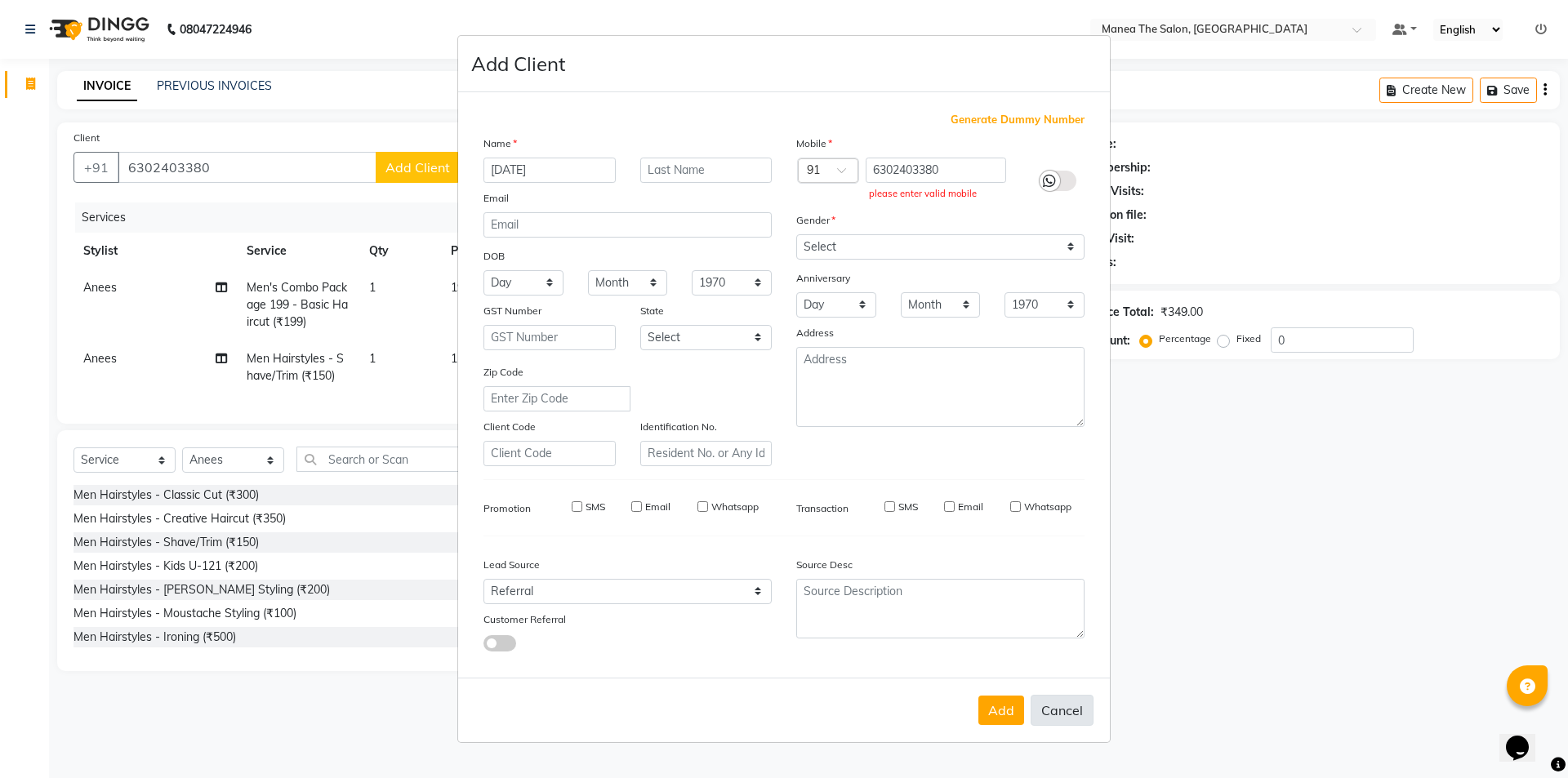
select select
checkbox input "false"
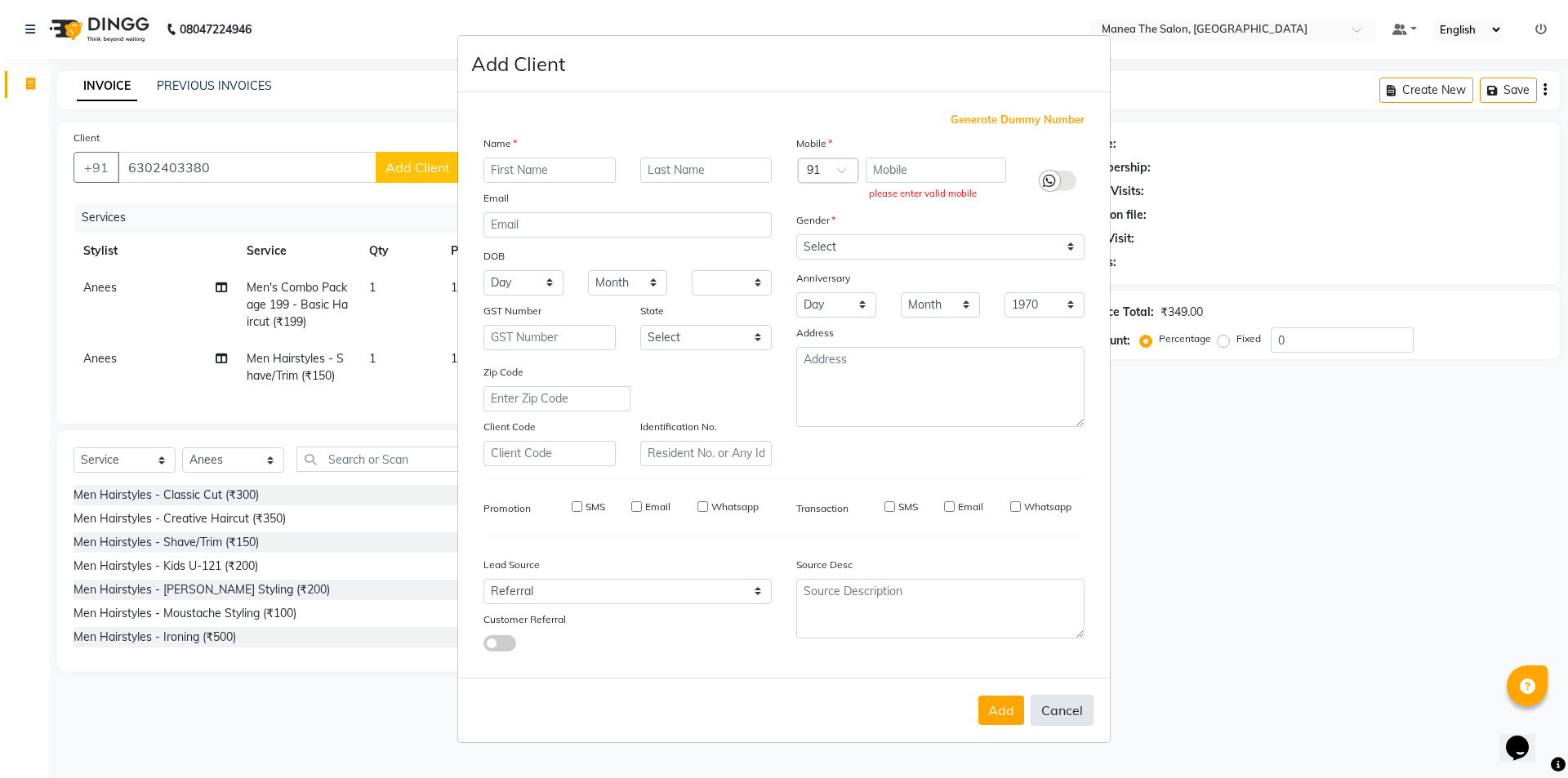
checkbox input "false"
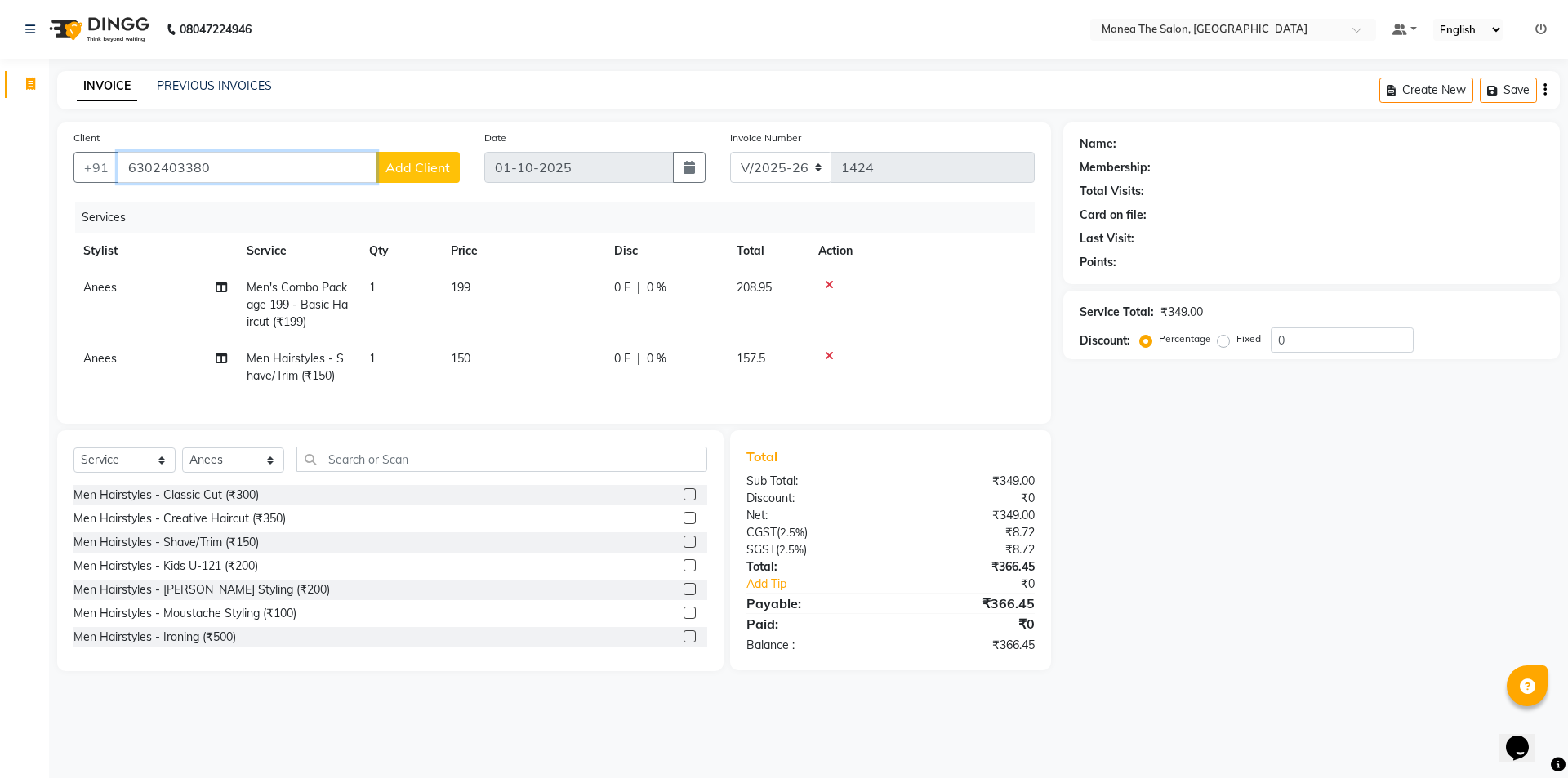
click at [219, 164] on input "6302403380" at bounding box center [247, 167] width 259 height 31
type input "6"
click at [190, 197] on ngb-highlight "91******12" at bounding box center [197, 205] width 67 height 16
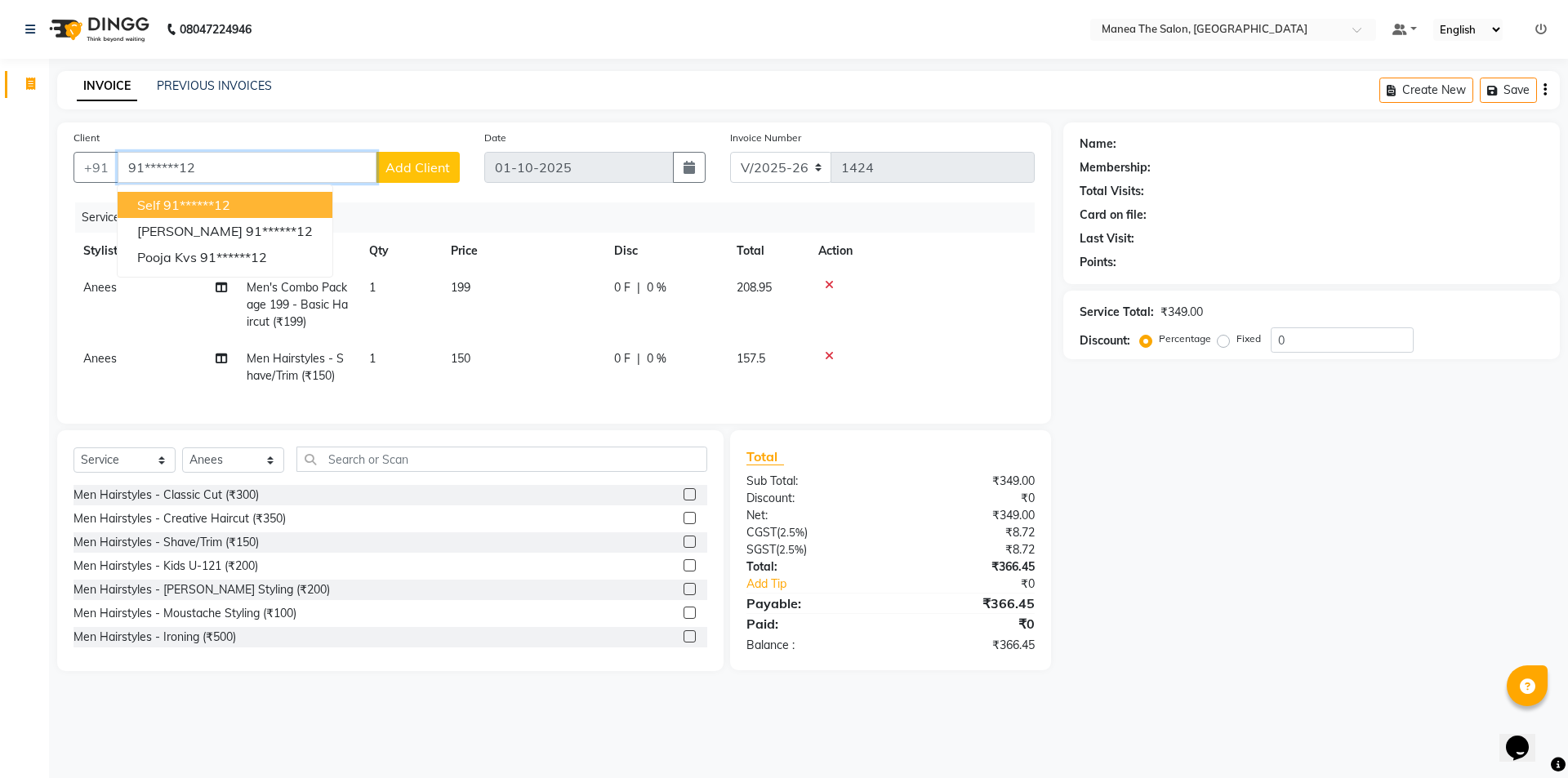
type input "91******12"
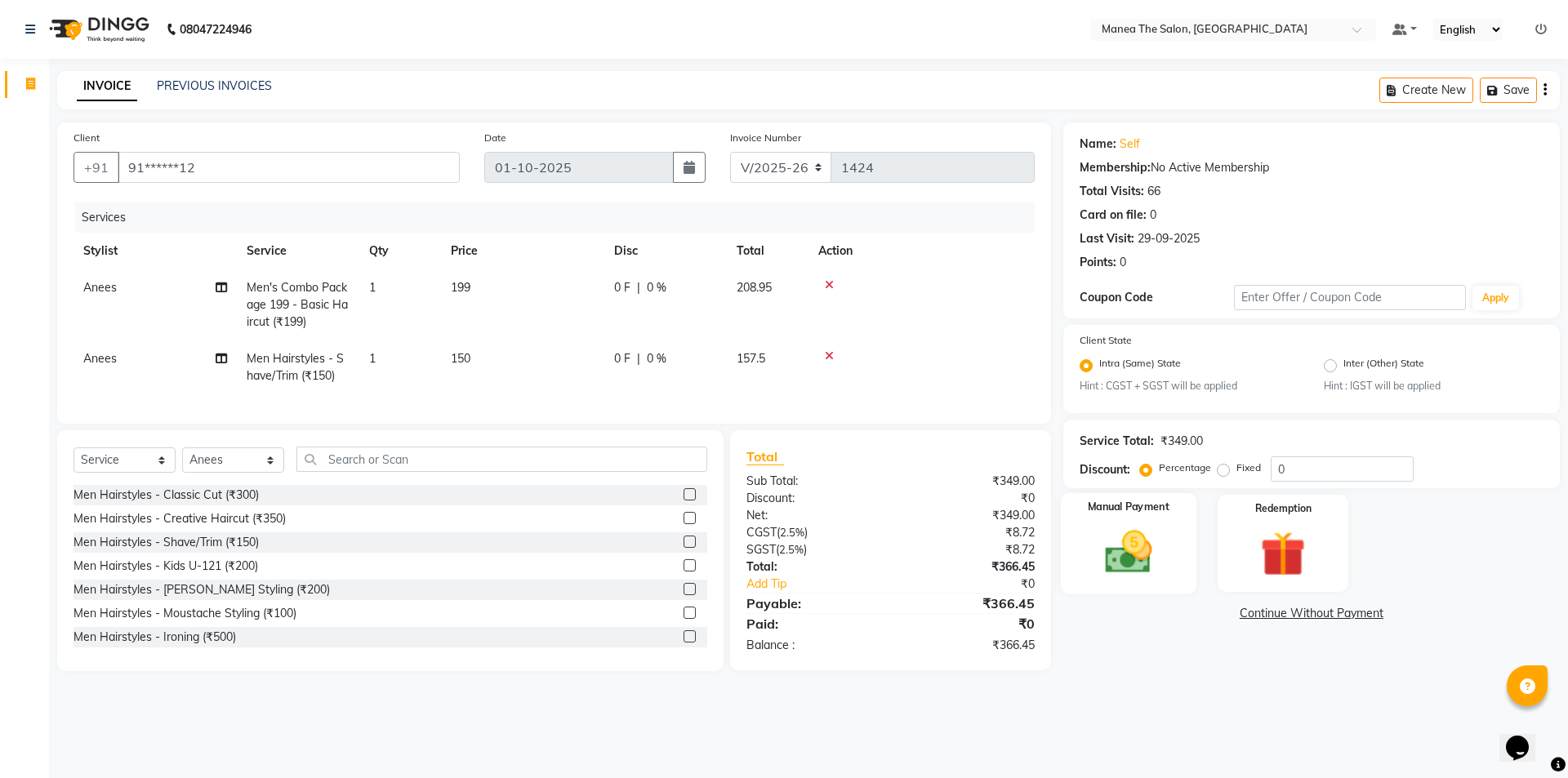
click at [1126, 550] on img at bounding box center [1128, 553] width 76 height 54
drag, startPoint x: 1321, startPoint y: 611, endPoint x: 1311, endPoint y: 611, distance: 10.0
click at [1318, 611] on span "UPI" at bounding box center [1318, 614] width 25 height 19
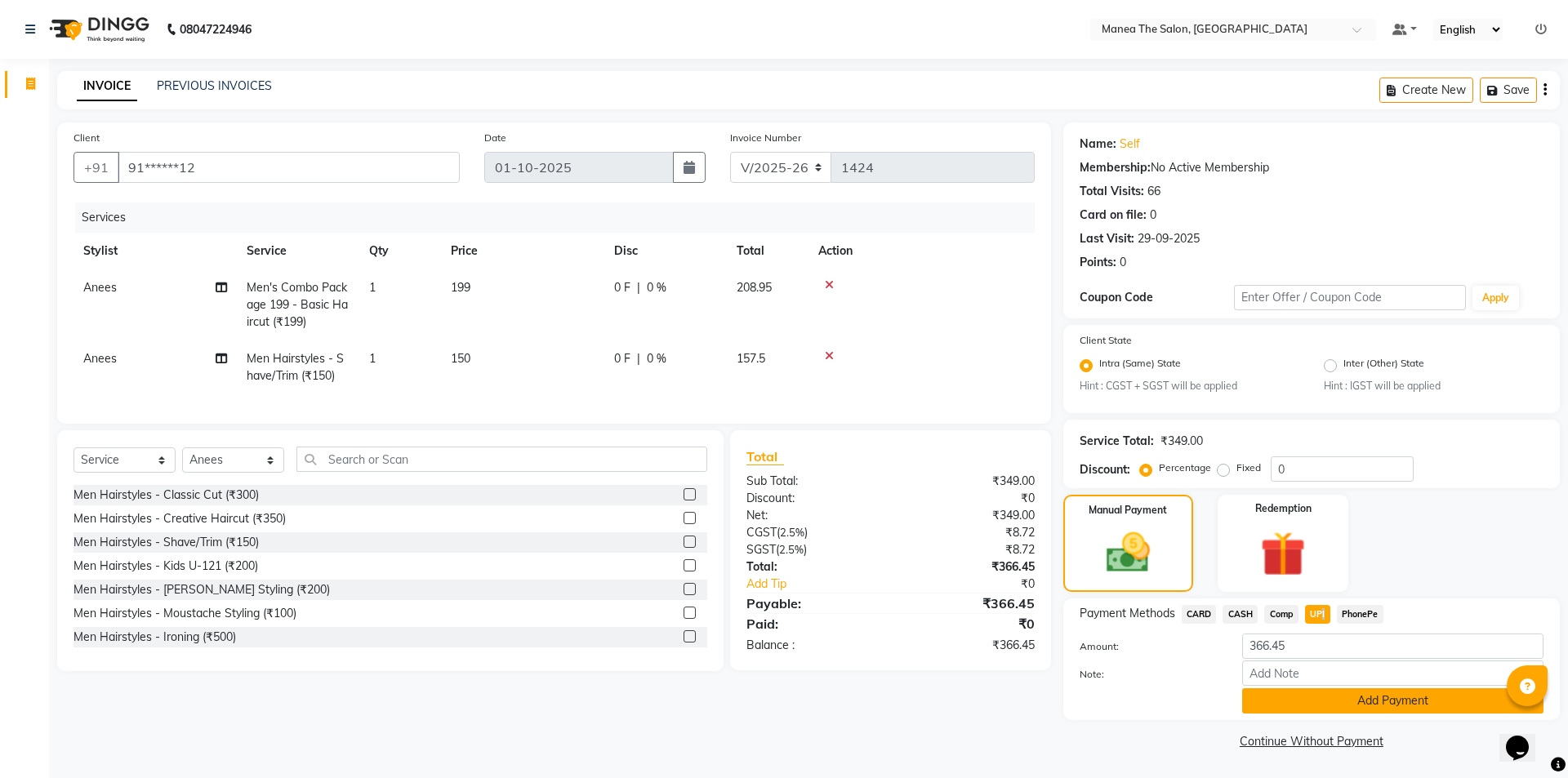
click at [1372, 696] on button "Add Payment" at bounding box center [1393, 701] width 301 height 25
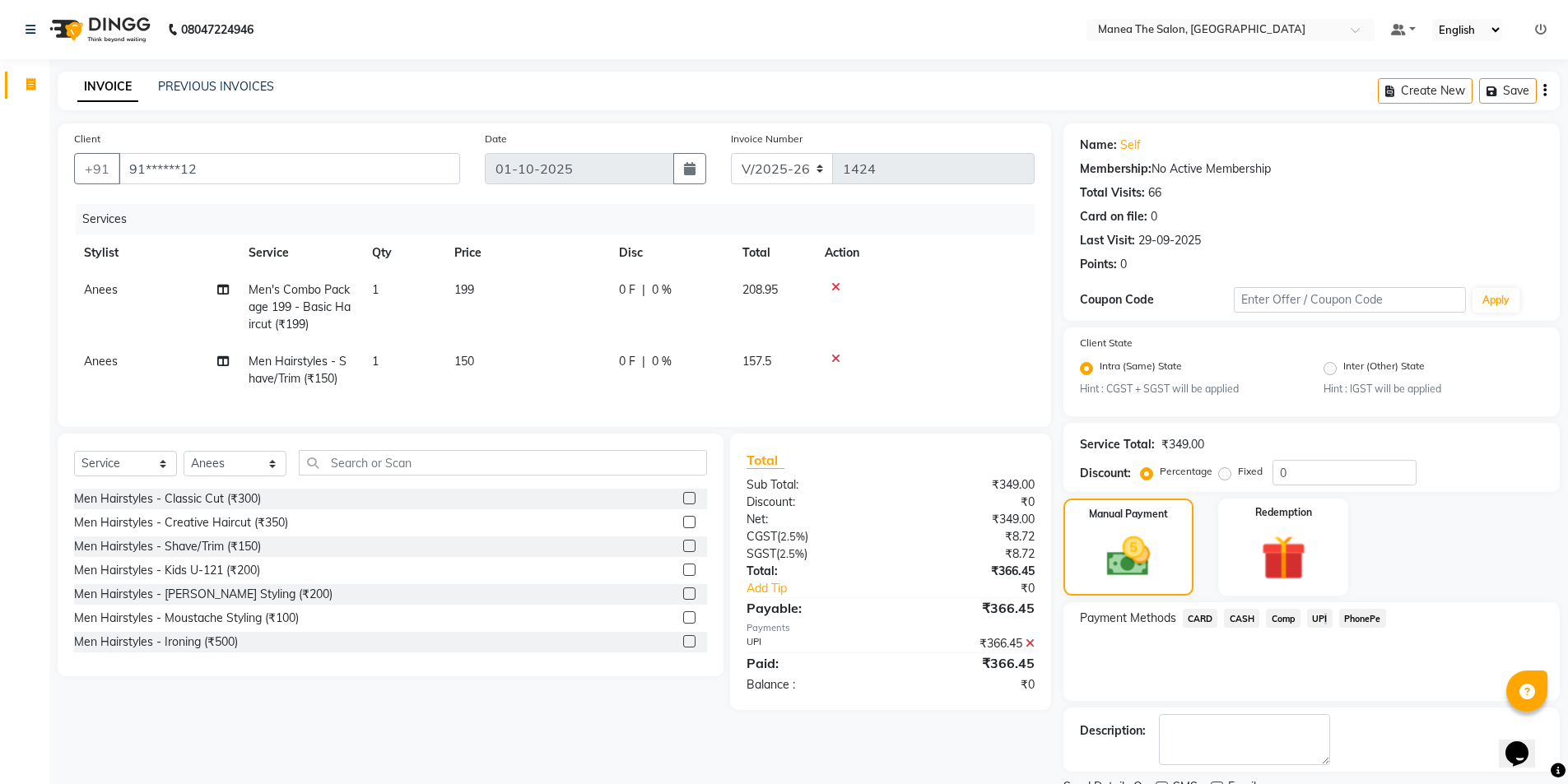
scroll to position [68, 0]
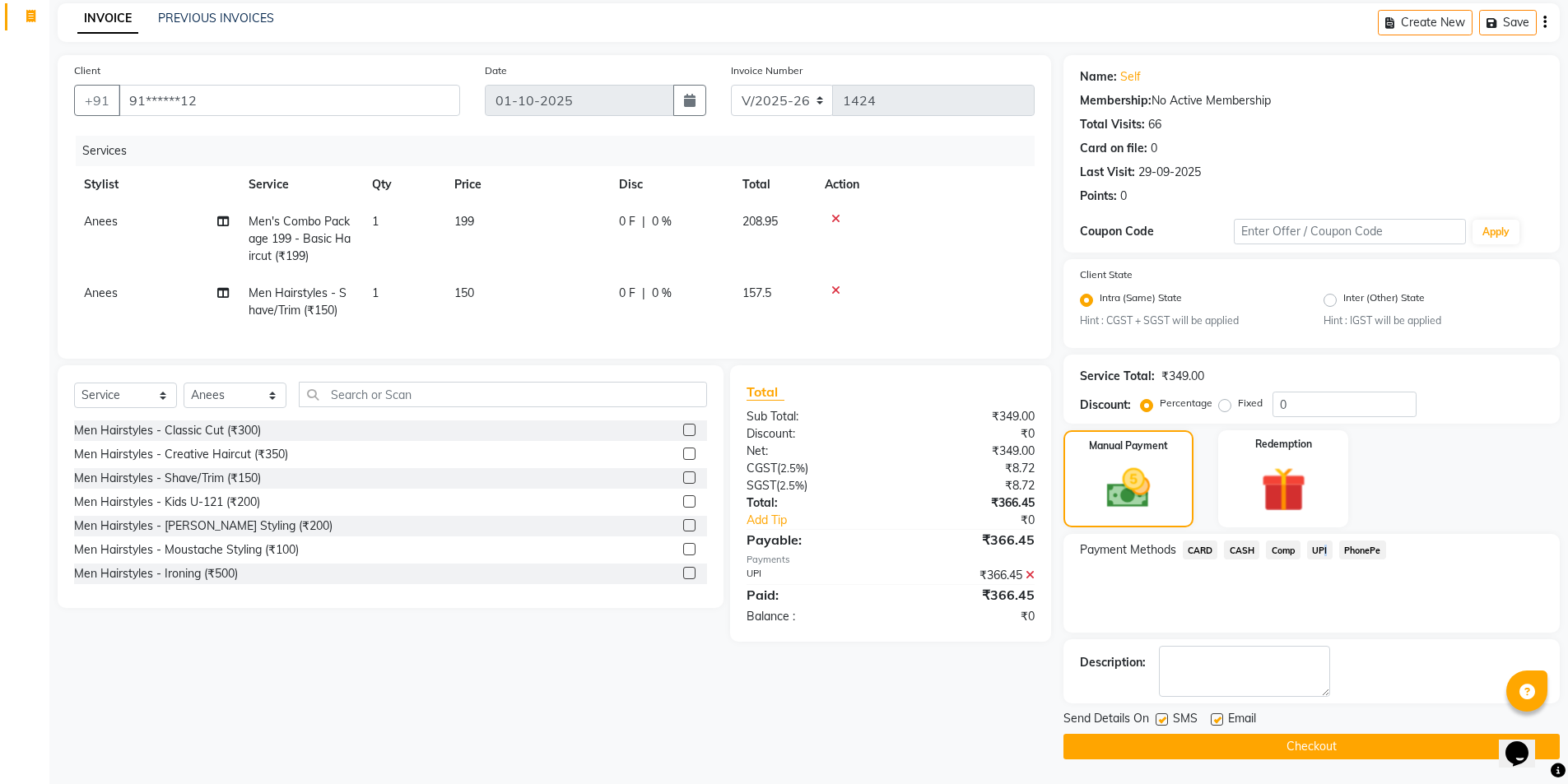
click at [1354, 740] on button "Checkout" at bounding box center [1311, 747] width 496 height 25
